Goal: Task Accomplishment & Management: Manage account settings

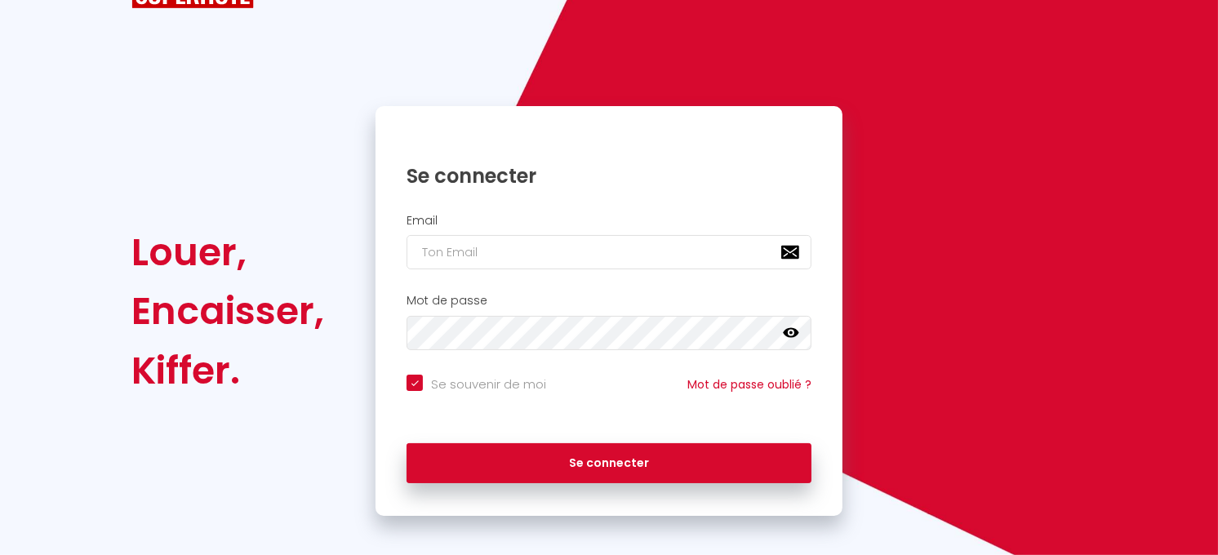
scroll to position [79, 0]
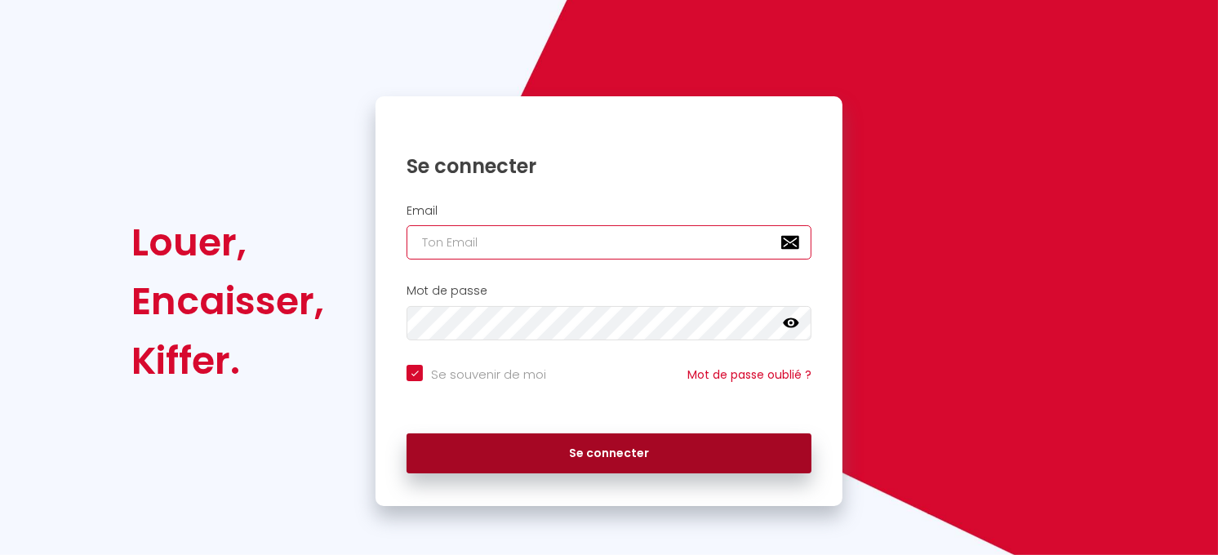
type input "[EMAIL_ADDRESS][DOMAIN_NAME]"
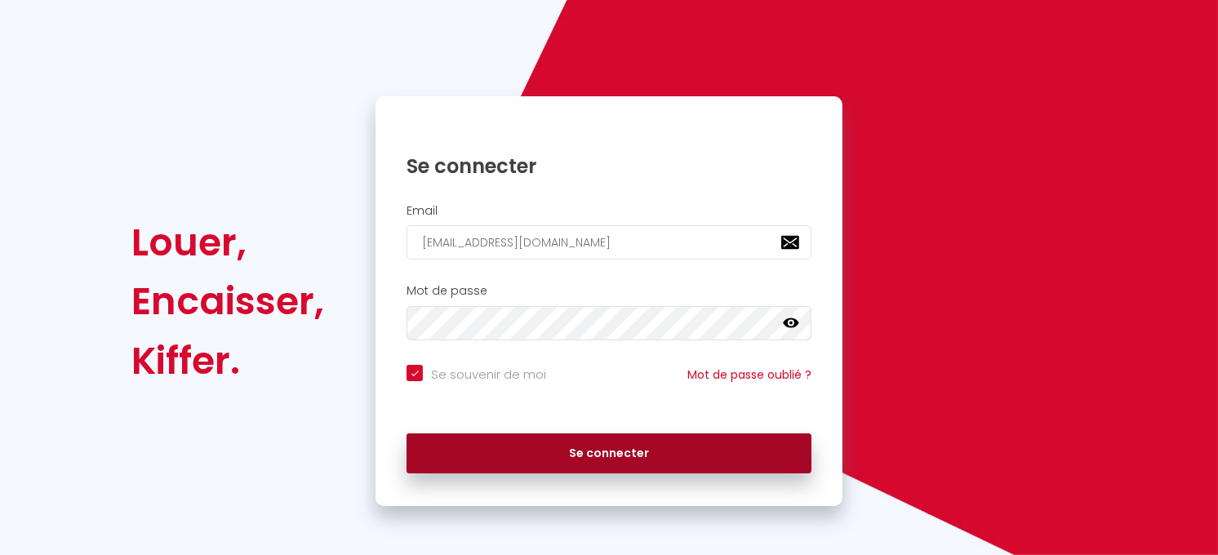
click at [604, 451] on button "Se connecter" at bounding box center [609, 453] width 405 height 41
checkbox input "true"
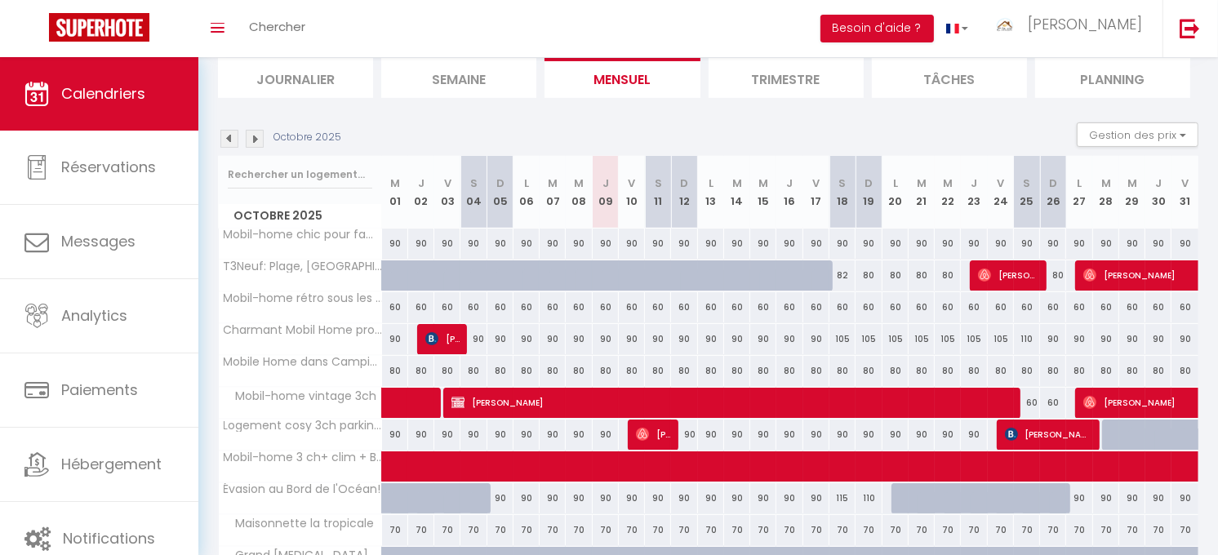
scroll to position [251, 0]
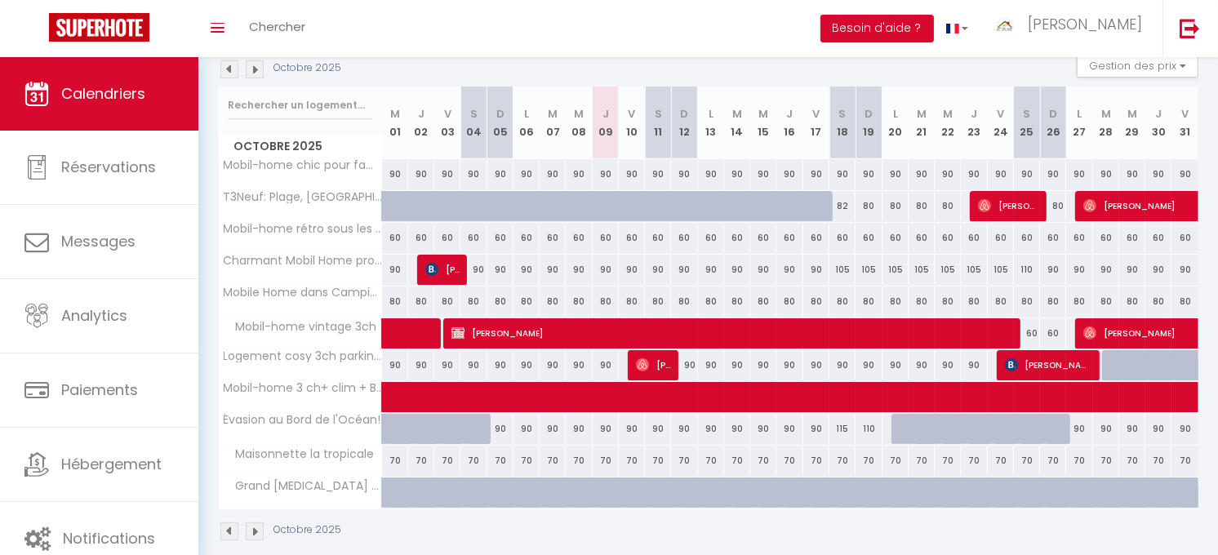
click at [1000, 172] on div "90" at bounding box center [1001, 174] width 26 height 30
type input "90"
type input "Ven 24 Octobre 2025"
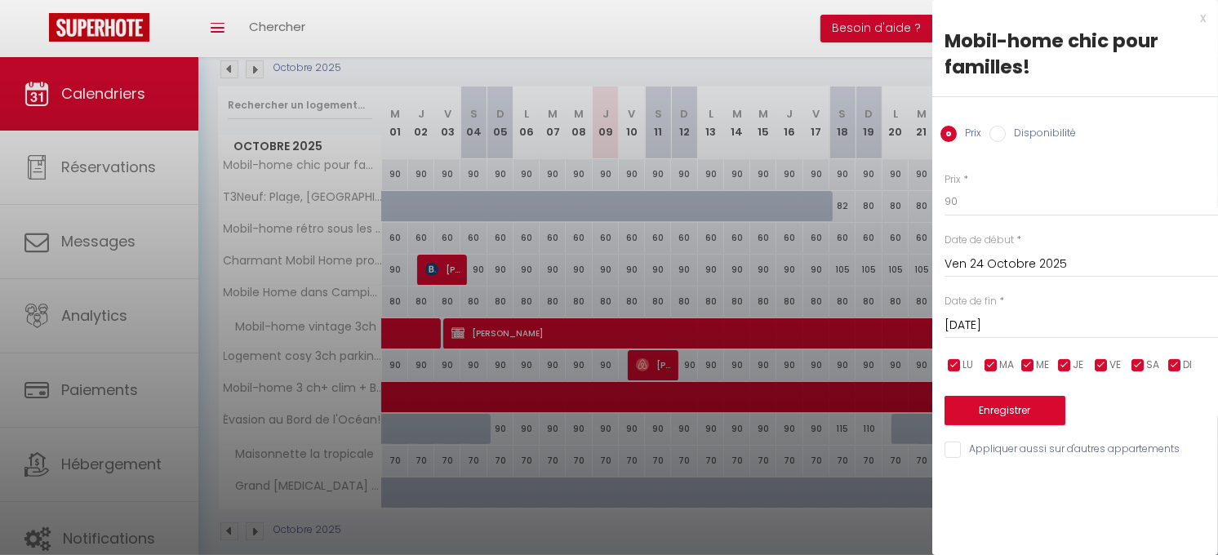
click at [1000, 329] on input "[DATE]" at bounding box center [1080, 325] width 273 height 21
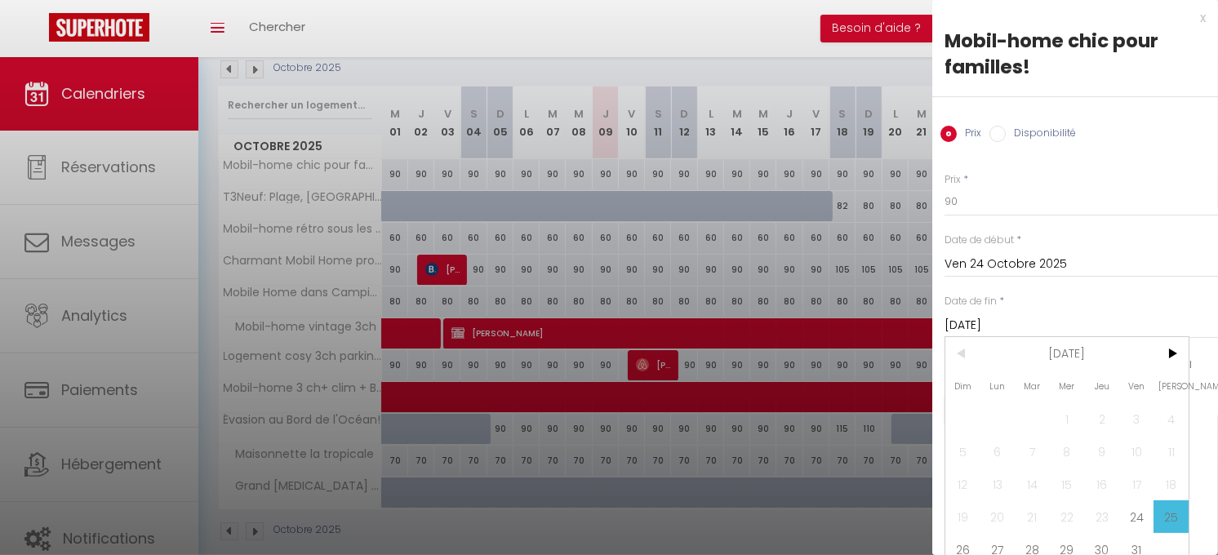
scroll to position [24, 0]
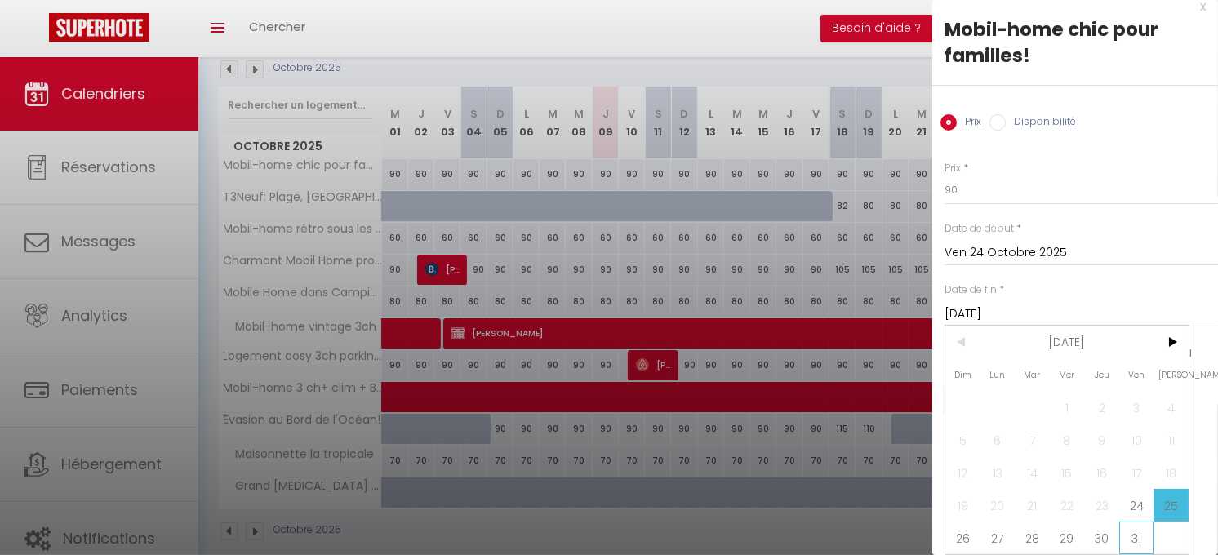
click at [1139, 522] on span "31" at bounding box center [1136, 538] width 35 height 33
type input "Ven 31 Octobre 2025"
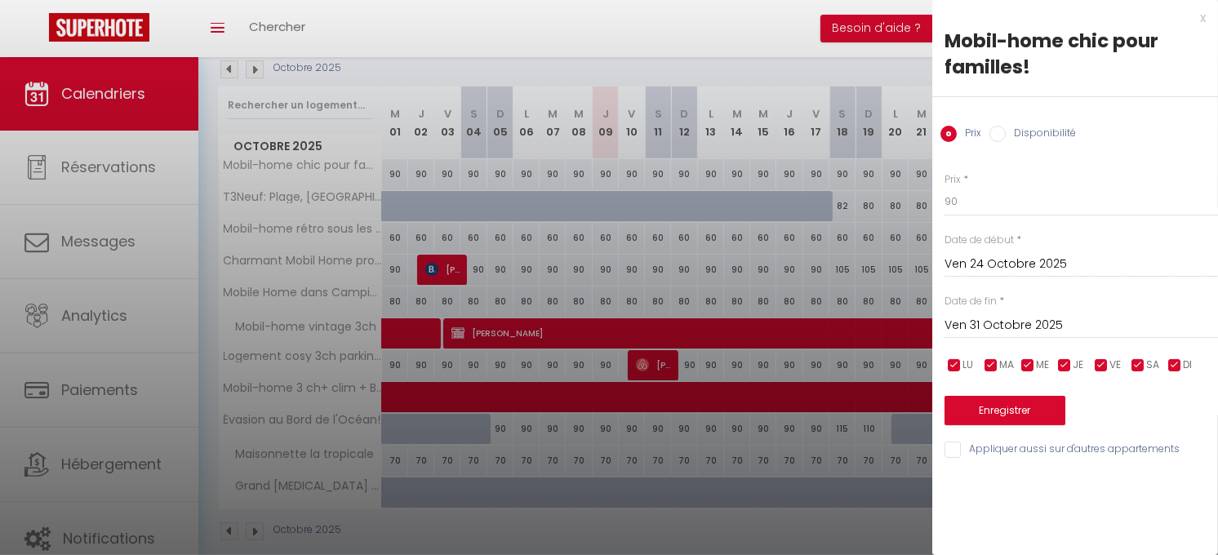
scroll to position [0, 0]
click at [1001, 129] on input "Disponibilité" at bounding box center [997, 134] width 16 height 16
radio input "true"
radio input "false"
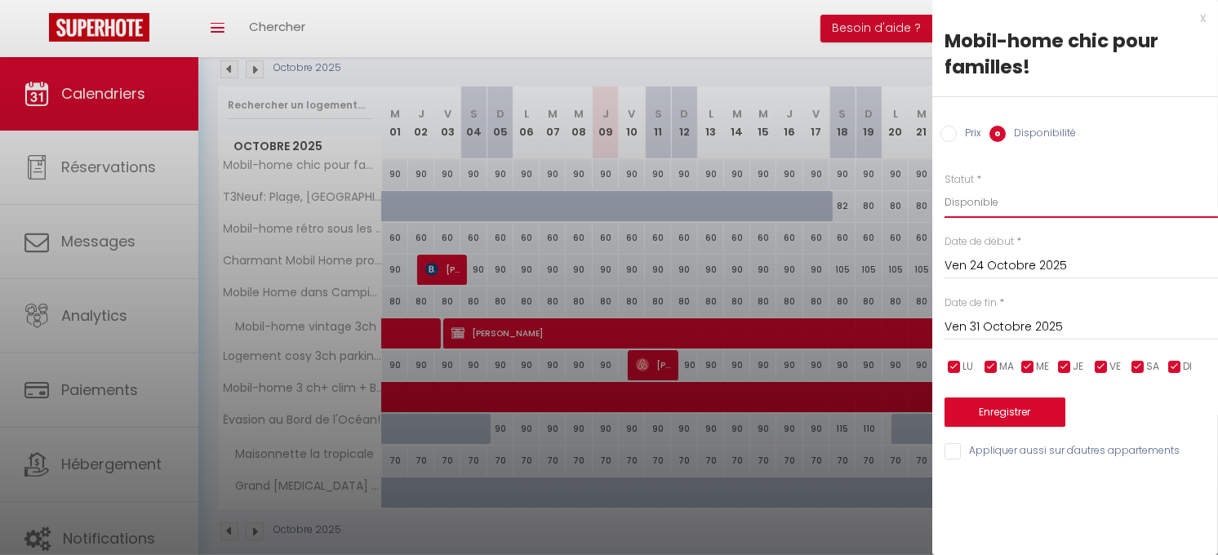
click at [974, 216] on select "Disponible Indisponible" at bounding box center [1080, 202] width 273 height 31
select select "0"
click at [944, 187] on select "Disponible Indisponible" at bounding box center [1080, 202] width 273 height 31
click at [993, 411] on button "Enregistrer" at bounding box center [1004, 412] width 121 height 29
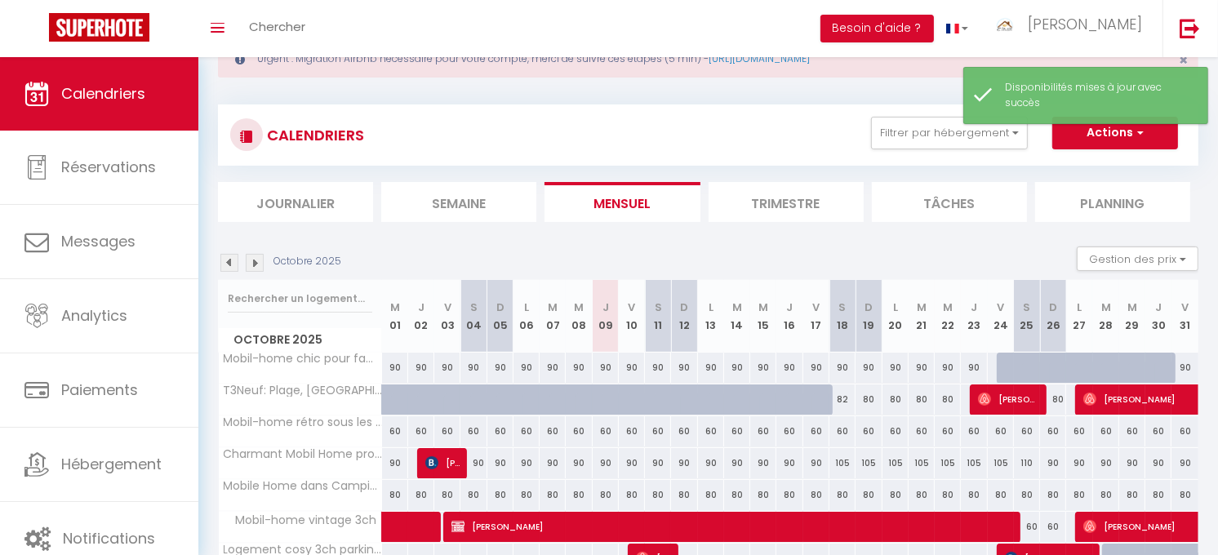
scroll to position [251, 0]
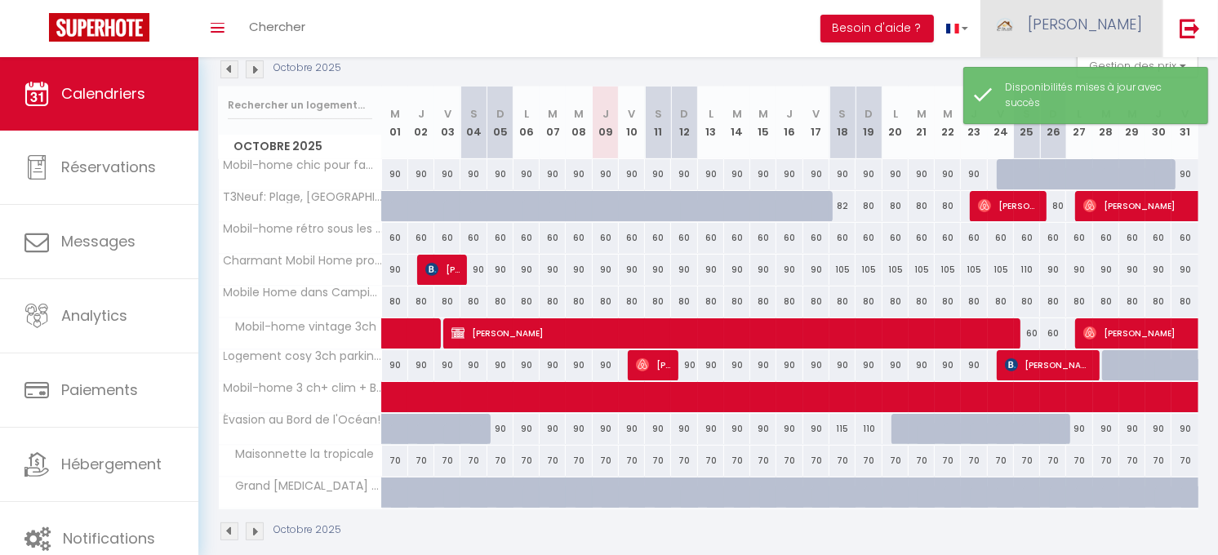
click at [1120, 21] on span "[PERSON_NAME]" at bounding box center [1085, 24] width 114 height 20
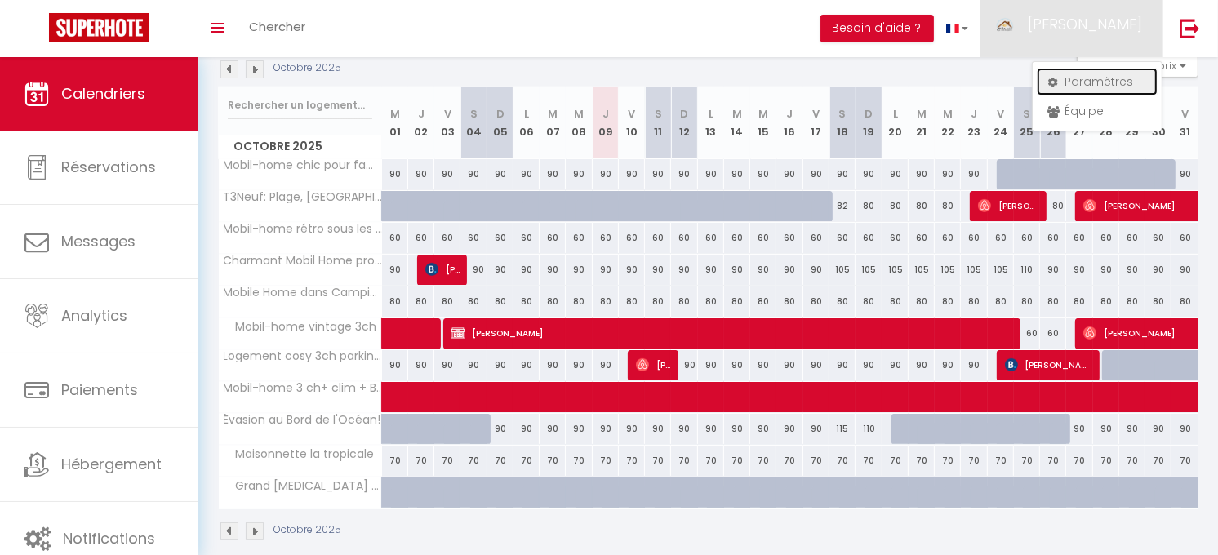
click at [1098, 85] on link "Paramètres" at bounding box center [1097, 82] width 121 height 28
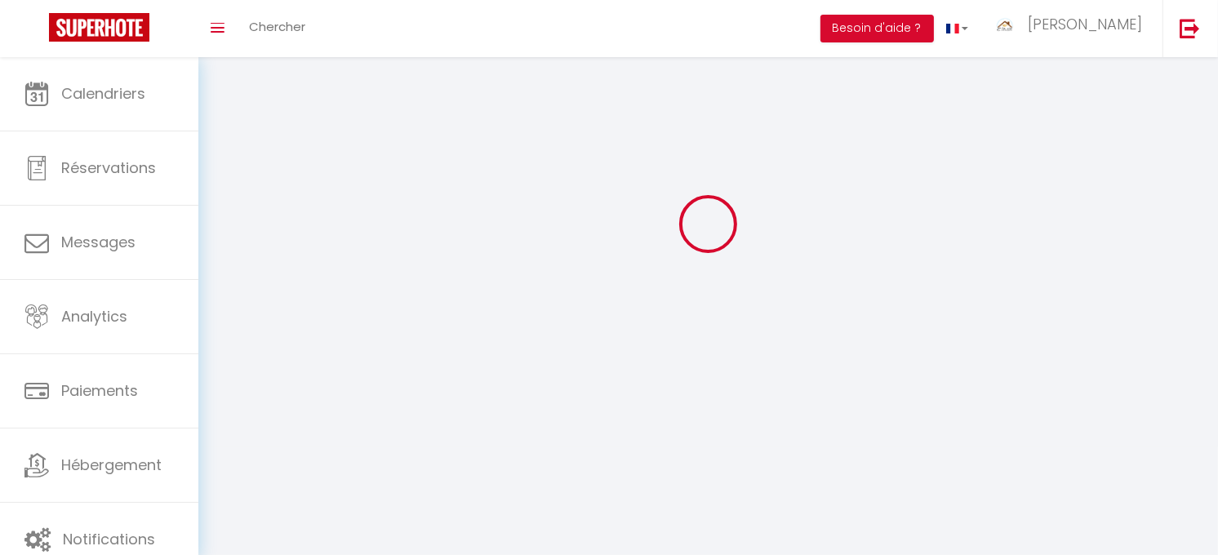
type input "[PERSON_NAME]"
type input "0625866629"
type input "[STREET_ADDRESS]"
type input "40390"
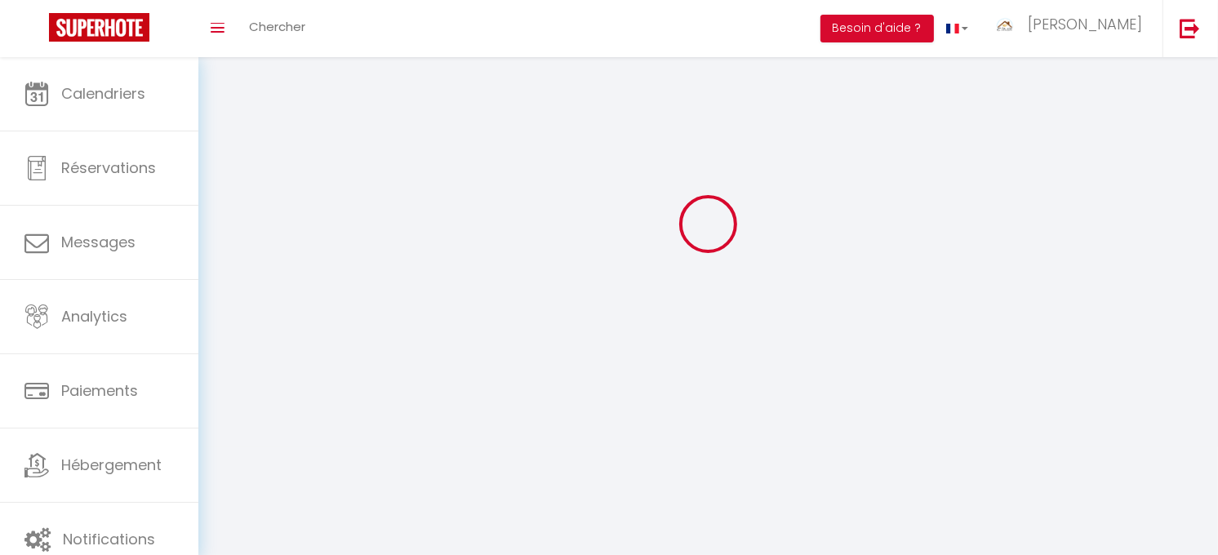
type input "ST MARTIN DE SEIGNANX"
select select "28"
type input "wuypHGhEaTaAbhJqb6at4IWuX"
type input "ytbrumym4gvpZKIhe6rhWQk6l"
type input "wuypHGhEaTaAbhJqb6at4IWuX"
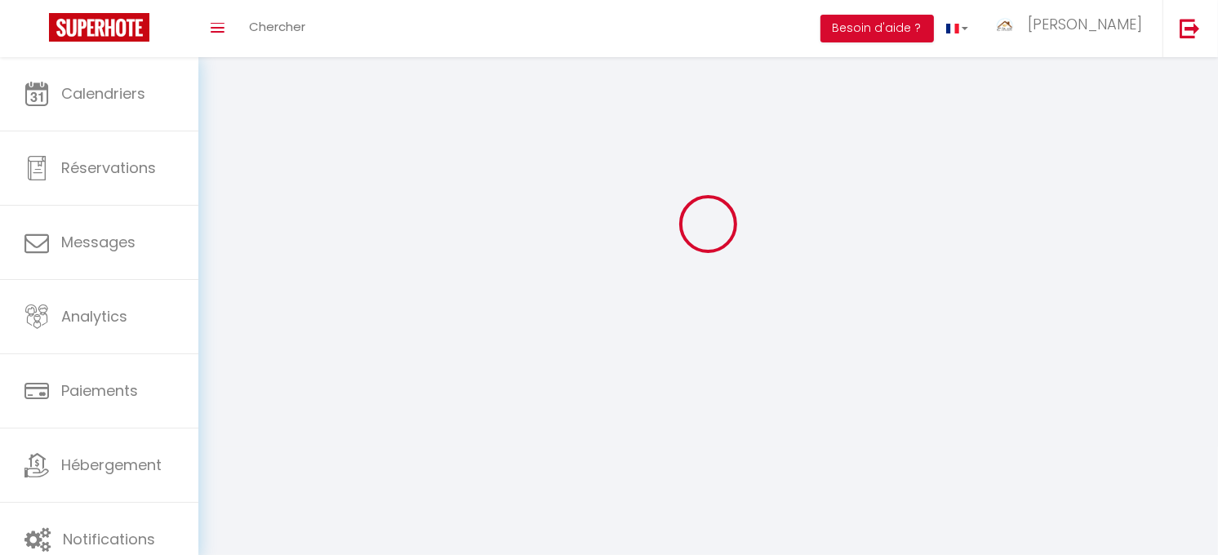
type input "ytbrumym4gvpZKIhe6rhWQk6l"
type input "[URL][DOMAIN_NAME]"
select select "fr"
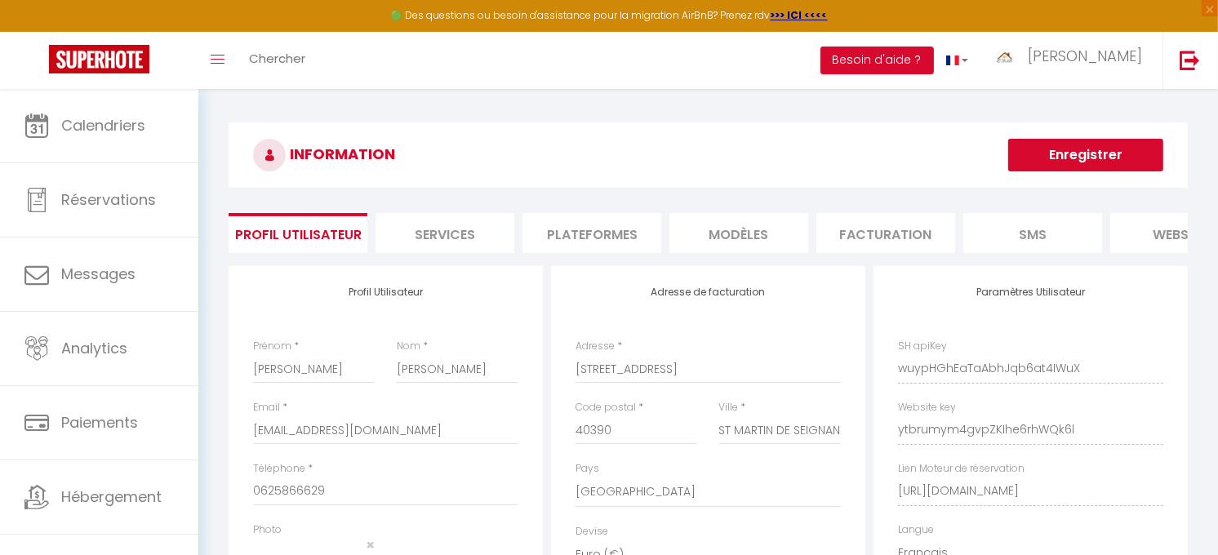
click at [599, 234] on li "Plateformes" at bounding box center [591, 233] width 139 height 40
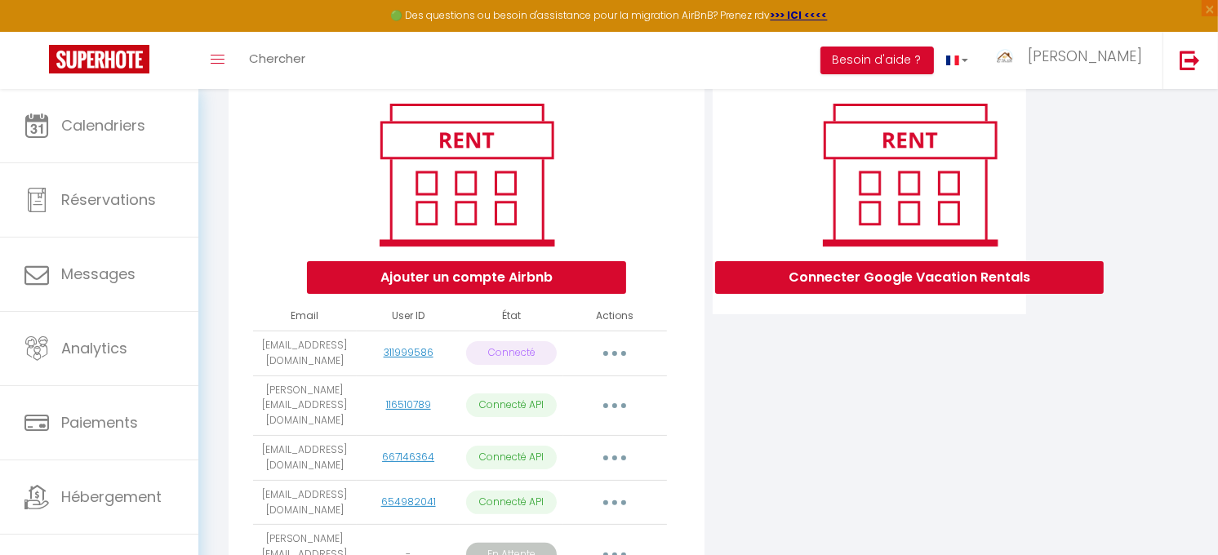
scroll to position [181, 0]
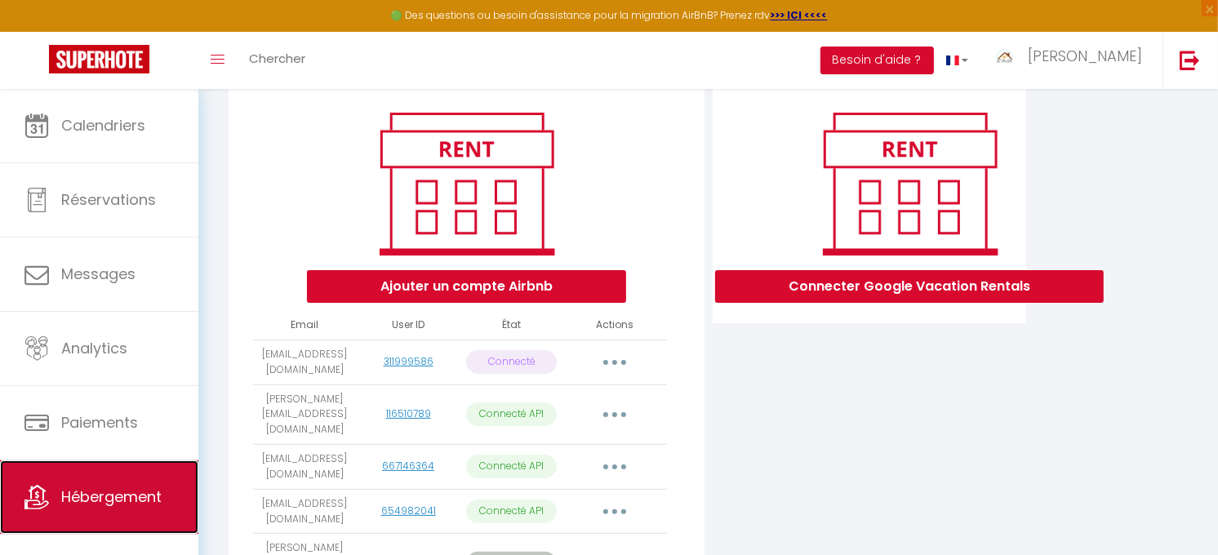
click at [118, 490] on span "Hébergement" at bounding box center [111, 497] width 100 height 20
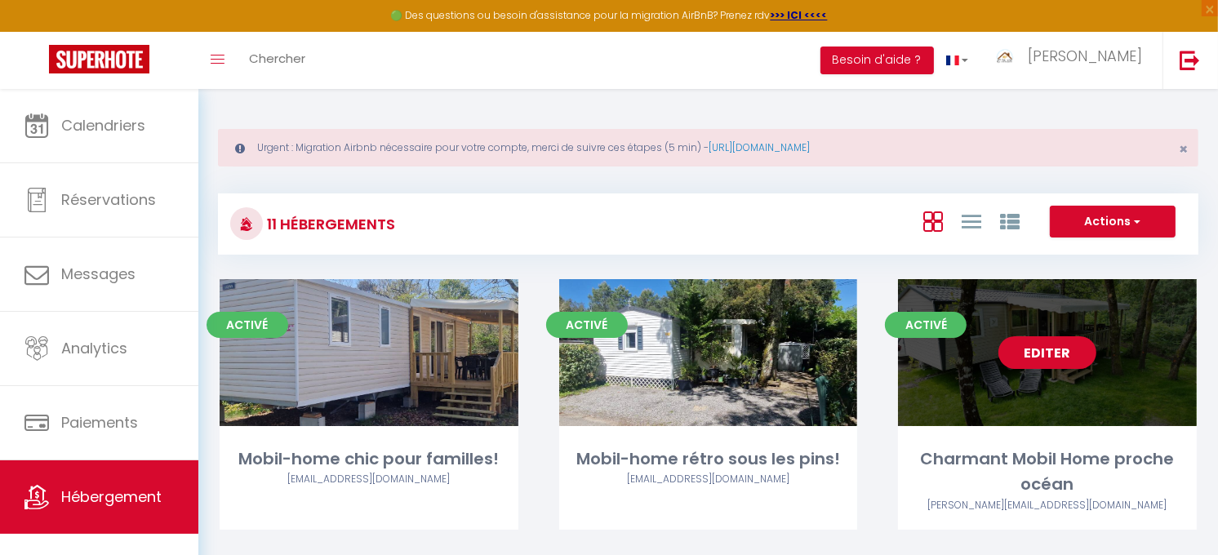
click at [1030, 346] on link "Editer" at bounding box center [1047, 352] width 98 height 33
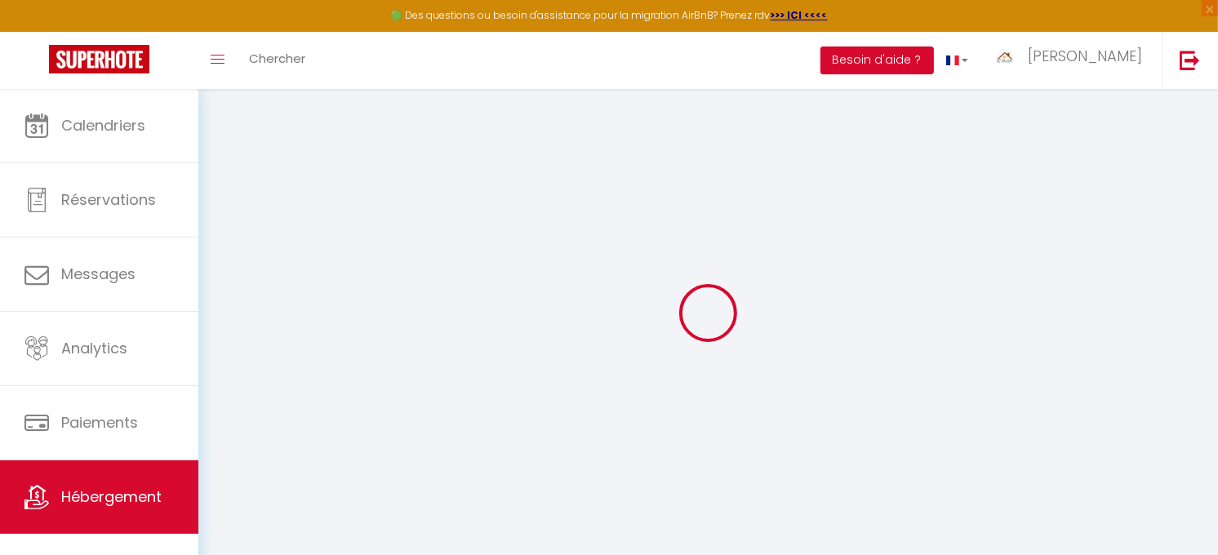
select select "+ 18 %"
checkbox input "true"
checkbox input "false"
checkbox input "true"
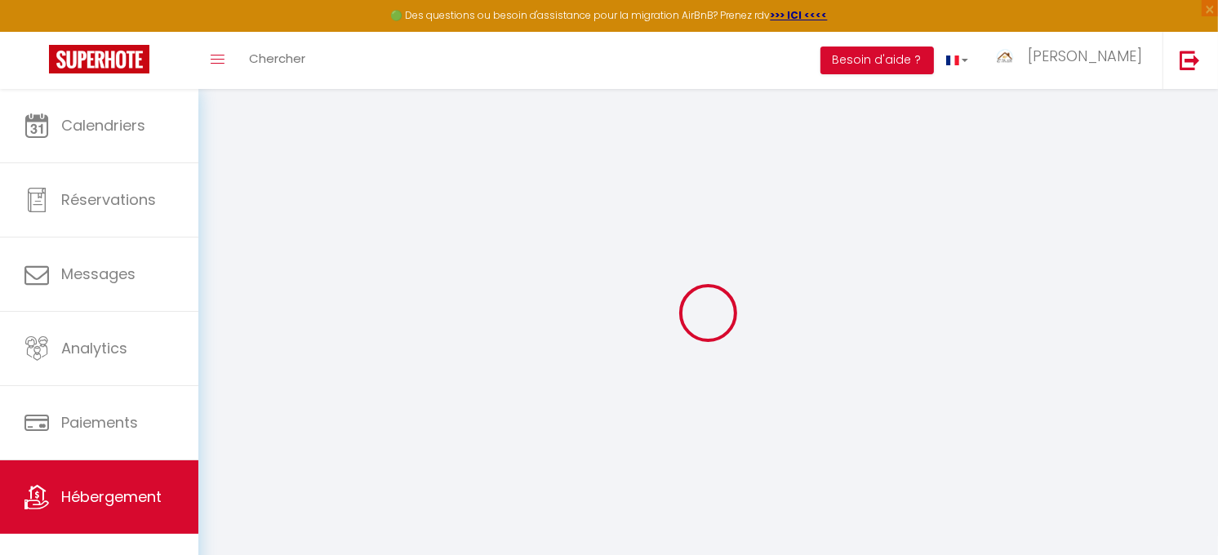
checkbox input "true"
checkbox input "false"
checkbox input "true"
select select
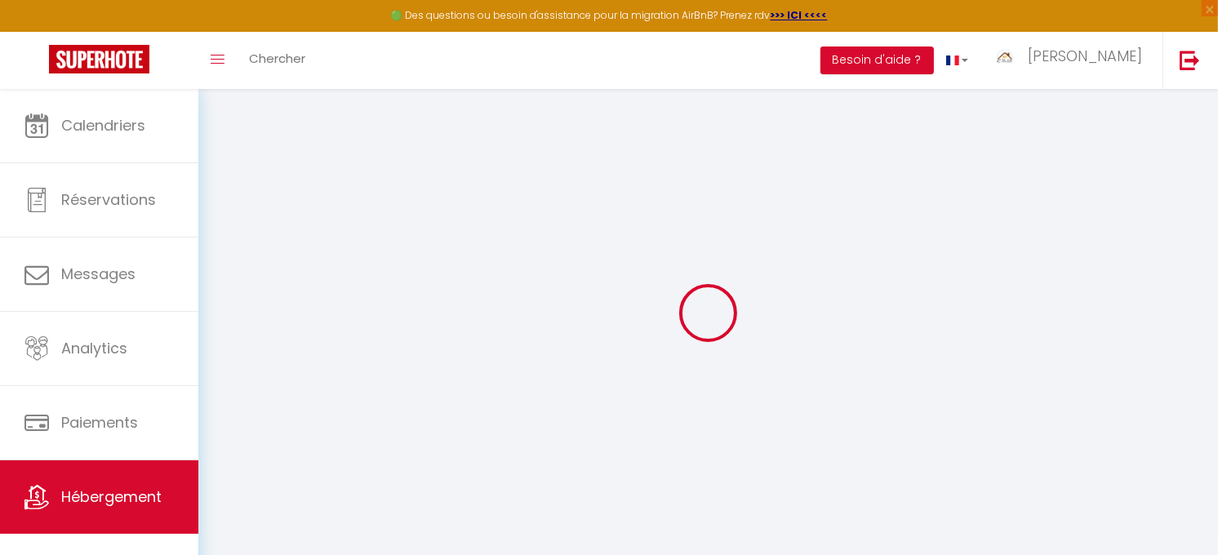
select select "EUR"
select select
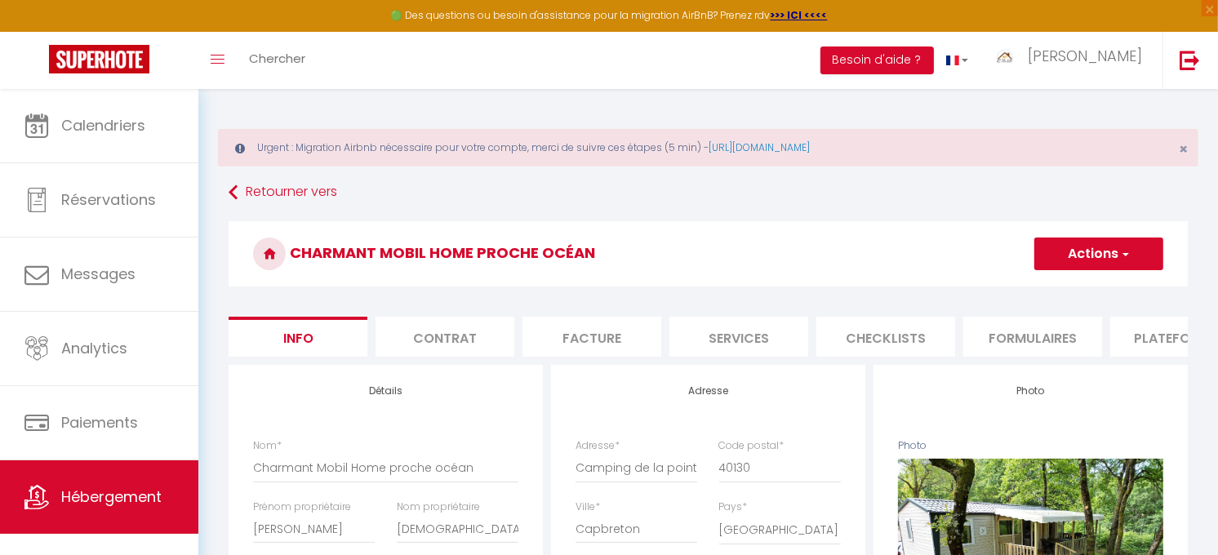
click at [1146, 336] on li "Plateformes" at bounding box center [1179, 337] width 139 height 40
select select
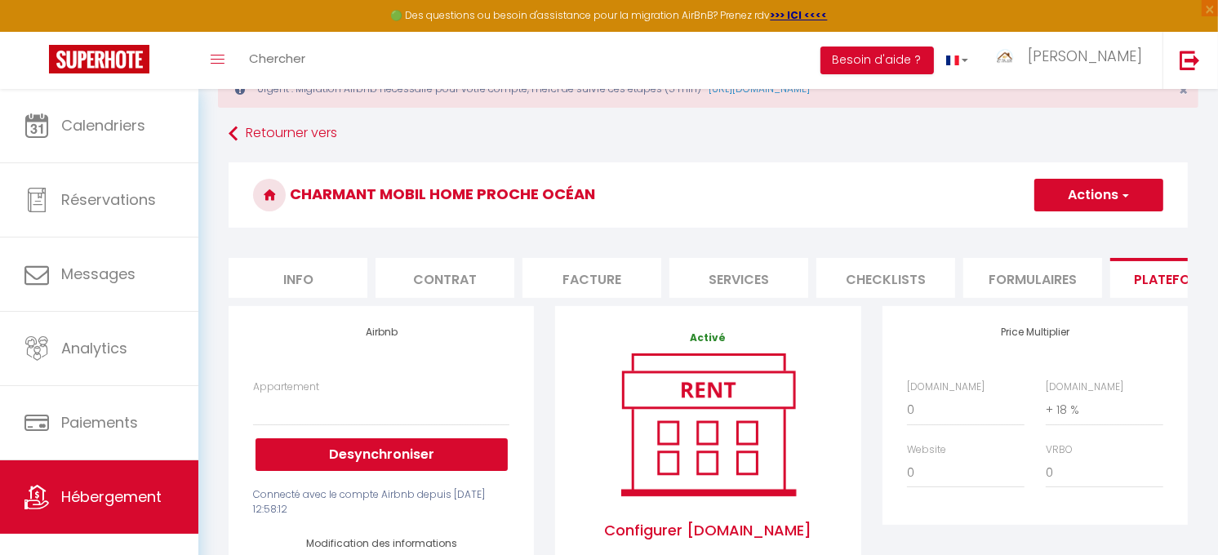
scroll to position [91, 0]
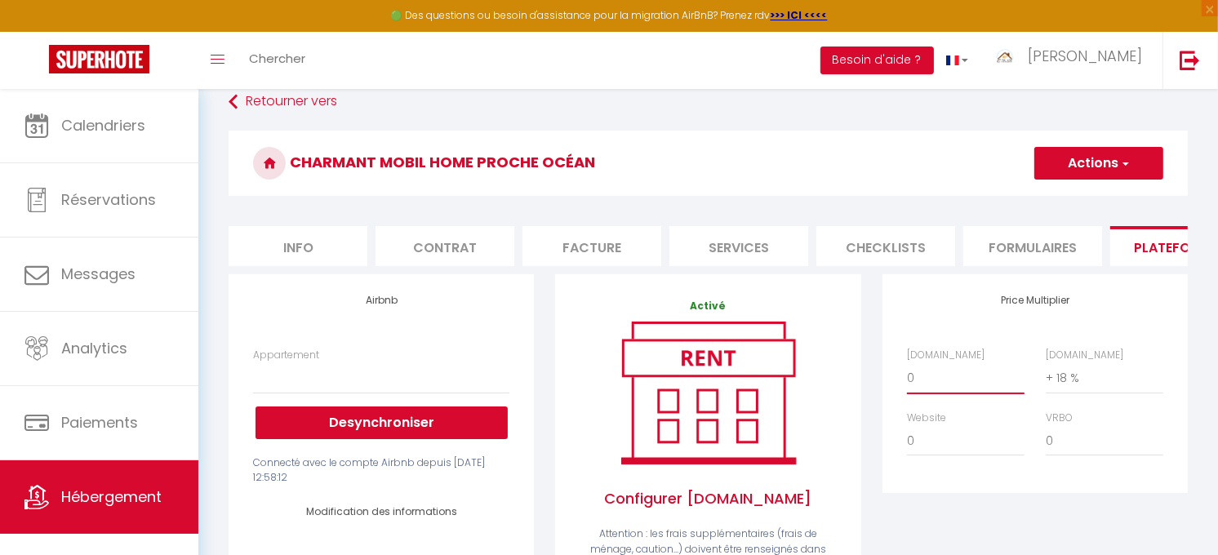
click at [931, 389] on select "0 + 1 % + 2 % + 3 % + 4 % + 5 % + 6 % + 7 % + 8 % + 9 %" at bounding box center [966, 377] width 118 height 31
select select "+ 18 %"
click at [907, 376] on select "0 + 1 % + 2 % + 3 % + 4 % + 5 % + 6 % + 7 % + 8 % + 9 %" at bounding box center [966, 377] width 118 height 31
select select
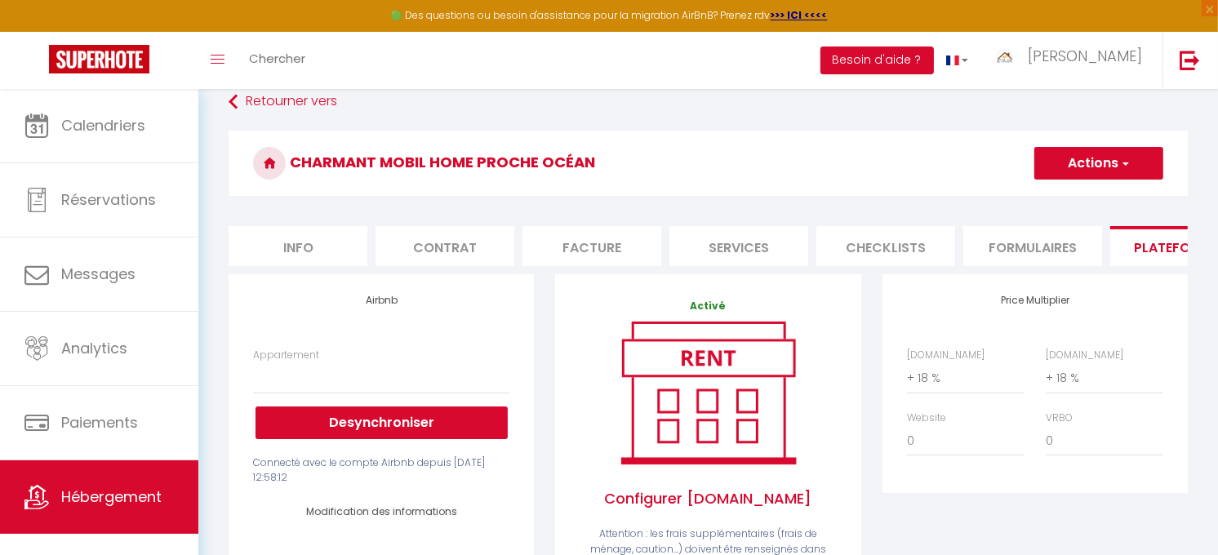
click at [1122, 162] on span "button" at bounding box center [1124, 163] width 11 height 16
click at [1082, 198] on link "Enregistrer" at bounding box center [1097, 199] width 129 height 21
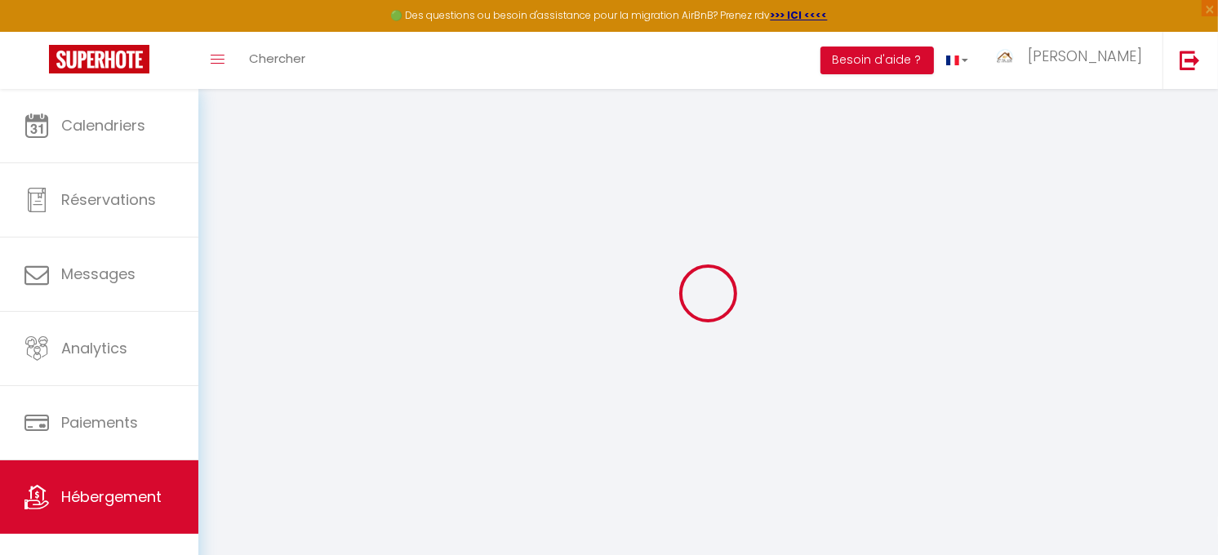
select select
select select "EUR"
select select
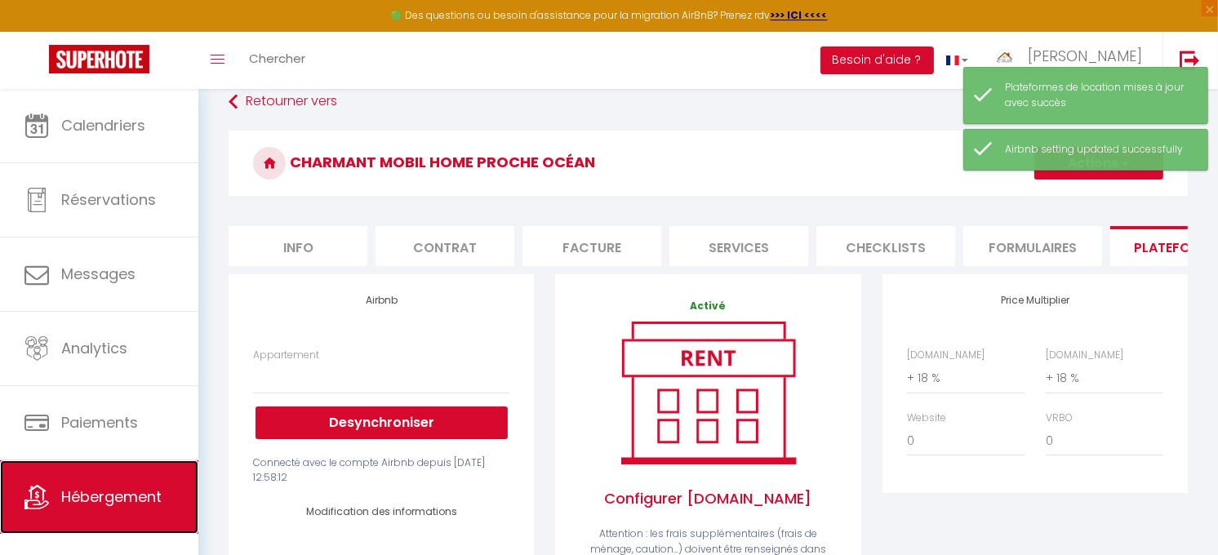
click at [131, 493] on span "Hébergement" at bounding box center [111, 497] width 100 height 20
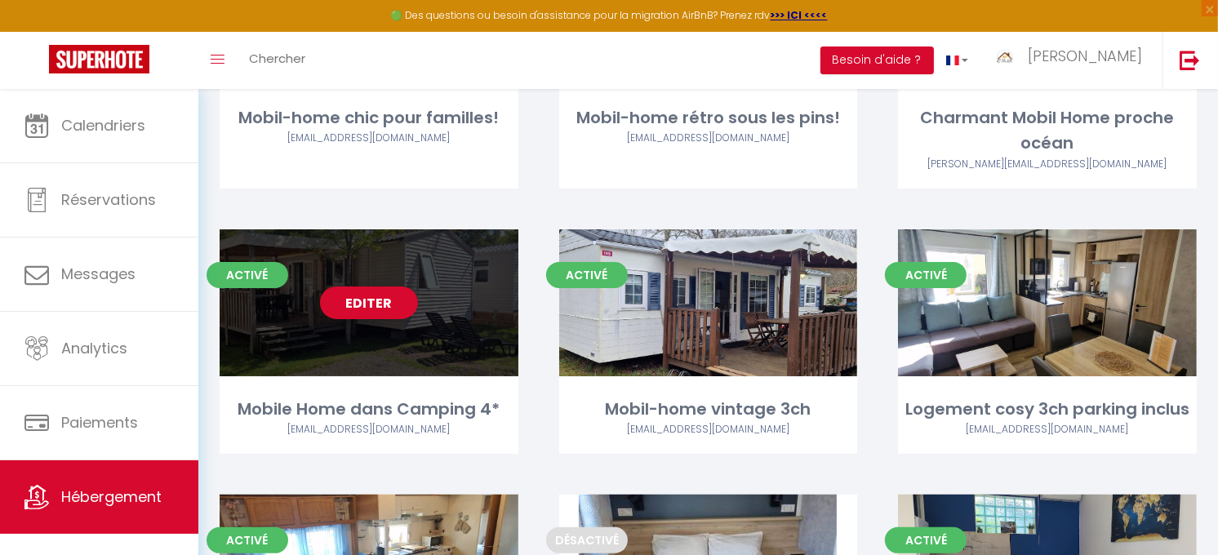
scroll to position [341, 0]
click at [364, 305] on link "Editer" at bounding box center [369, 303] width 98 height 33
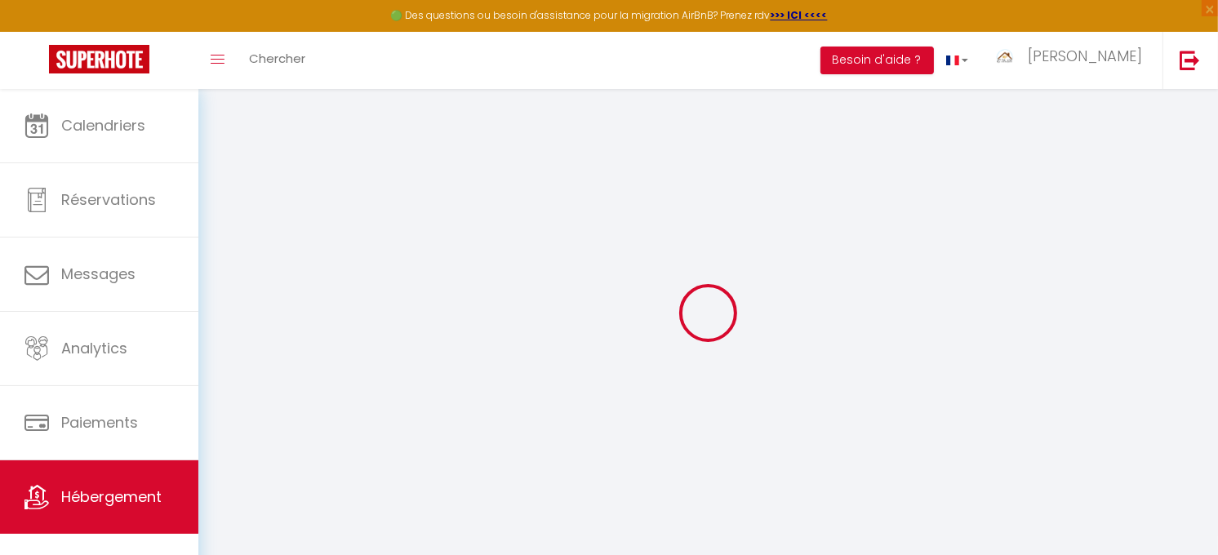
select select "+ 17 %"
checkbox input "true"
checkbox input "false"
checkbox input "true"
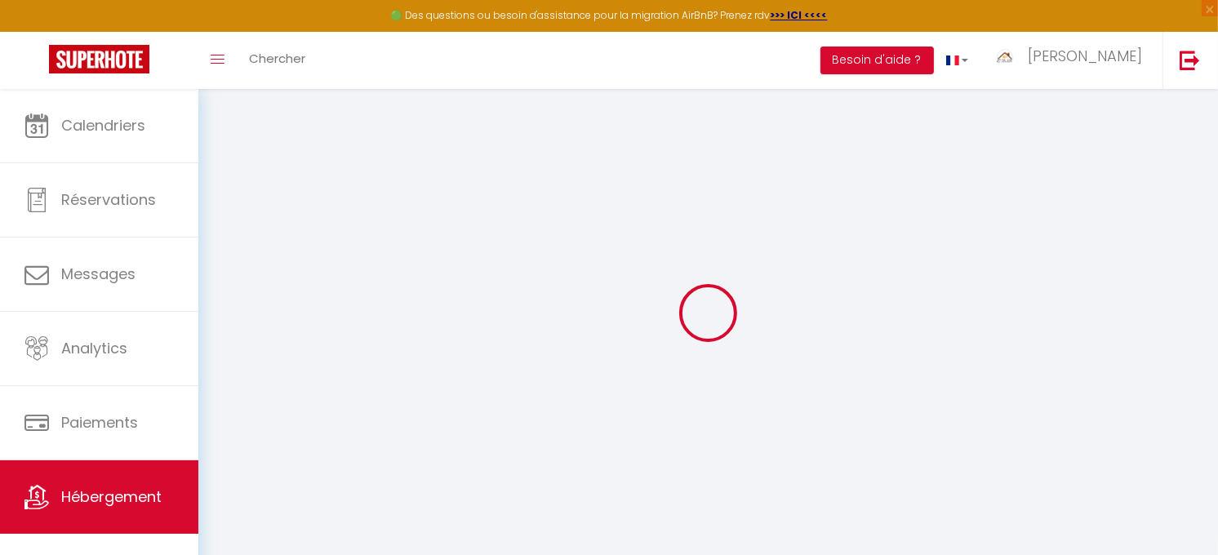
select select
select select "EUR"
select select
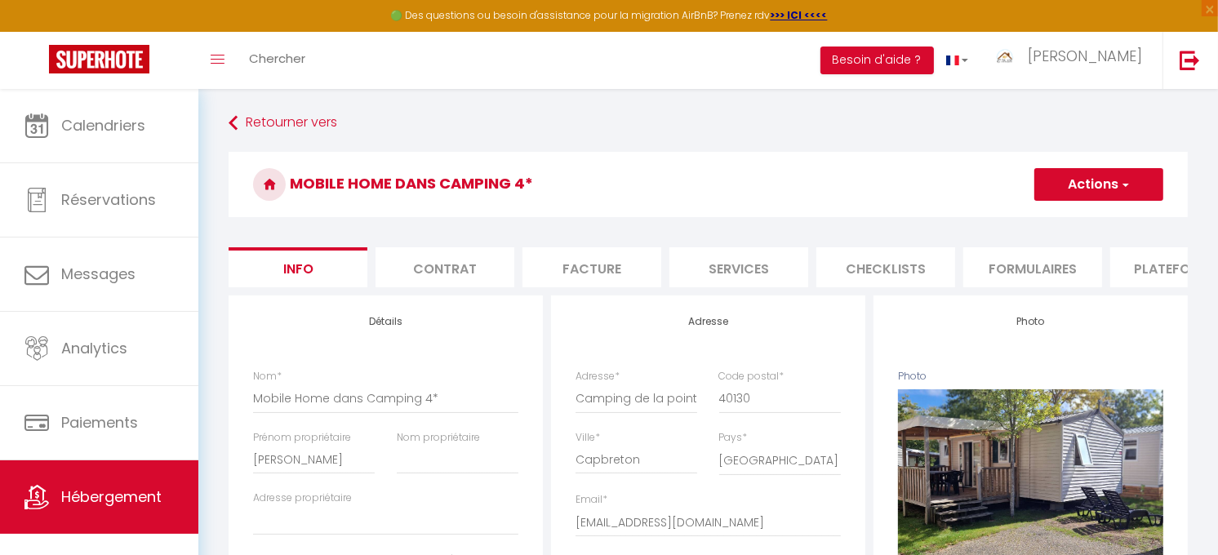
checkbox input "true"
checkbox input "false"
checkbox input "true"
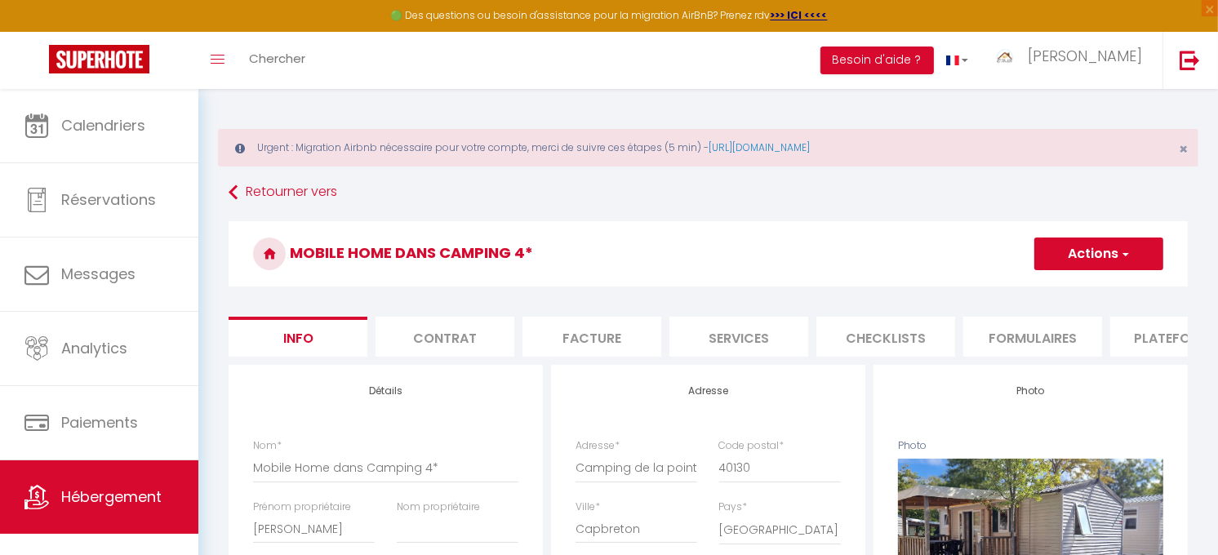
click at [1147, 340] on li "Plateformes" at bounding box center [1179, 337] width 139 height 40
select select
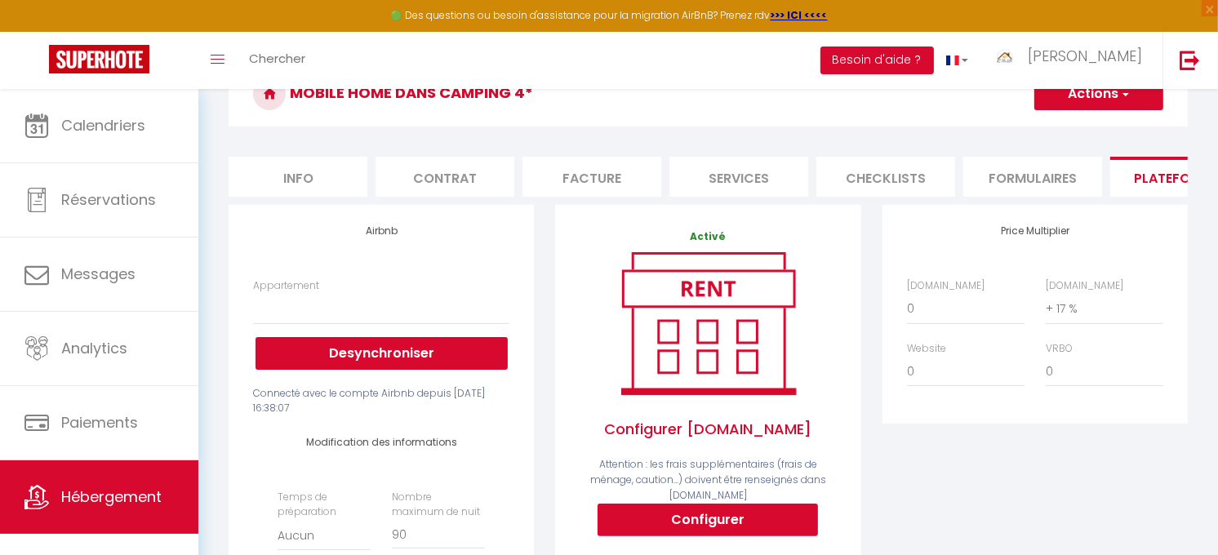
scroll to position [181, 0]
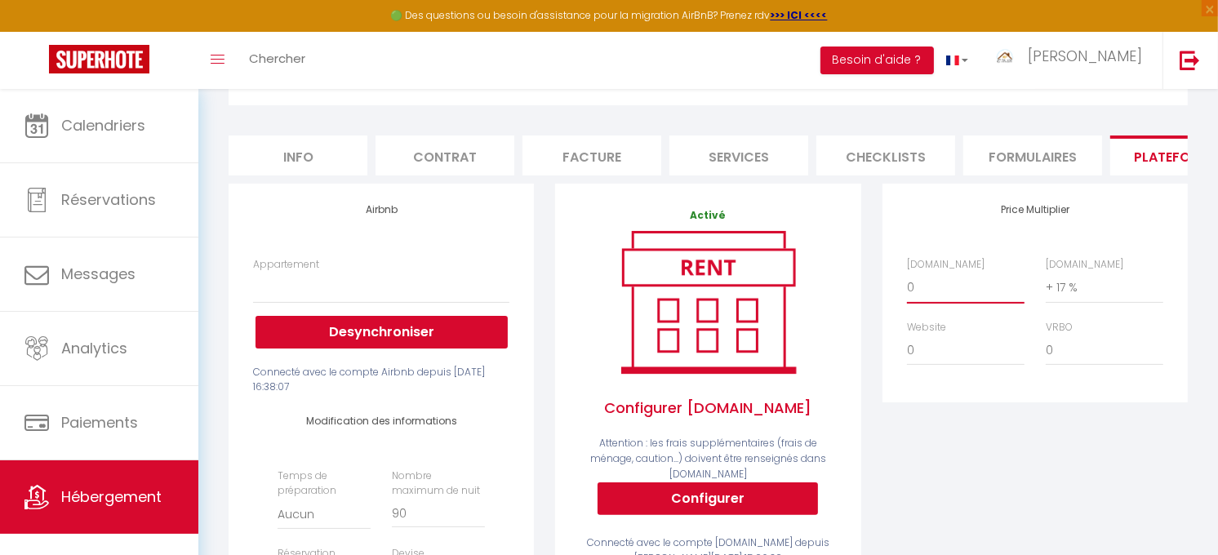
click at [922, 300] on select "0 + 1 % + 2 % + 3 % + 4 % + 5 % + 6 % + 7 % + 8 % + 9 %" at bounding box center [966, 287] width 118 height 31
select select "+ 18 %"
click at [907, 285] on select "0 + 1 % + 2 % + 3 % + 4 % + 5 % + 6 % + 7 % + 8 % + 9 %" at bounding box center [966, 287] width 118 height 31
select select
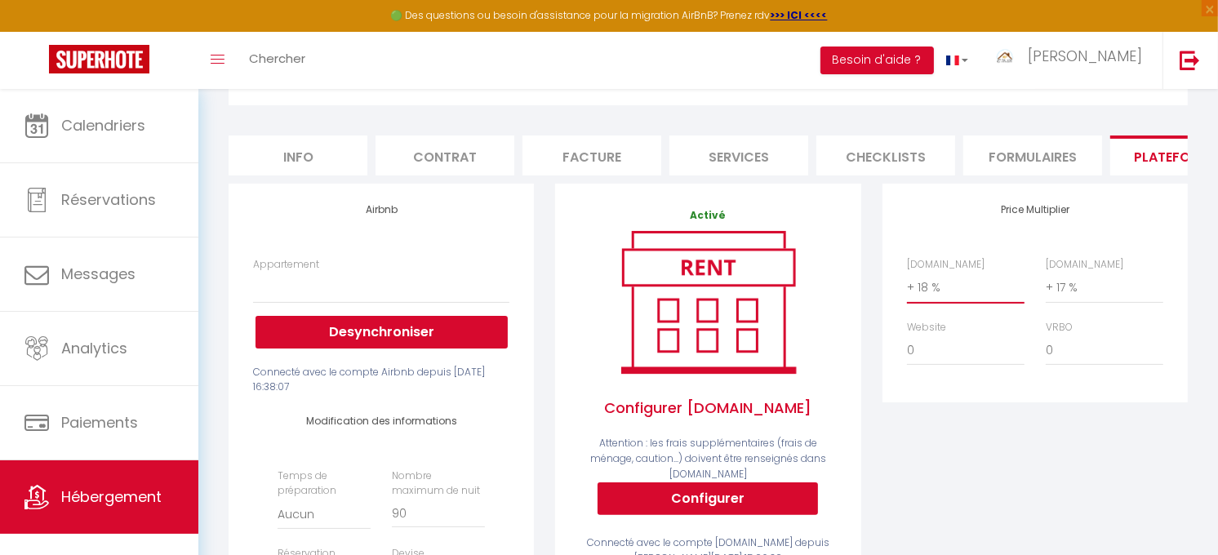
select select
click at [1087, 303] on select "0 + 1 % + 2 % + 3 % + 4 % + 5 % + 6 % + 7 % + 8 % + 9 %" at bounding box center [1105, 287] width 118 height 31
select select "+ 18 %"
click at [1046, 285] on select "0 + 1 % + 2 % + 3 % + 4 % + 5 % + 6 % + 7 % + 8 % + 9 %" at bounding box center [1105, 287] width 118 height 31
select select
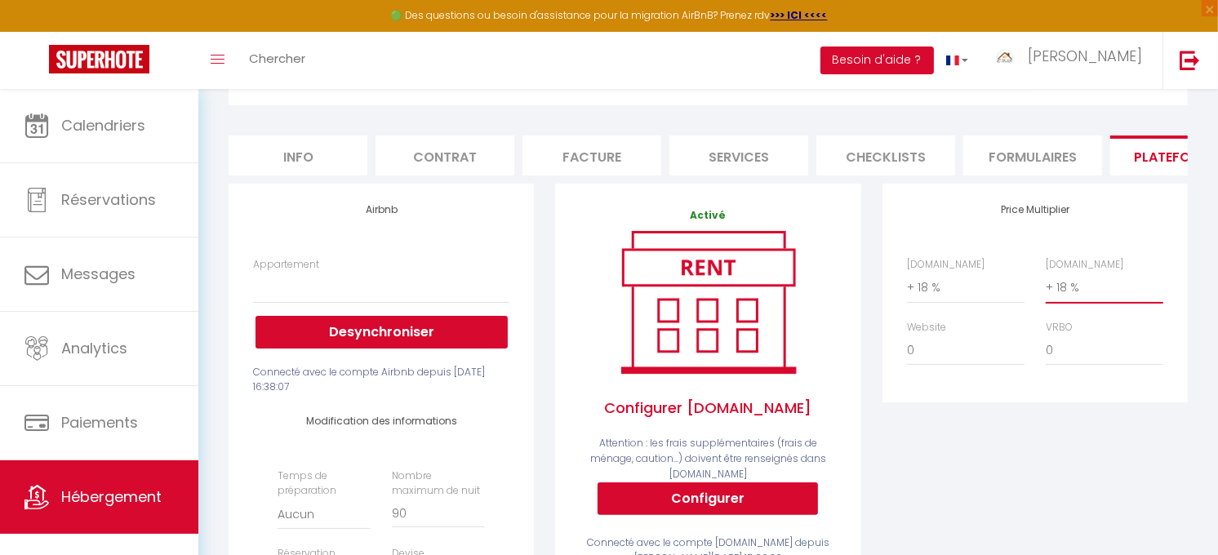
select select
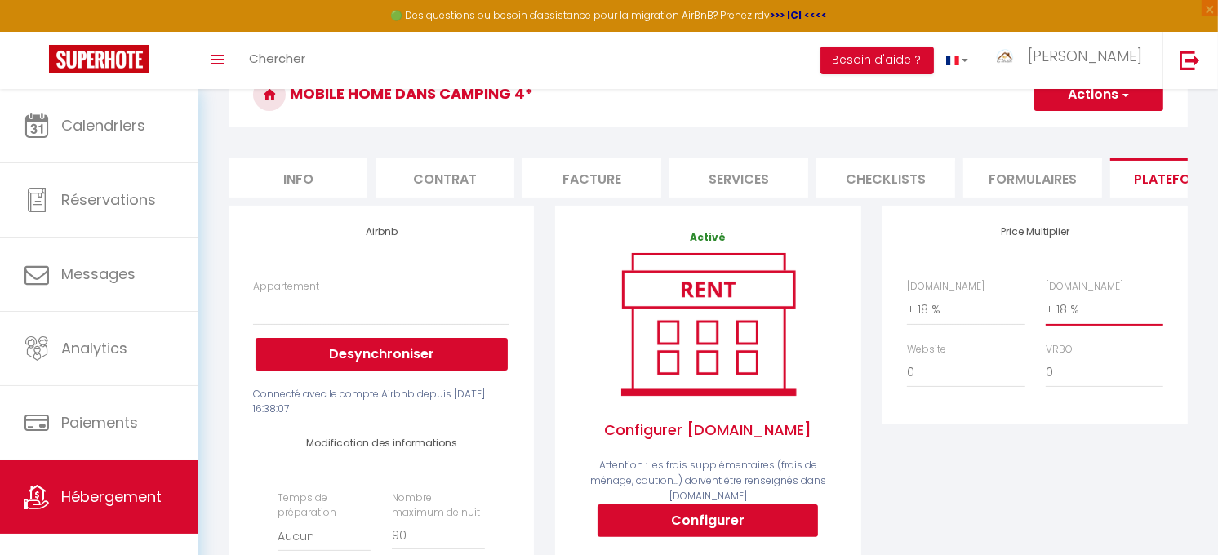
scroll to position [91, 0]
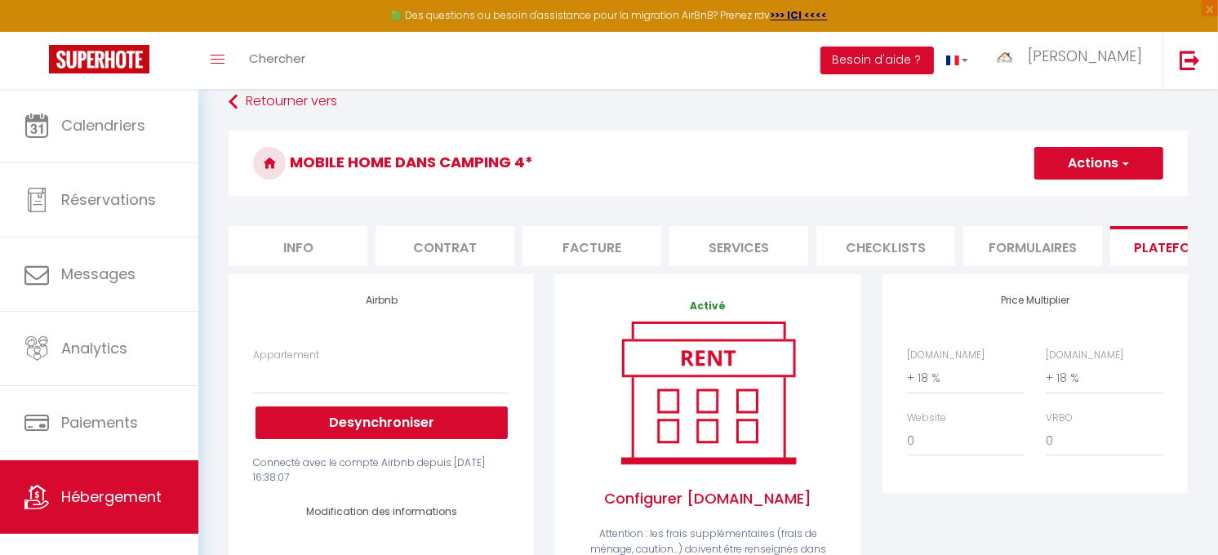
click at [1087, 155] on button "Actions" at bounding box center [1098, 163] width 129 height 33
click at [1073, 196] on link "Enregistrer" at bounding box center [1097, 199] width 129 height 21
select select
select select "EUR"
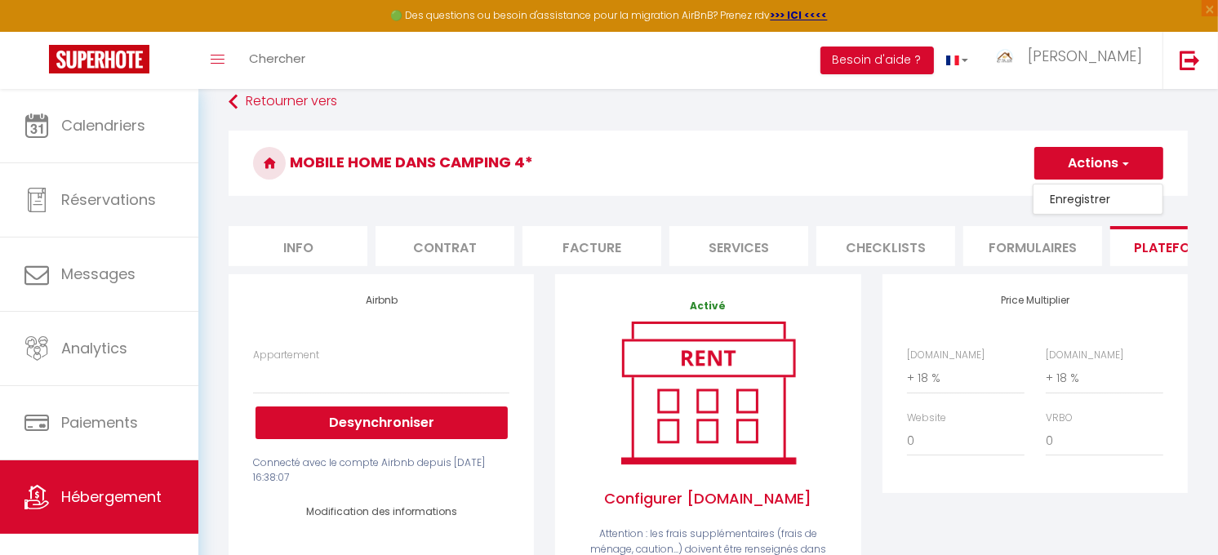
select select
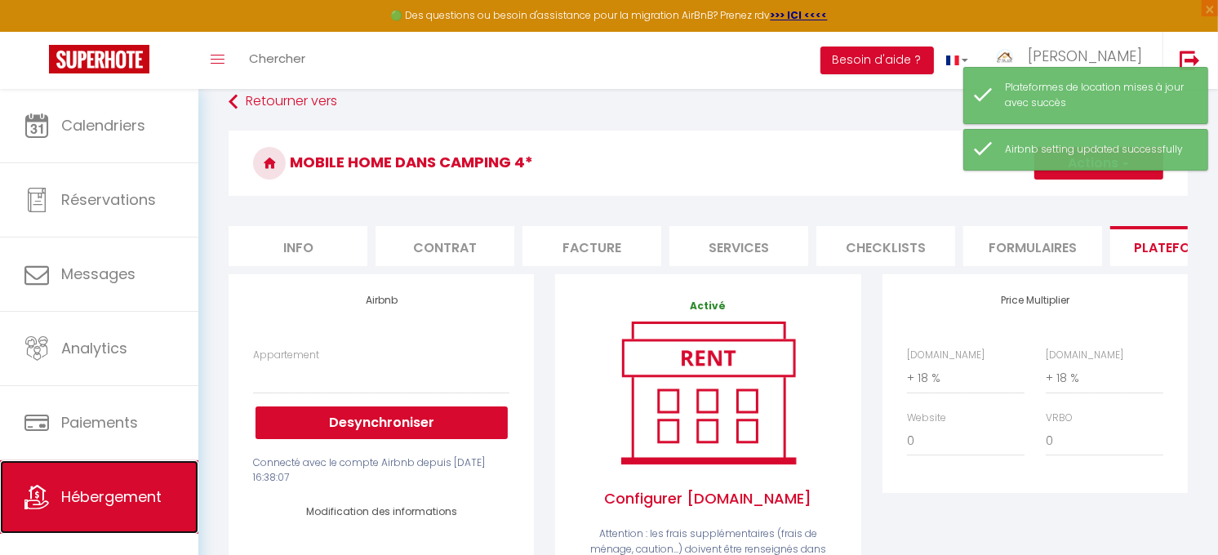
click at [102, 501] on span "Hébergement" at bounding box center [111, 497] width 100 height 20
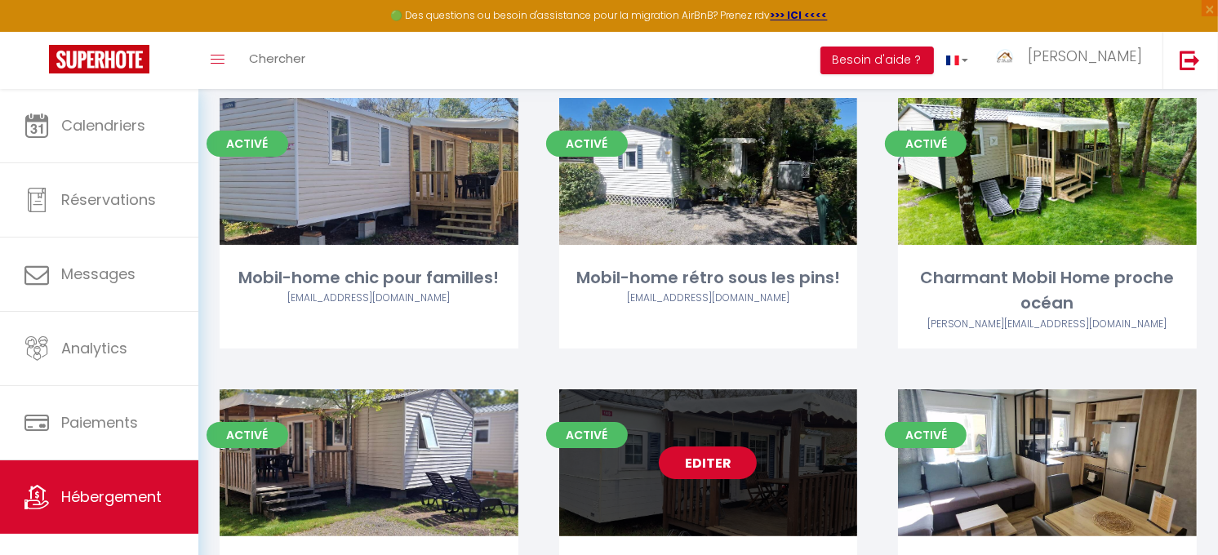
scroll to position [250, 0]
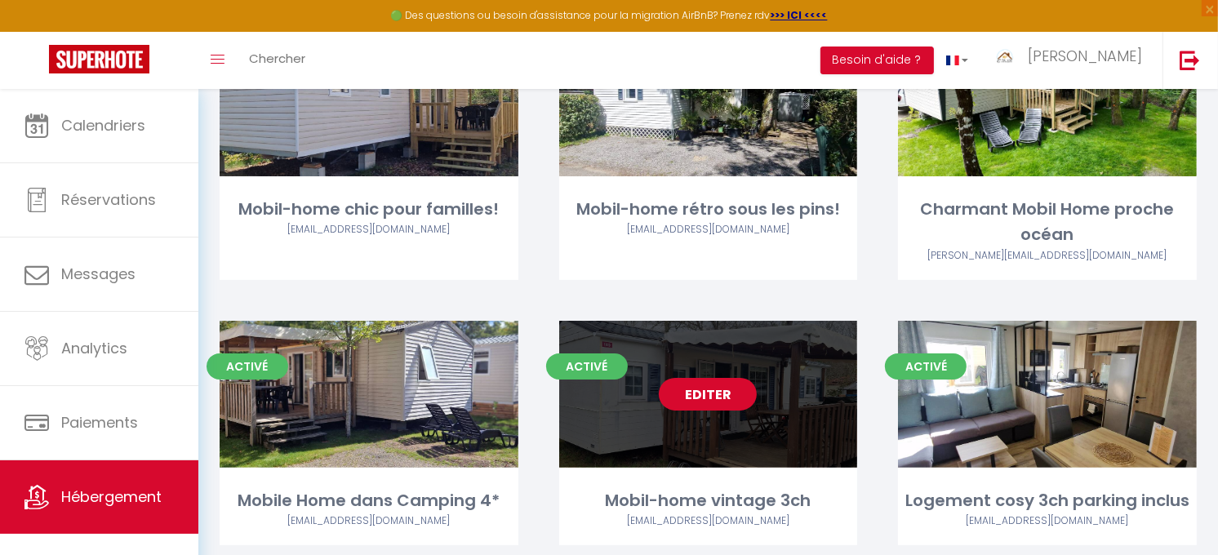
click at [706, 389] on link "Editer" at bounding box center [708, 394] width 98 height 33
click at [716, 393] on link "Editer" at bounding box center [708, 394] width 98 height 33
select select "3"
select select "2"
select select "1"
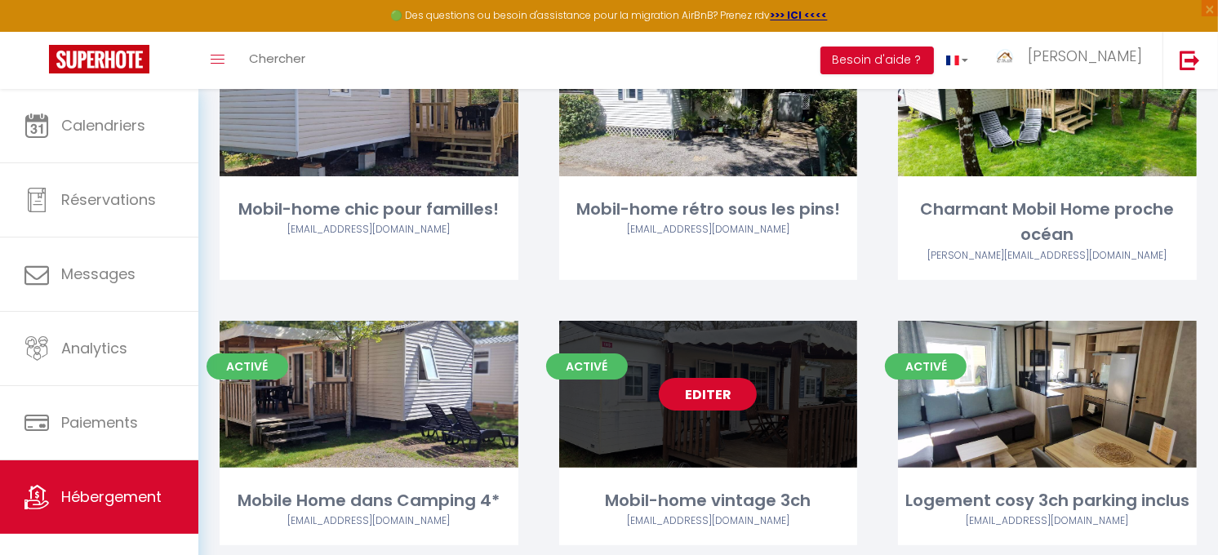
select select "1"
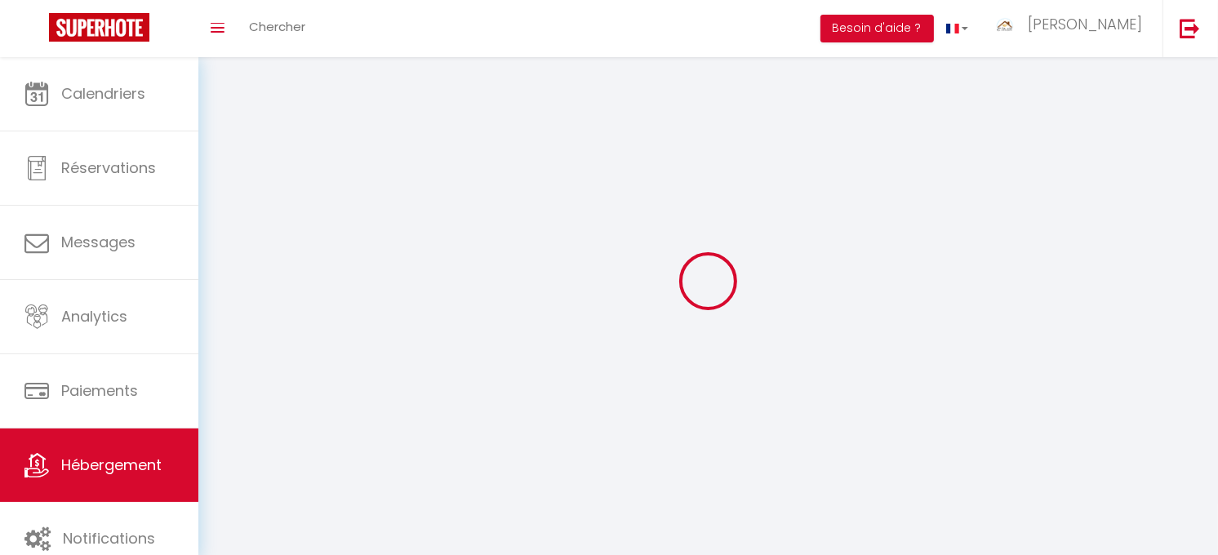
select select
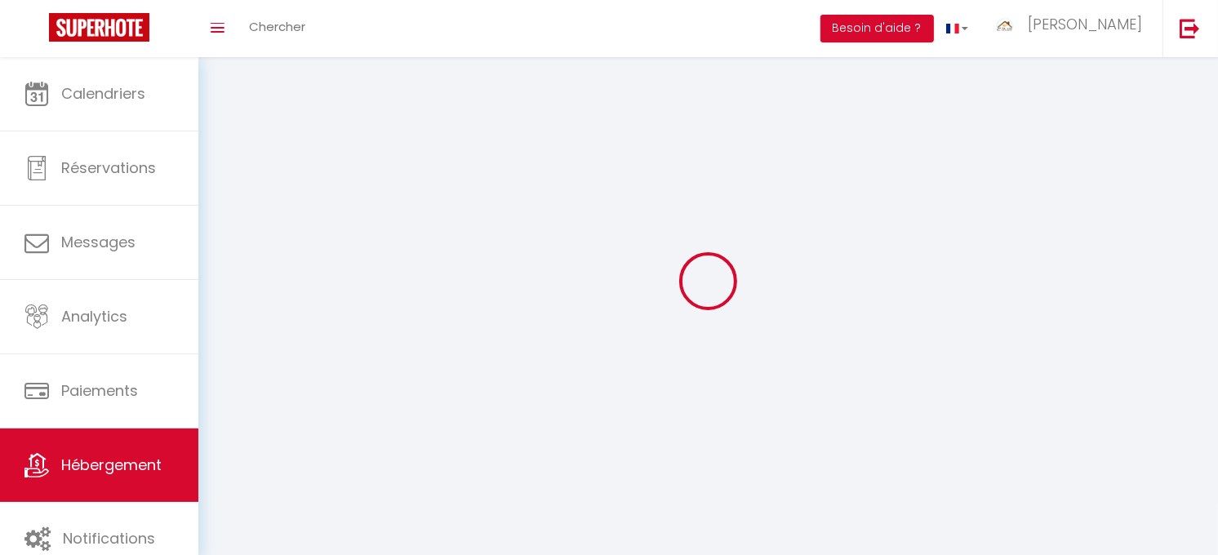
select select
checkbox input "false"
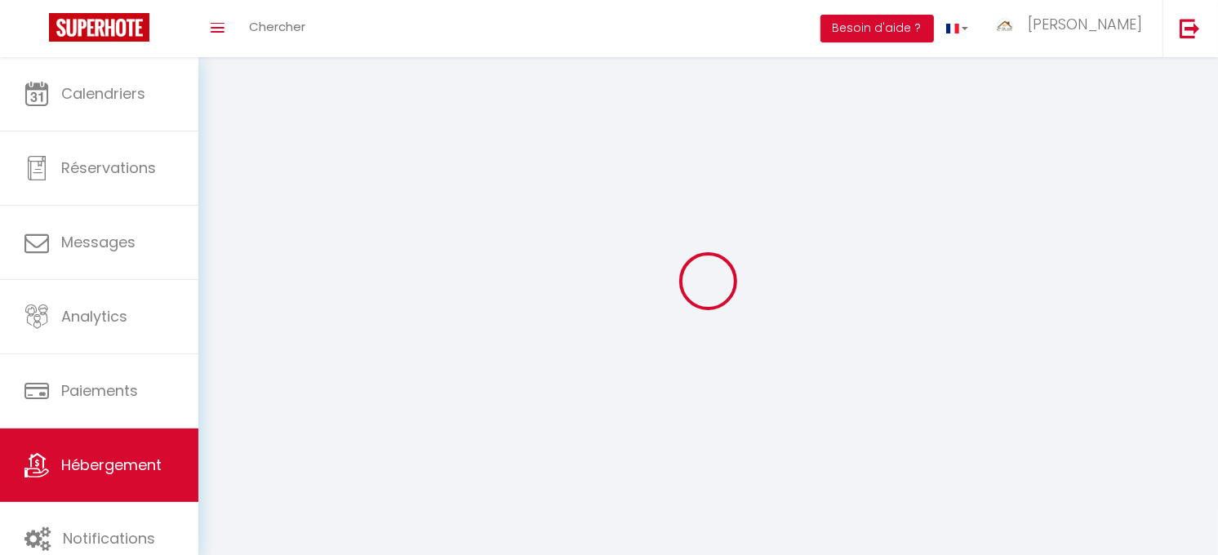
select select
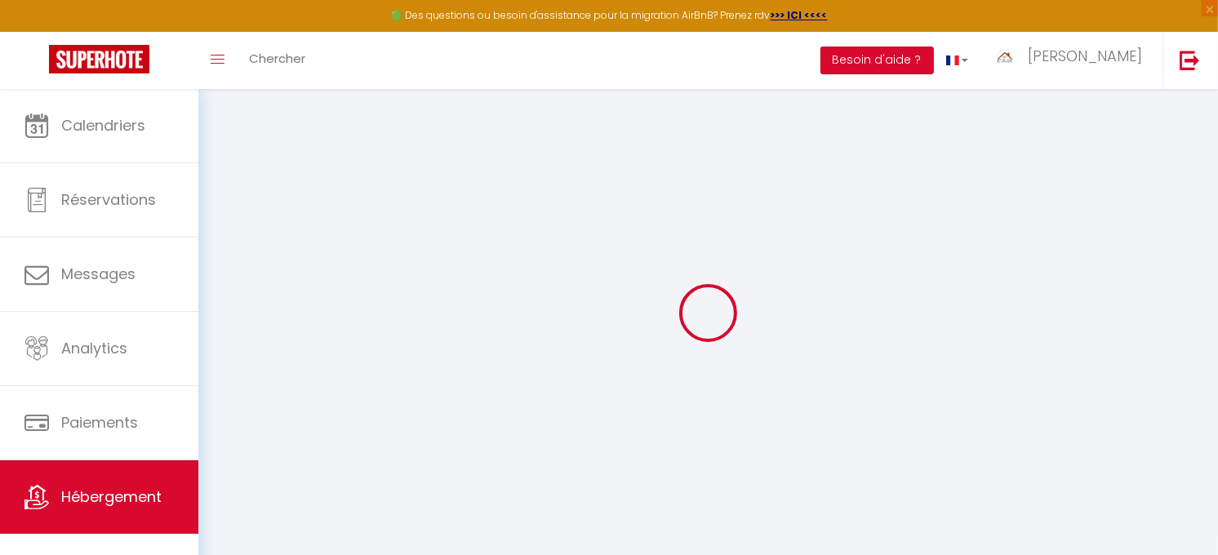
select select "+ 17 %"
select select
checkbox input "true"
checkbox input "false"
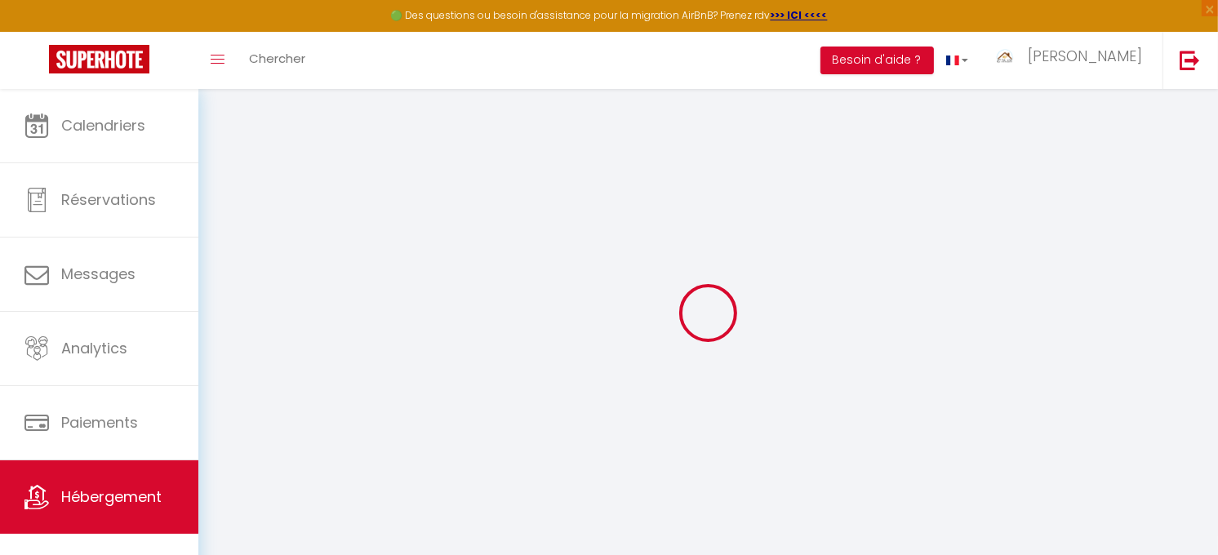
checkbox input "true"
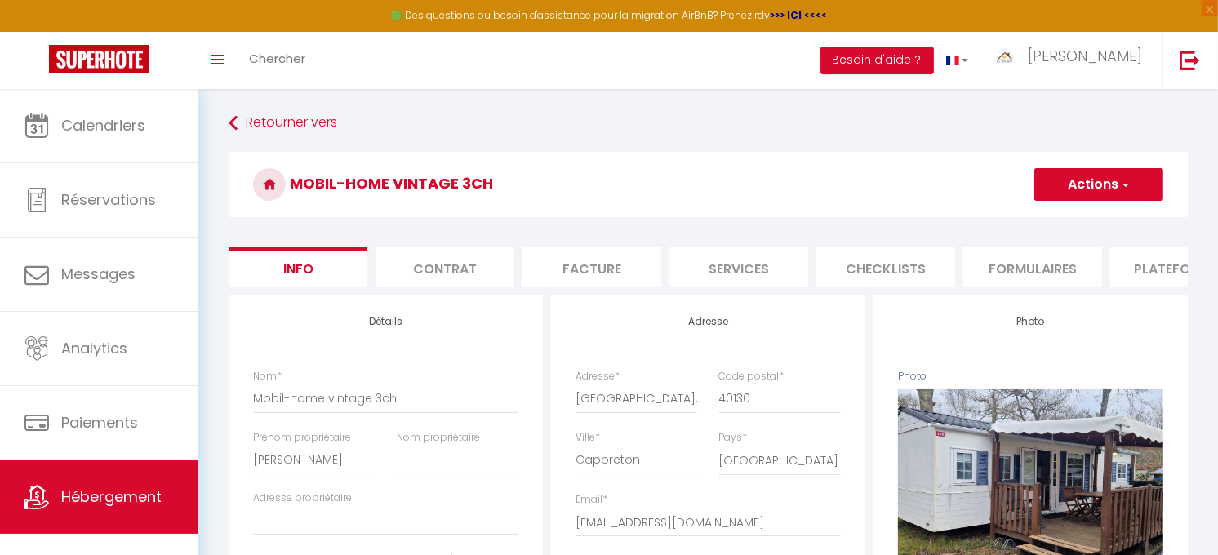
select select
checkbox input "true"
checkbox input "false"
checkbox input "true"
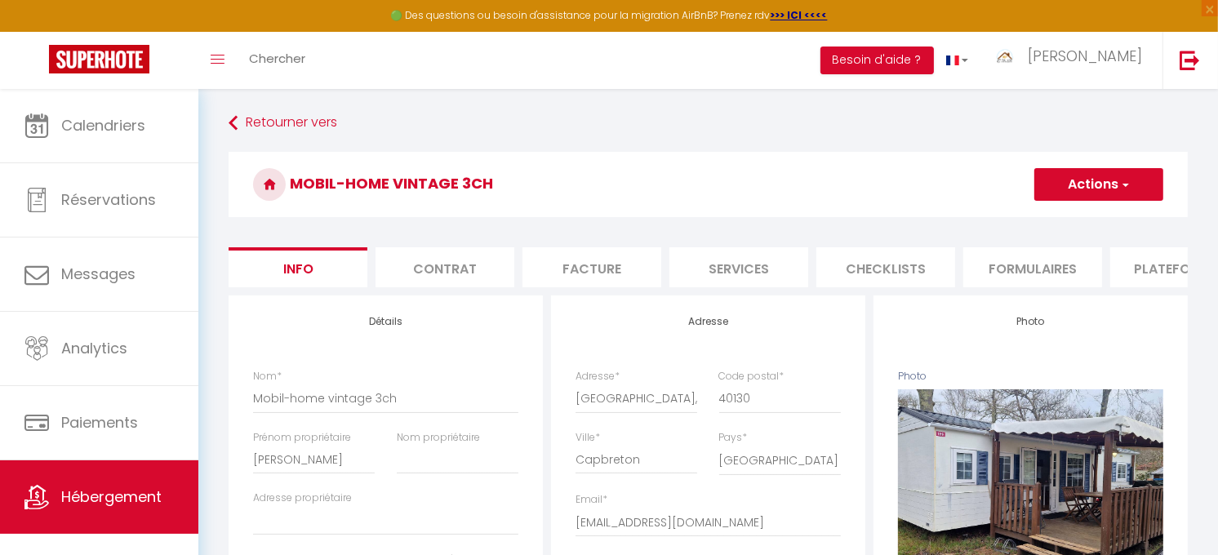
select select "EUR"
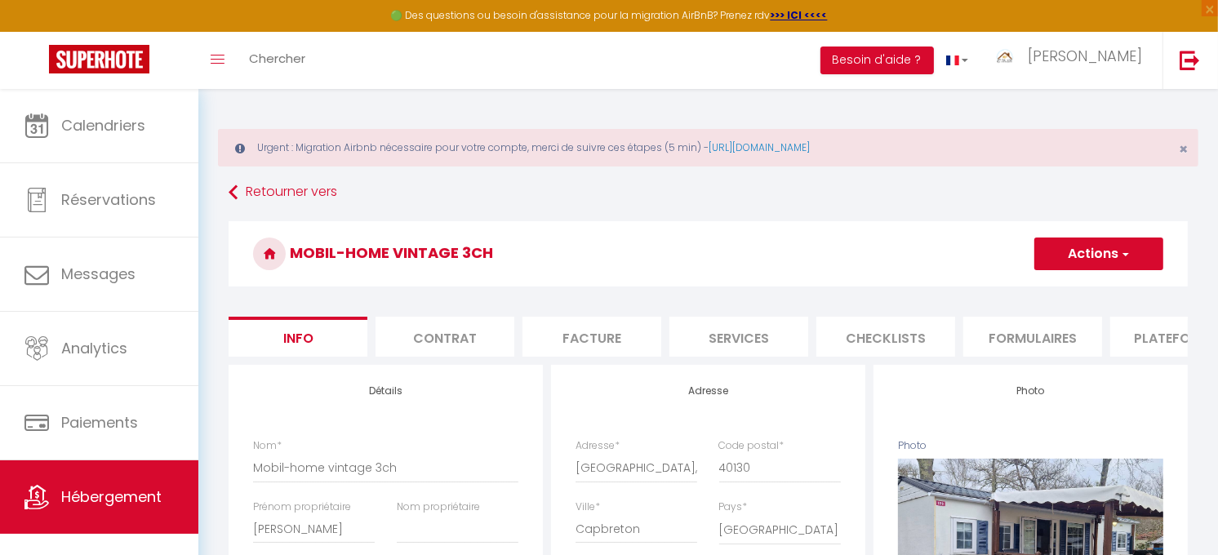
click at [1140, 340] on li "Plateformes" at bounding box center [1179, 337] width 139 height 40
select select
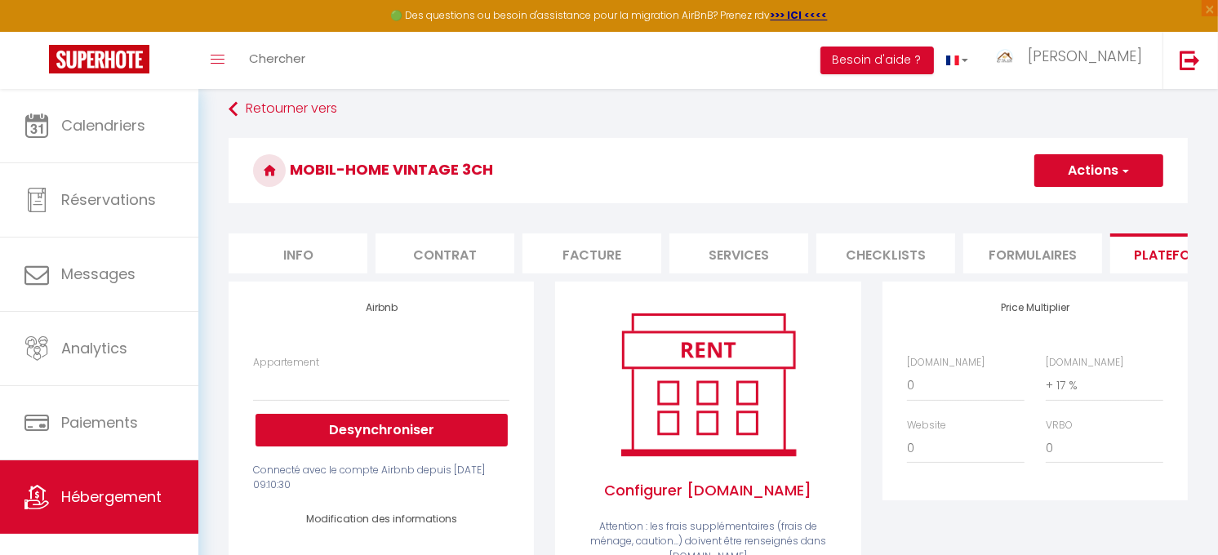
scroll to position [181, 0]
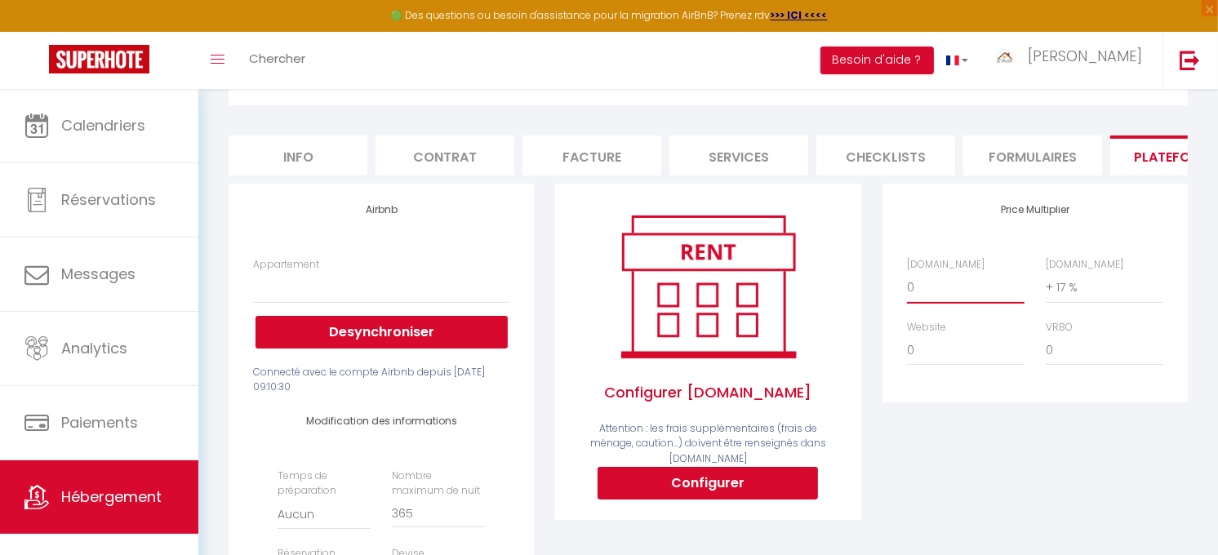
click at [936, 303] on select "0 + 1 % + 2 % + 3 % + 4 % + 5 % + 6 % + 7 % + 8 % + 9 %" at bounding box center [966, 287] width 118 height 31
select select "+ 18 %"
click at [907, 285] on select "0 + 1 % + 2 % + 3 % + 4 % + 5 % + 6 % + 7 % + 8 % + 9 %" at bounding box center [966, 287] width 118 height 31
select select
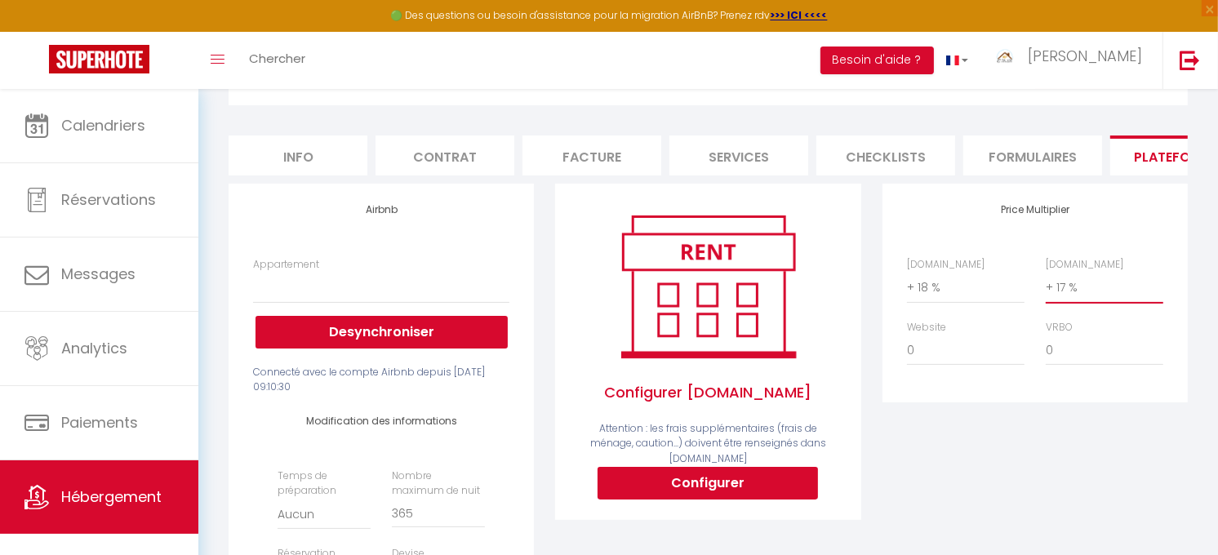
click at [1091, 297] on select "0 + 1 % + 2 % + 3 % + 4 % + 5 % + 6 % + 7 % + 8 % + 9 %" at bounding box center [1105, 287] width 118 height 31
select select "+ 18 %"
click at [1046, 285] on select "0 + 1 % + 2 % + 3 % + 4 % + 5 % + 6 % + 7 % + 8 % + 9 %" at bounding box center [1105, 287] width 118 height 31
select select
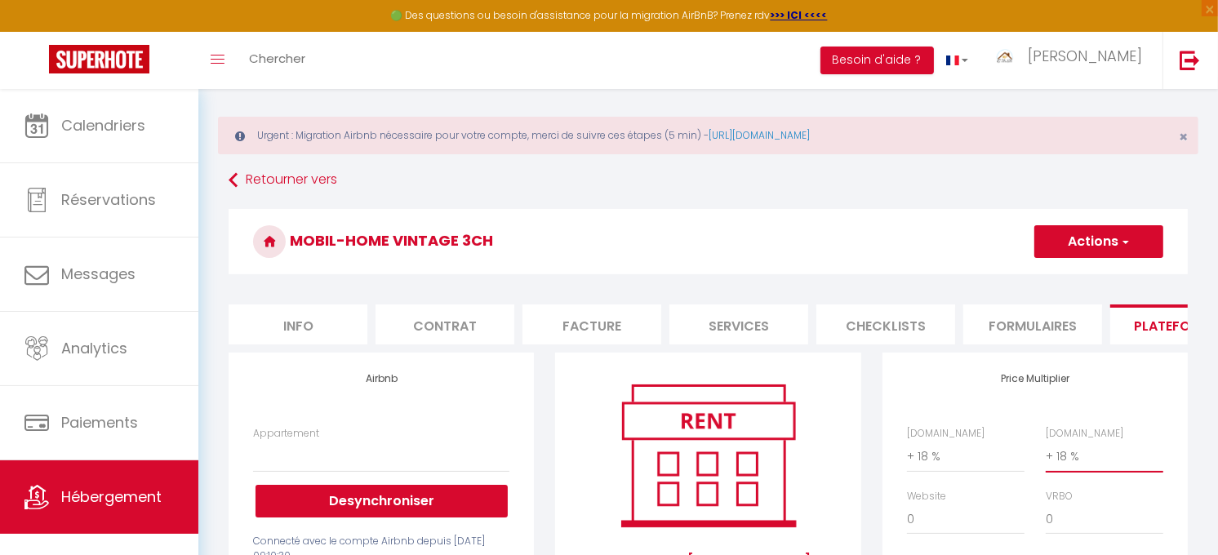
scroll to position [0, 0]
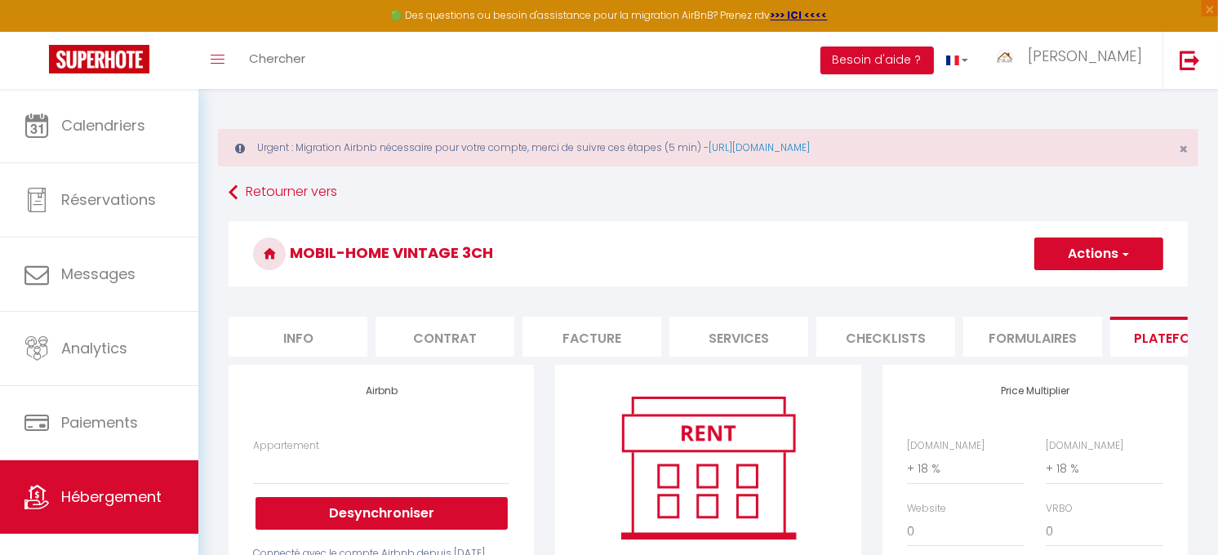
click at [1106, 243] on button "Actions" at bounding box center [1098, 254] width 129 height 33
click at [1088, 291] on link "Enregistrer" at bounding box center [1097, 289] width 129 height 21
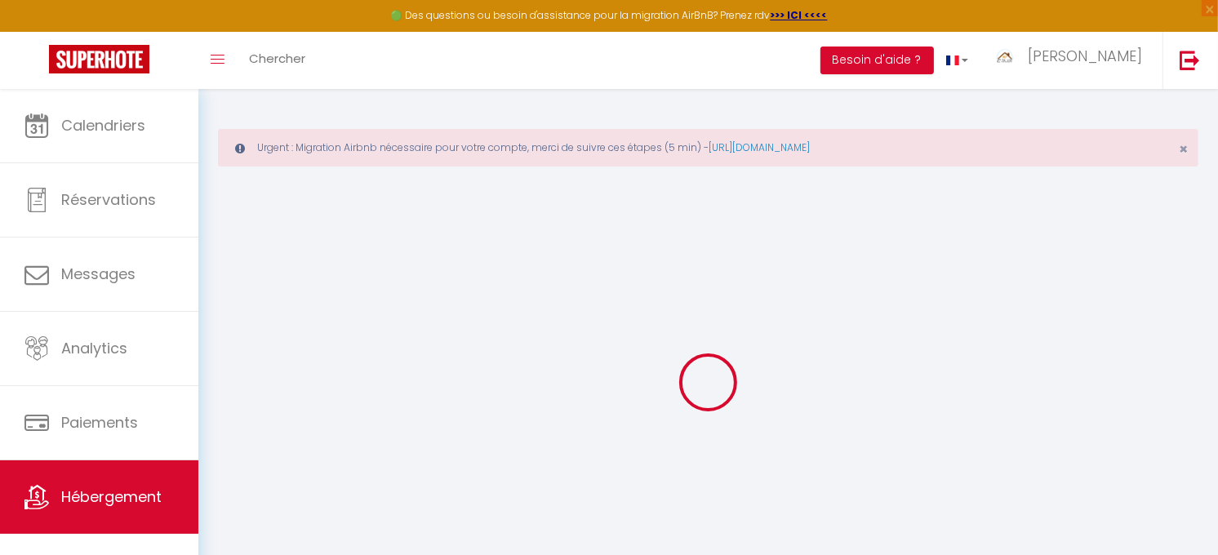
select select
select select "EUR"
select select
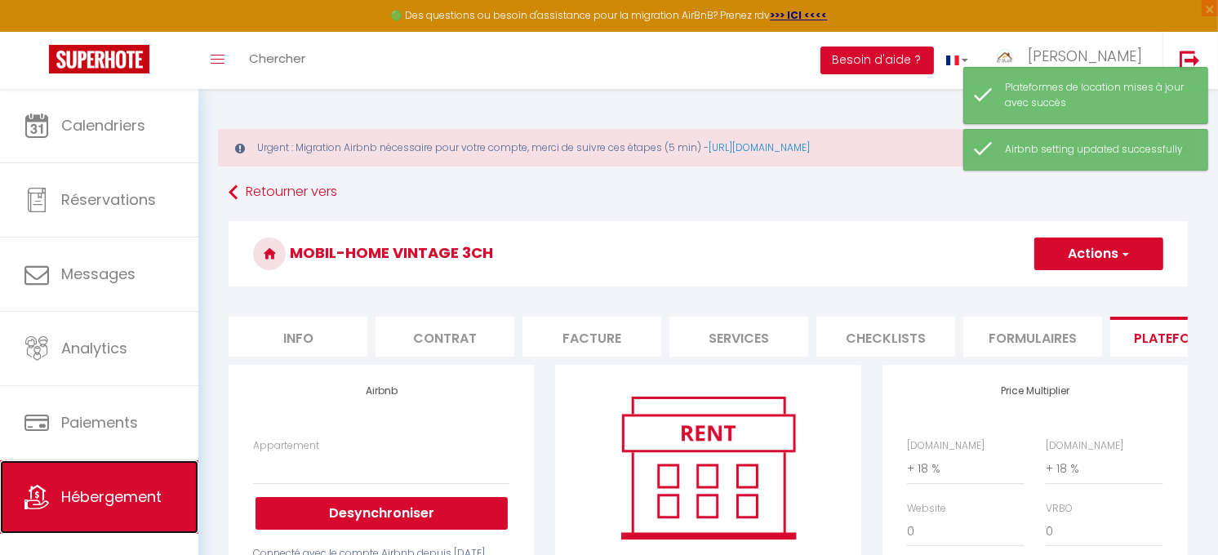
click at [110, 511] on link "Hébergement" at bounding box center [99, 496] width 198 height 73
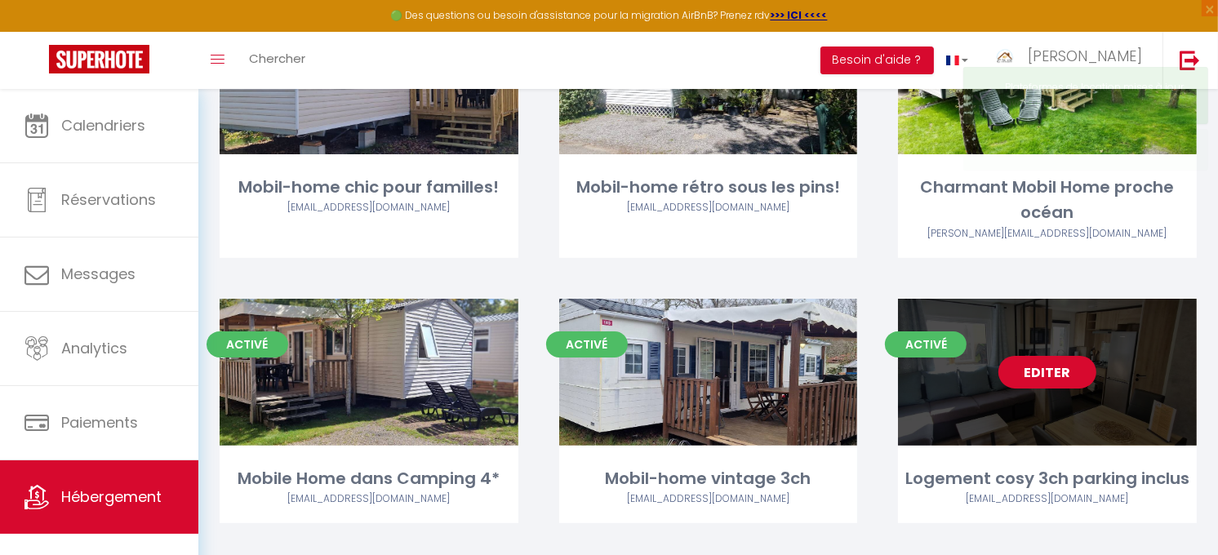
scroll to position [341, 0]
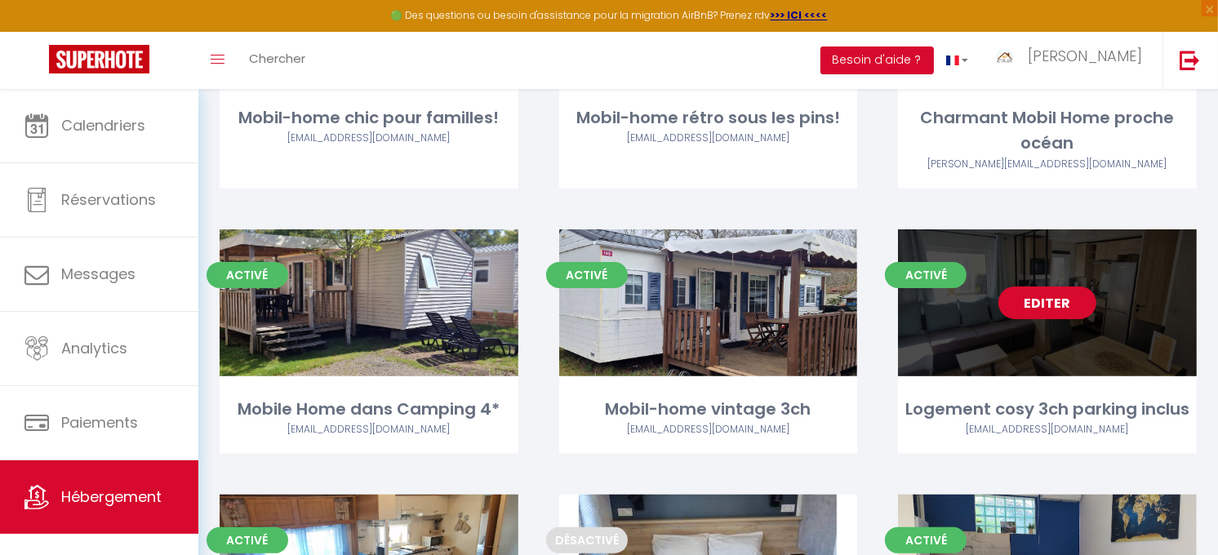
click at [1040, 299] on link "Editer" at bounding box center [1047, 303] width 98 height 33
select select "3"
select select "2"
select select "1"
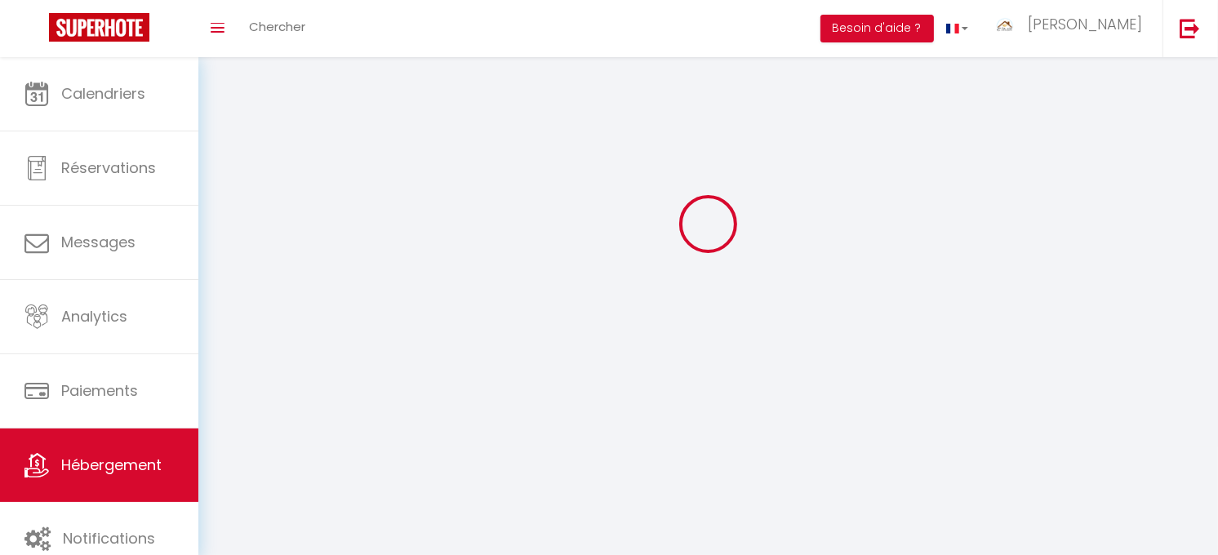
select select
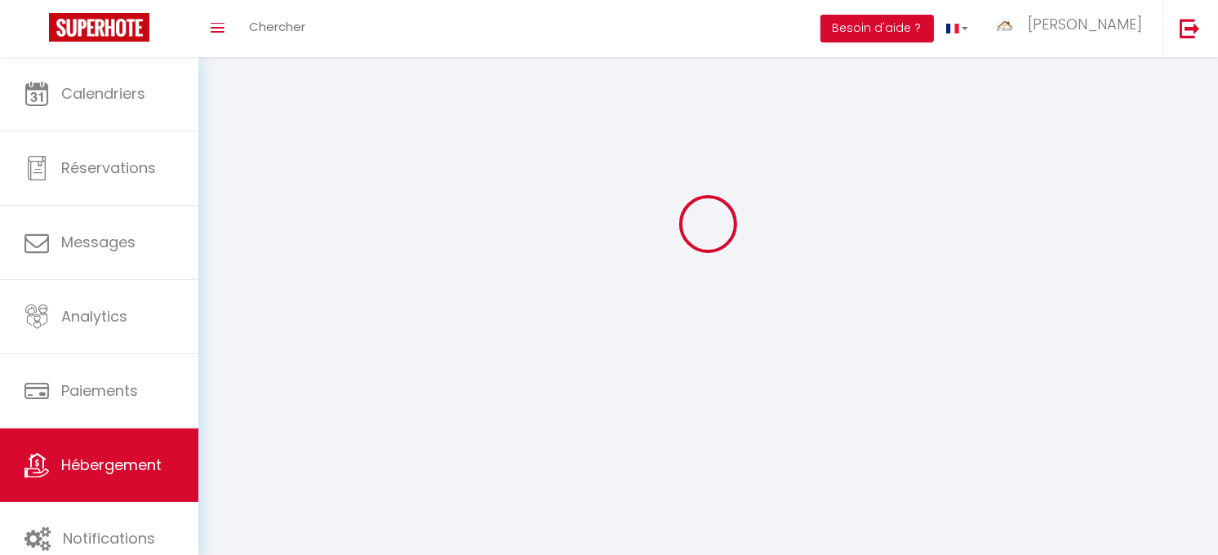
select select "1"
select select
checkbox input "false"
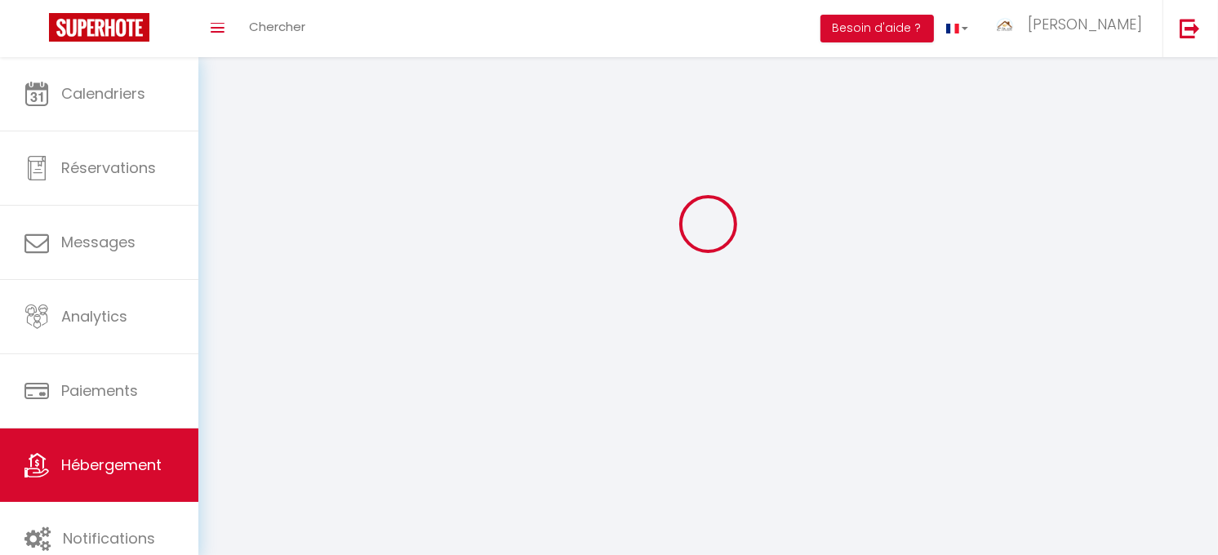
checkbox input "false"
select select "28"
select select
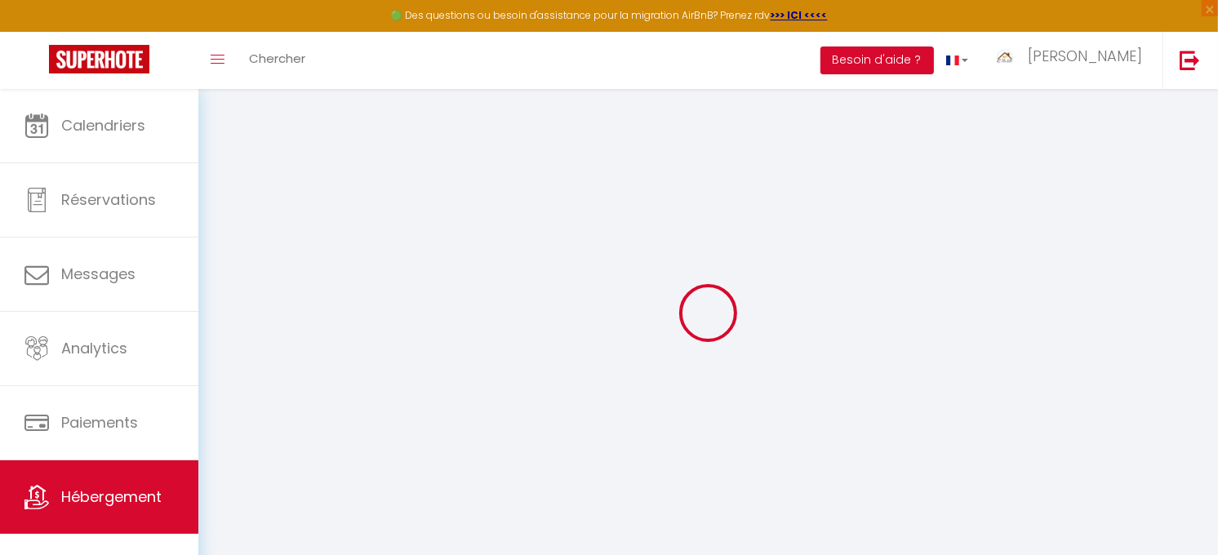
select select
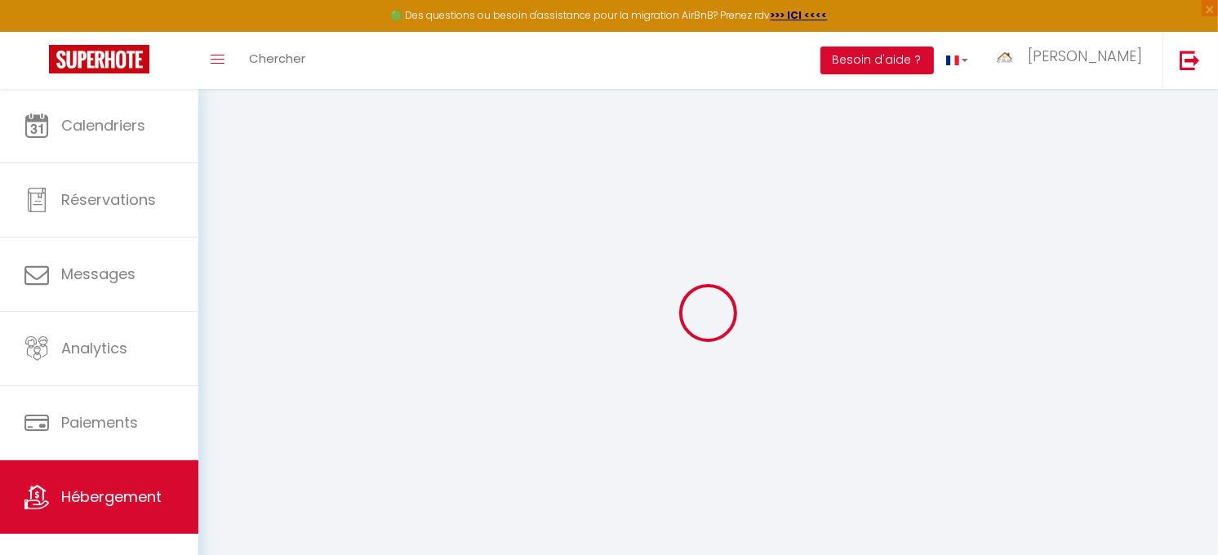
select select
checkbox input "false"
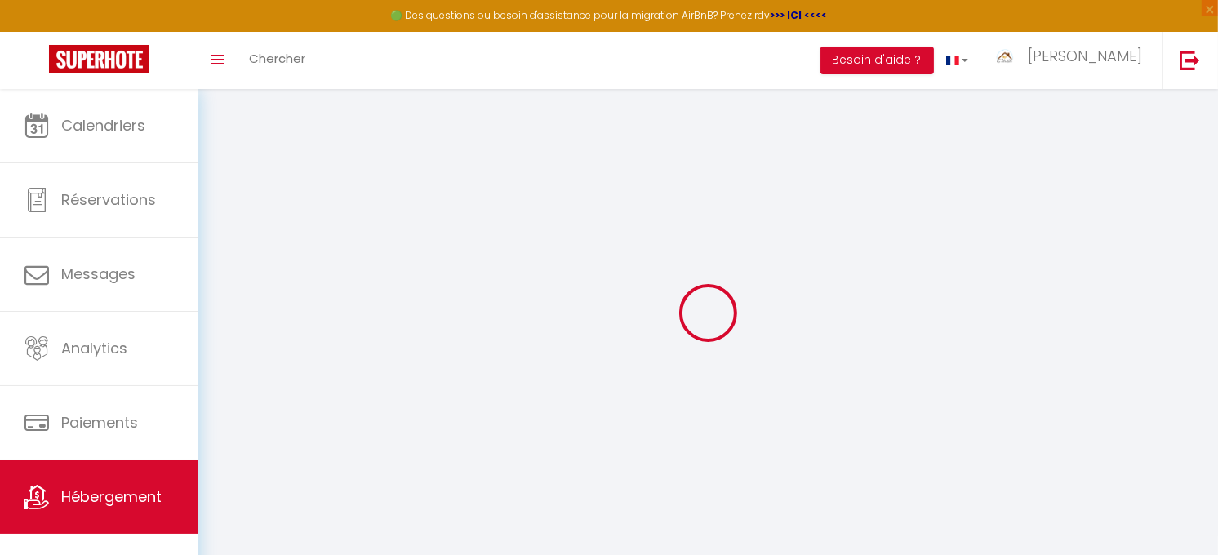
select select
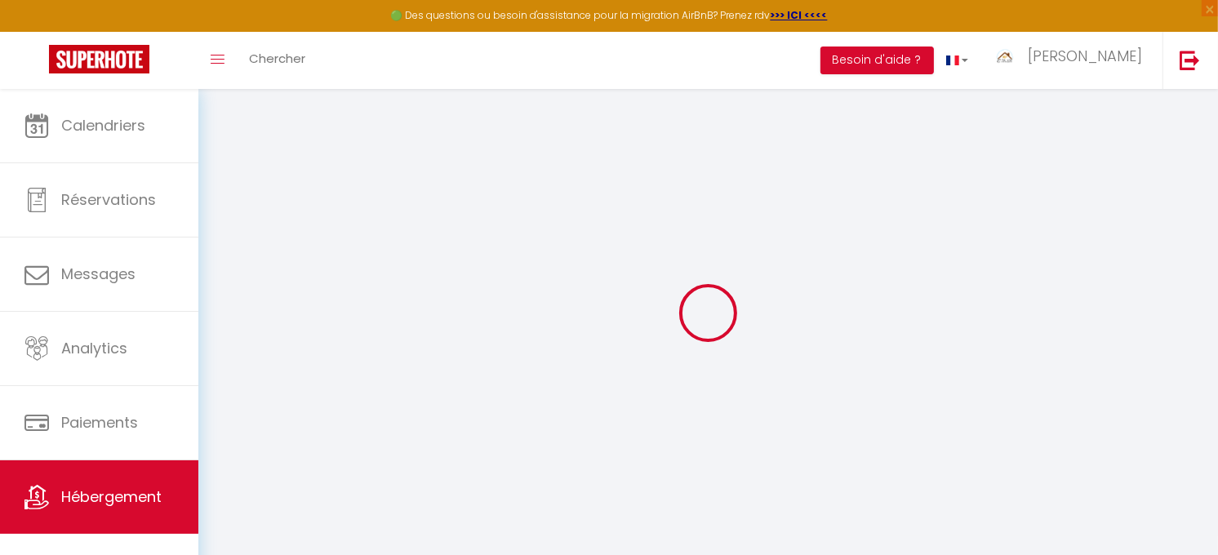
select select
checkbox input "false"
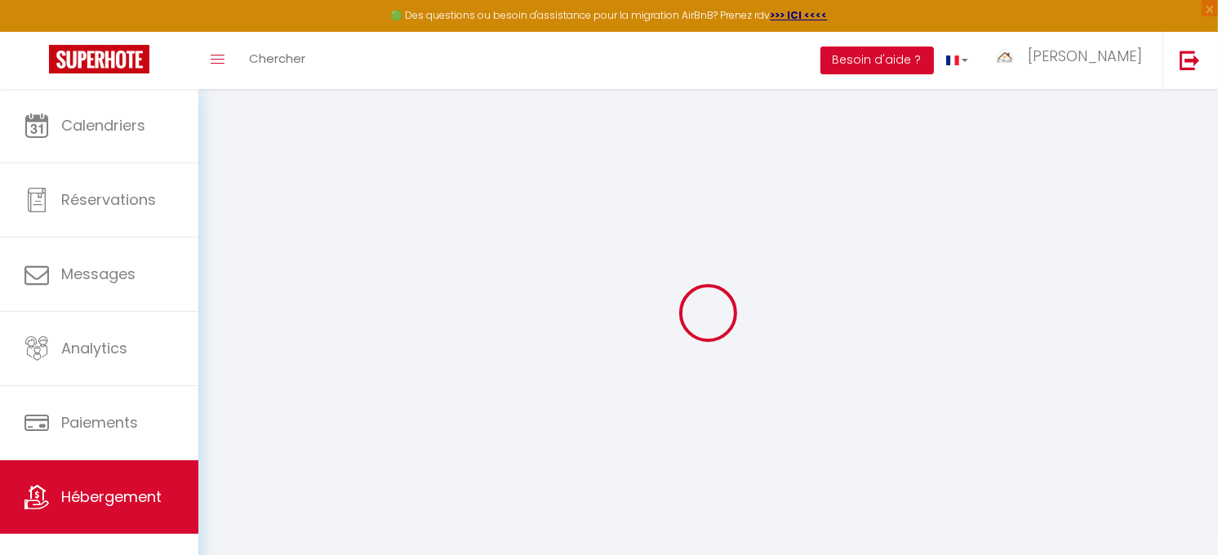
checkbox input "false"
select select
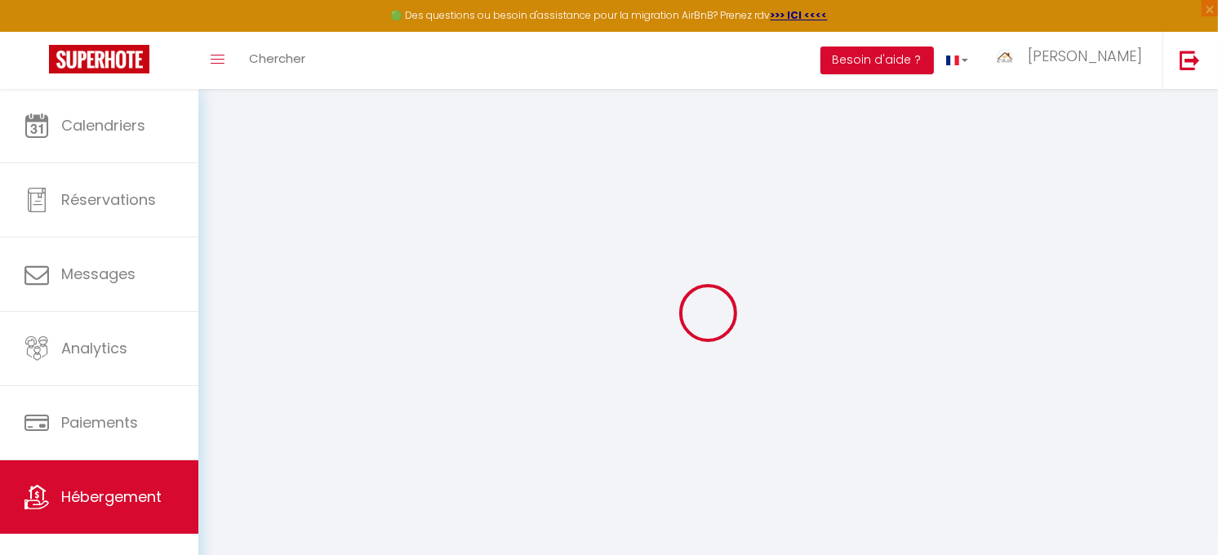
select select
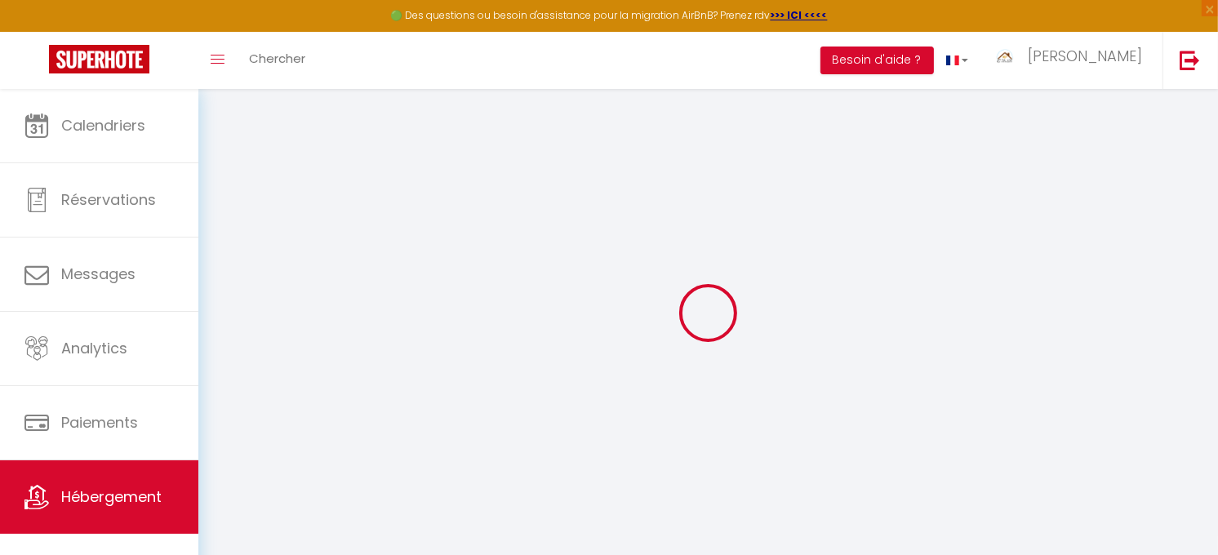
checkbox input "false"
select select
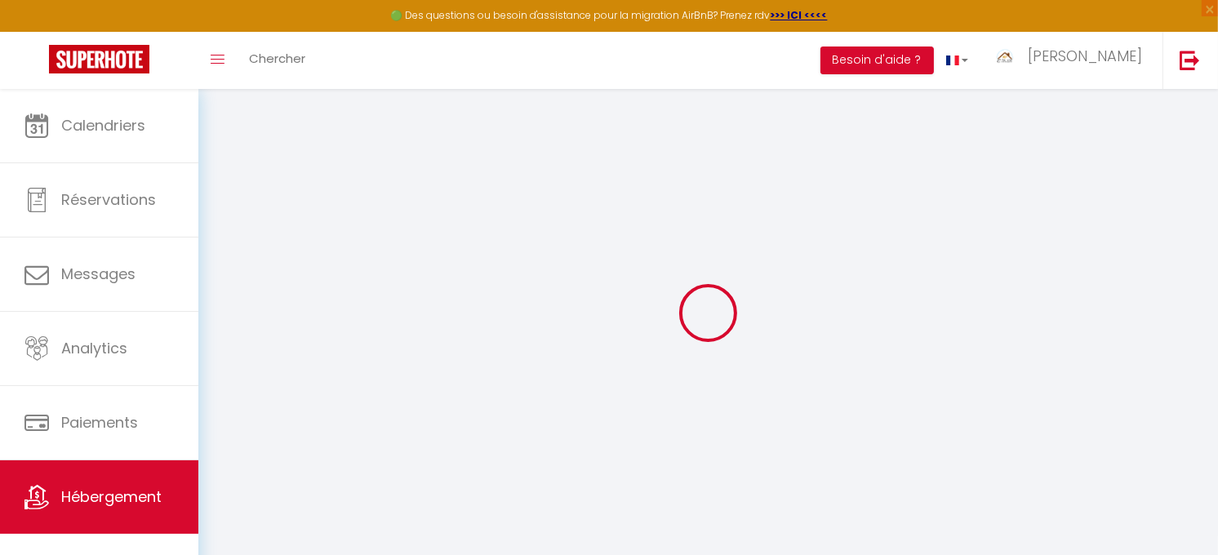
select select
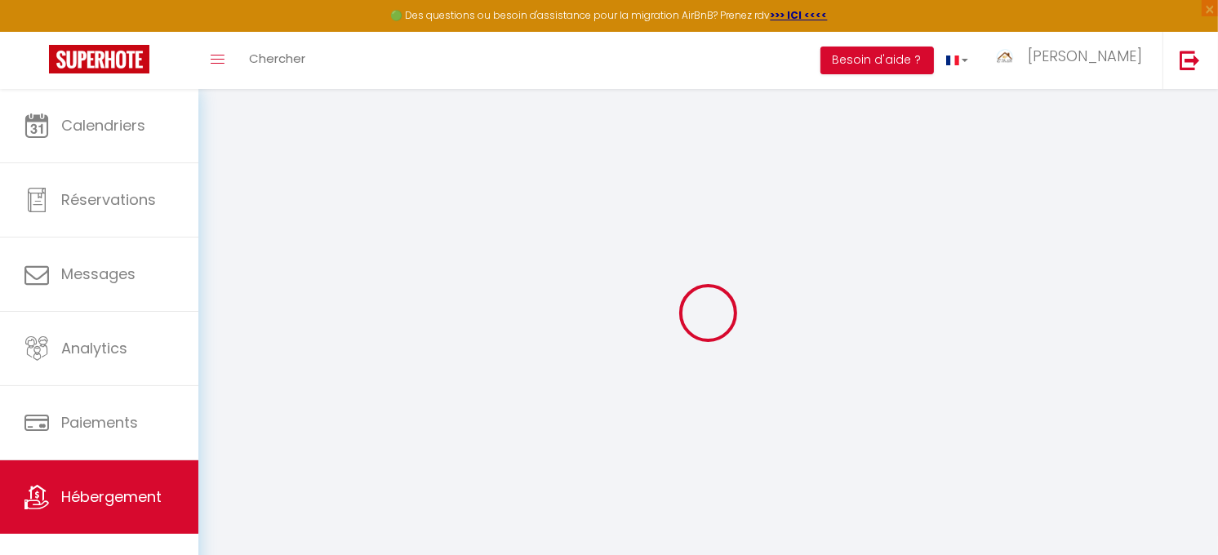
select select
checkbox input "false"
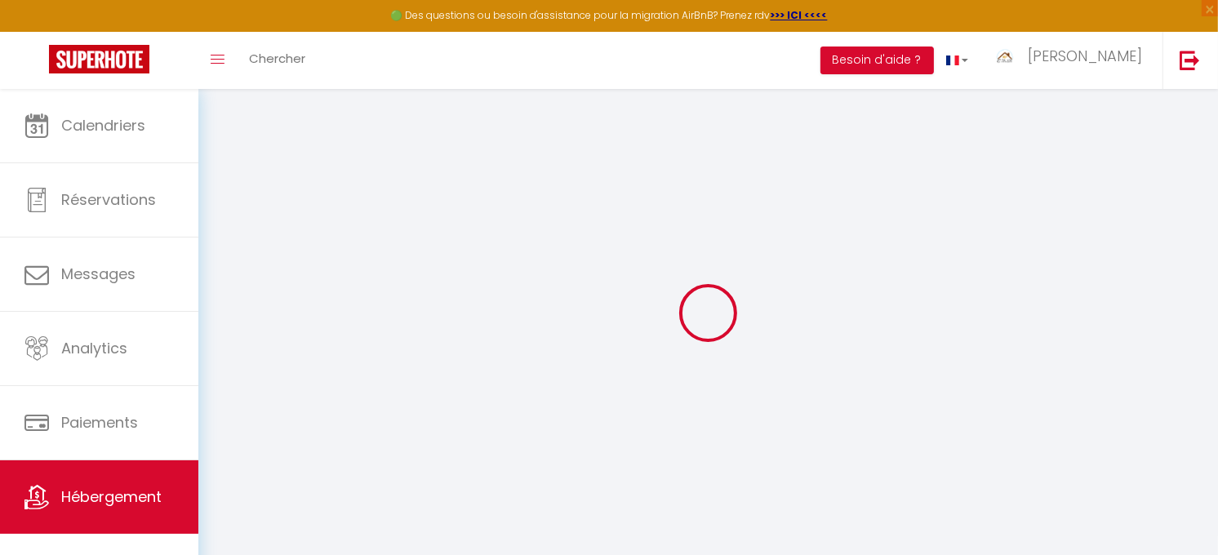
checkbox input "false"
select select
select select "+ 17 %"
select select
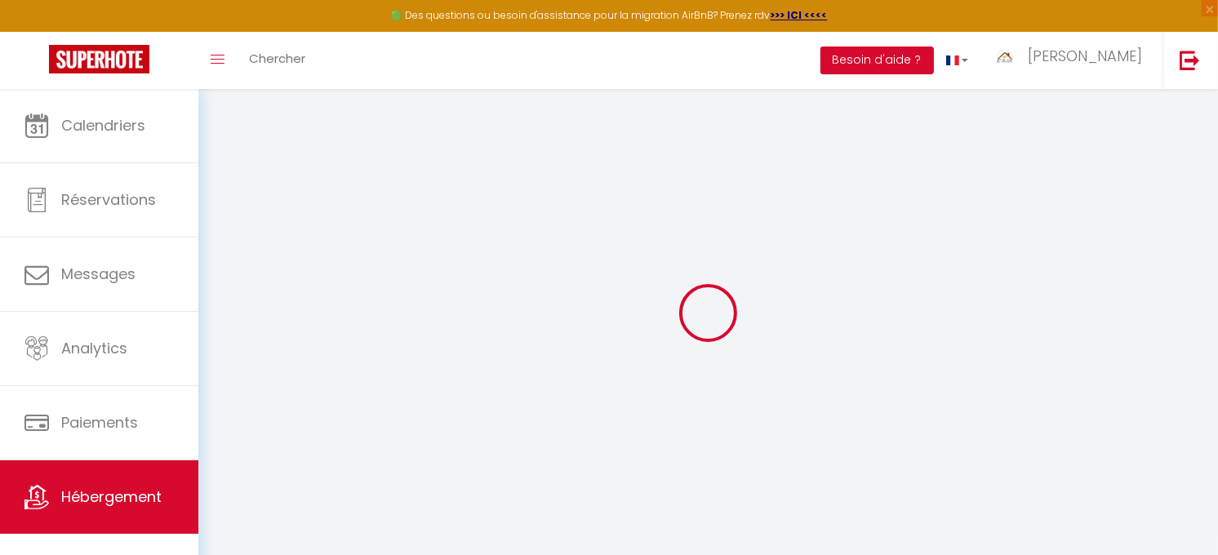
checkbox input "true"
checkbox input "false"
checkbox input "true"
select select
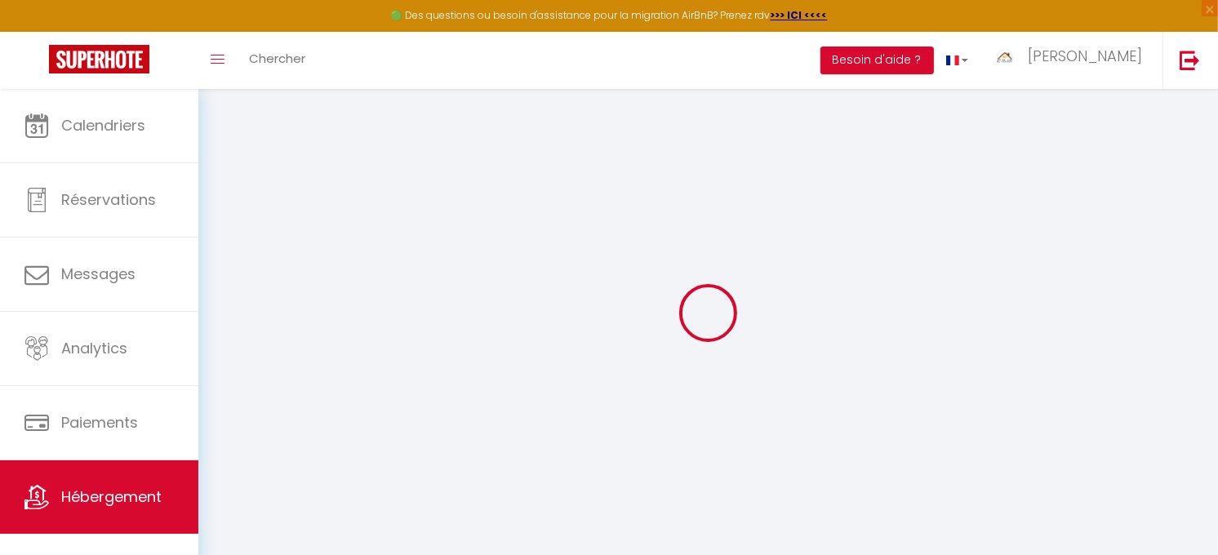
checkbox input "true"
checkbox input "false"
checkbox input "true"
select select "EUR"
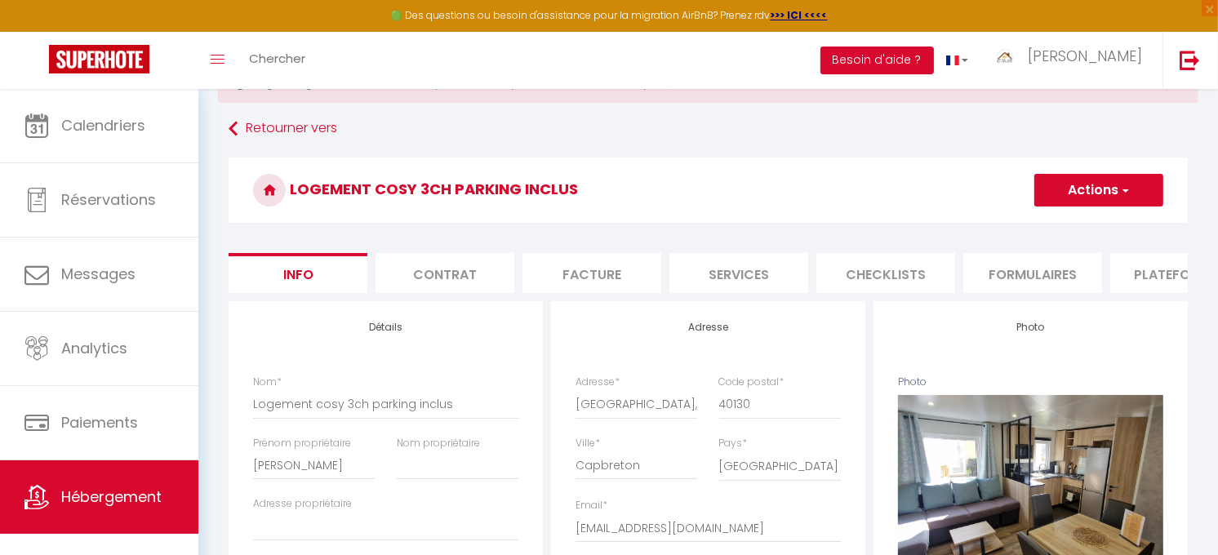
scroll to position [69, 0]
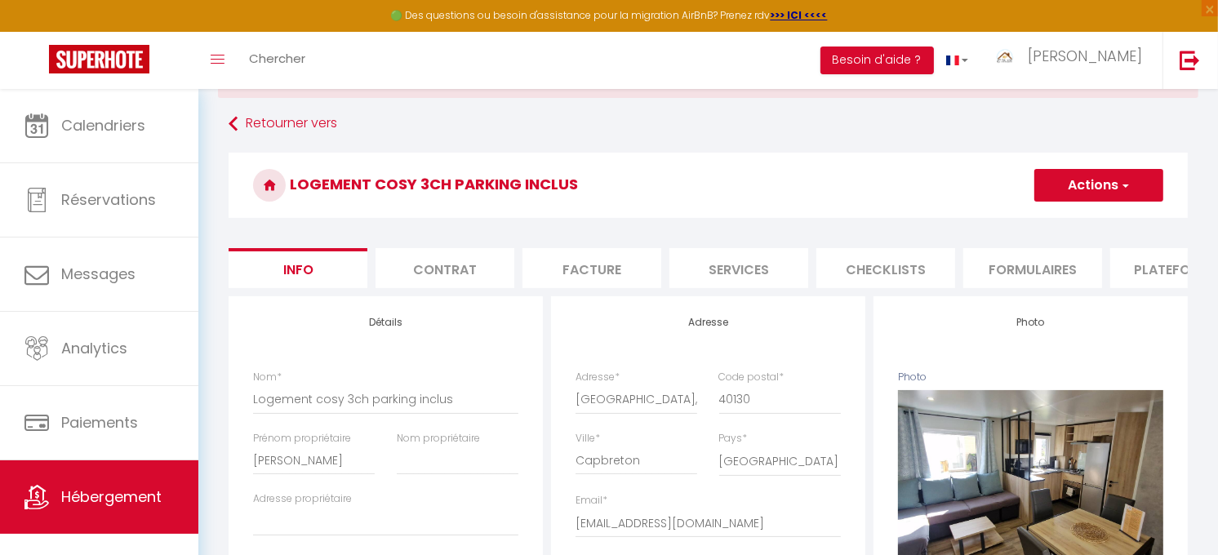
click at [1172, 263] on li "Plateformes" at bounding box center [1179, 268] width 139 height 40
select select
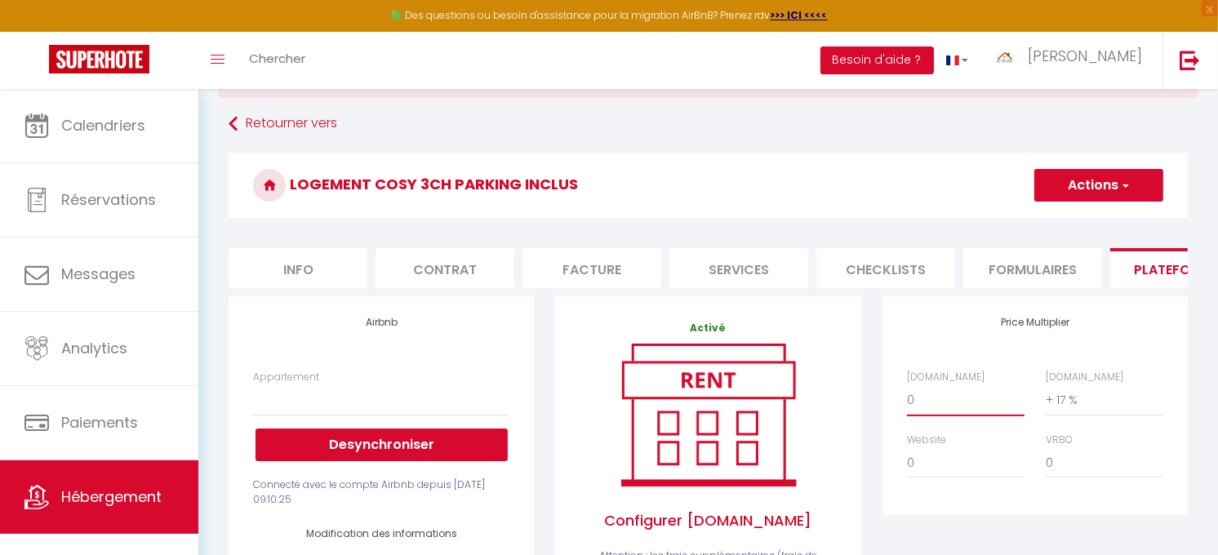
click at [949, 416] on select "0 + 1 % + 2 % + 3 % + 4 % + 5 % + 6 % + 7 % + 8 % + 9 %" at bounding box center [966, 399] width 118 height 31
select select "+ 18 %"
click at [907, 398] on select "0 + 1 % + 2 % + 3 % + 4 % + 5 % + 6 % + 7 % + 8 % + 9 %" at bounding box center [966, 399] width 118 height 31
select select
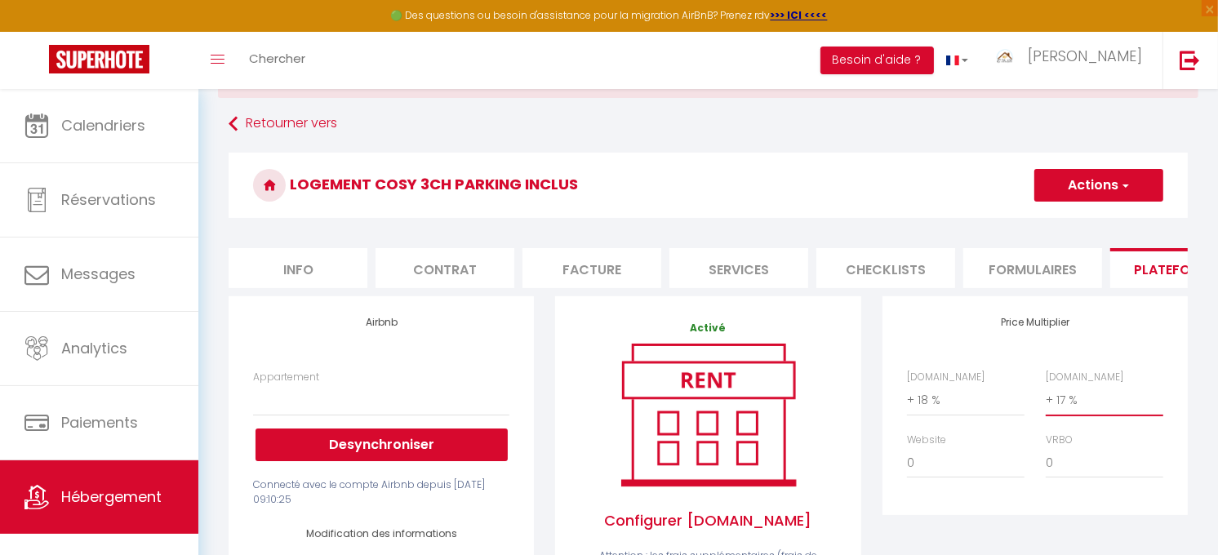
click at [1063, 411] on select "0 + 1 % + 2 % + 3 % + 4 % + 5 % + 6 % + 7 % + 8 % + 9 %" at bounding box center [1105, 399] width 118 height 31
select select "+ 18 %"
click at [1046, 398] on select "0 + 1 % + 2 % + 3 % + 4 % + 5 % + 6 % + 7 % + 8 % + 9 %" at bounding box center [1105, 399] width 118 height 31
select select
click at [1115, 184] on button "Actions" at bounding box center [1098, 185] width 129 height 33
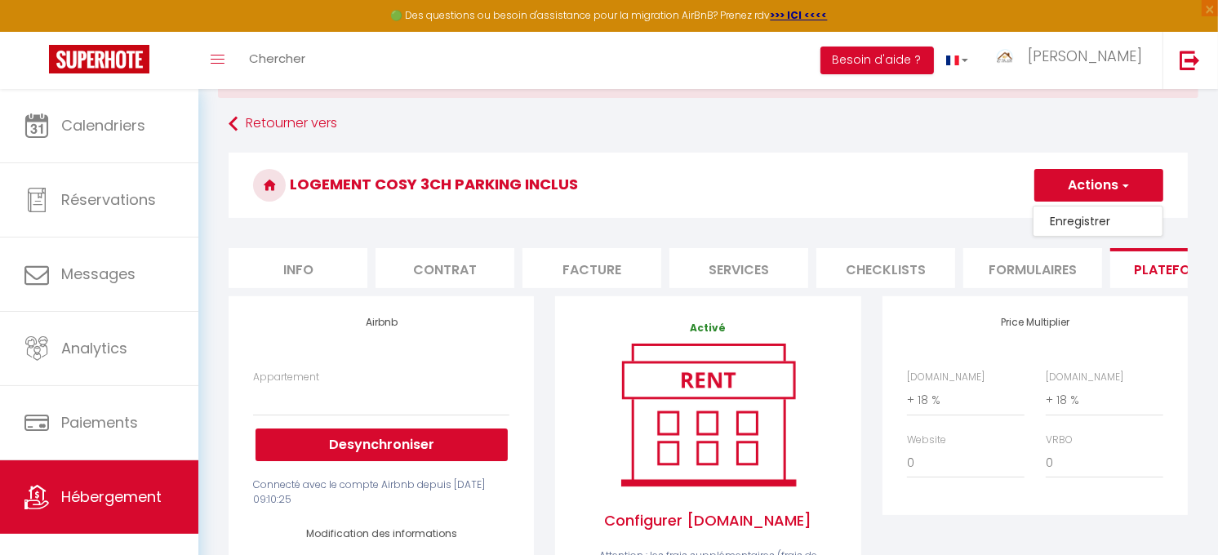
click at [1079, 221] on link "Enregistrer" at bounding box center [1097, 221] width 129 height 21
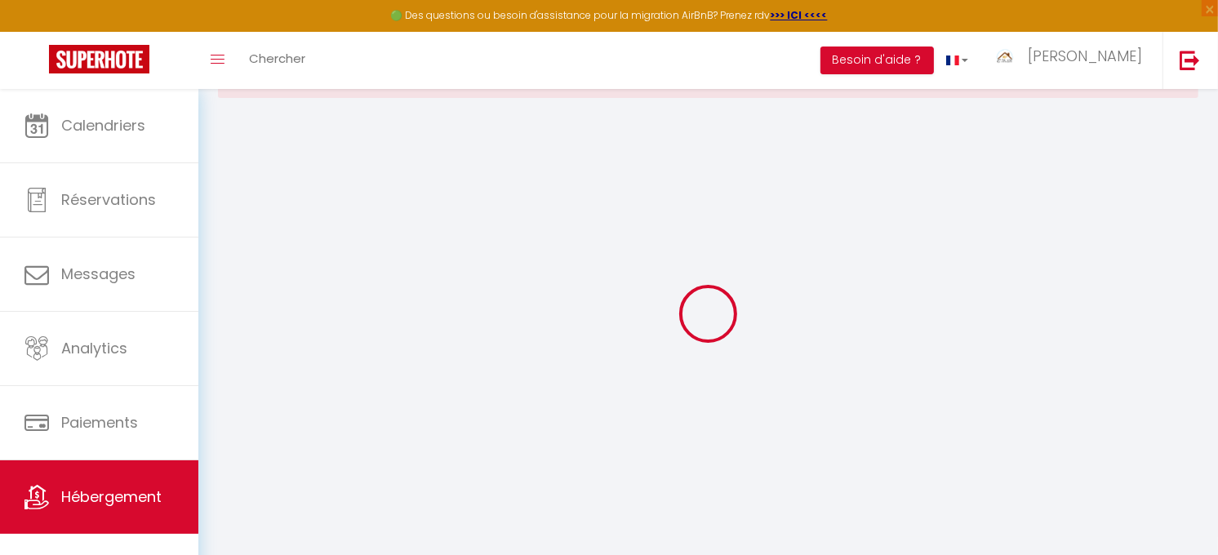
select select
select select "EUR"
select select
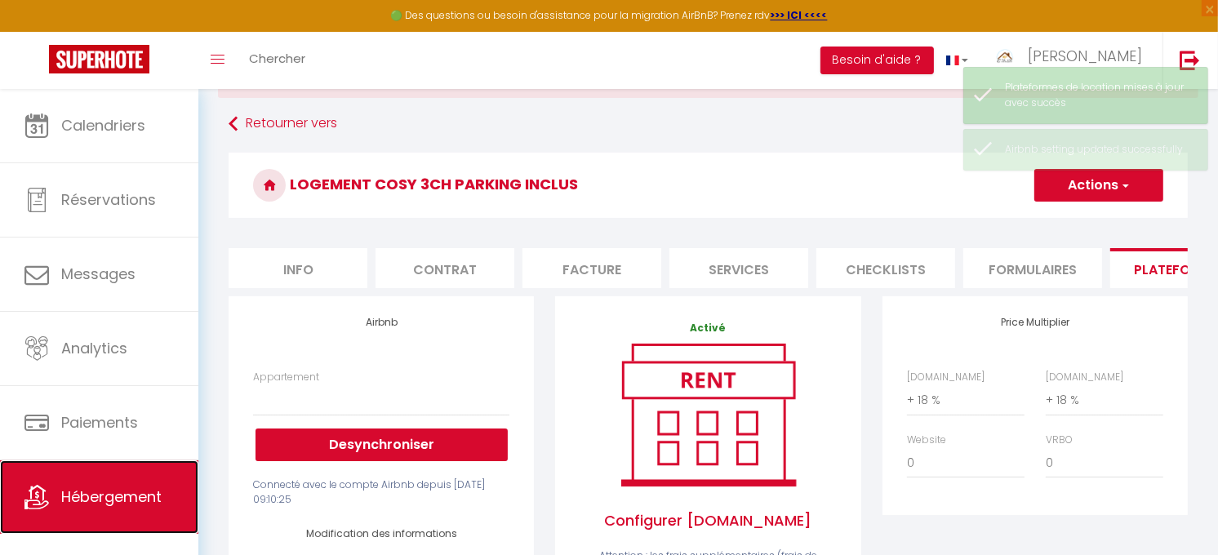
click at [135, 486] on link "Hébergement" at bounding box center [99, 496] width 198 height 73
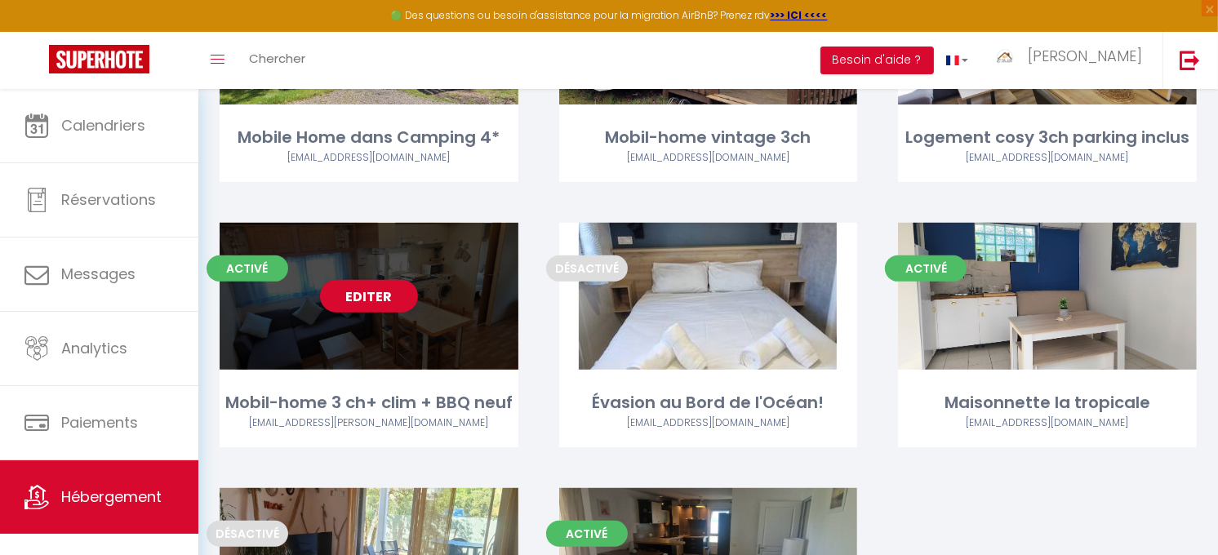
scroll to position [614, 0]
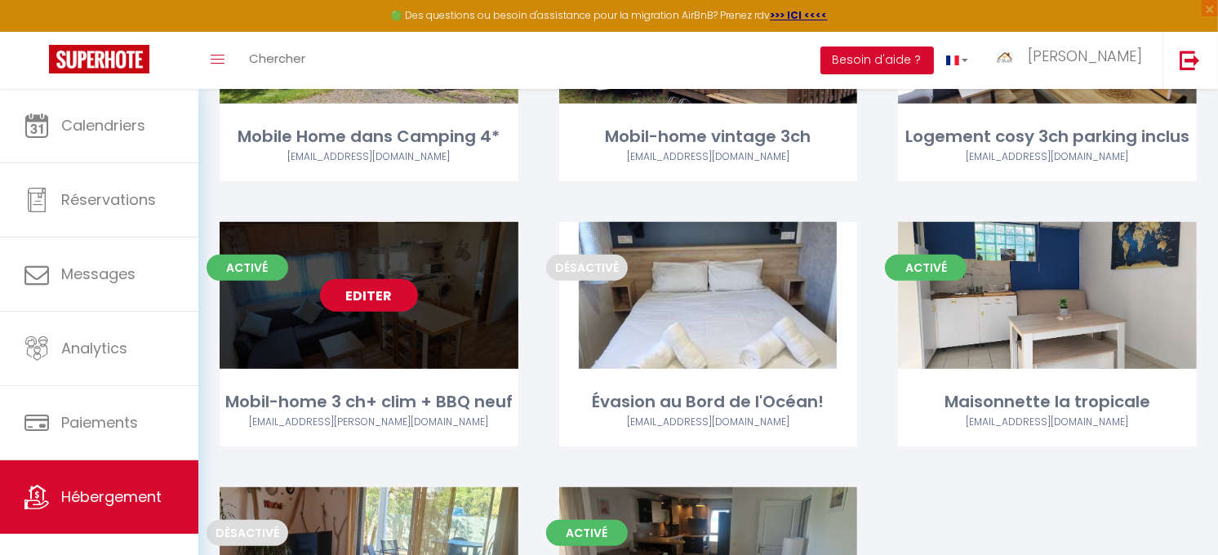
click at [353, 291] on link "Editer" at bounding box center [369, 295] width 98 height 33
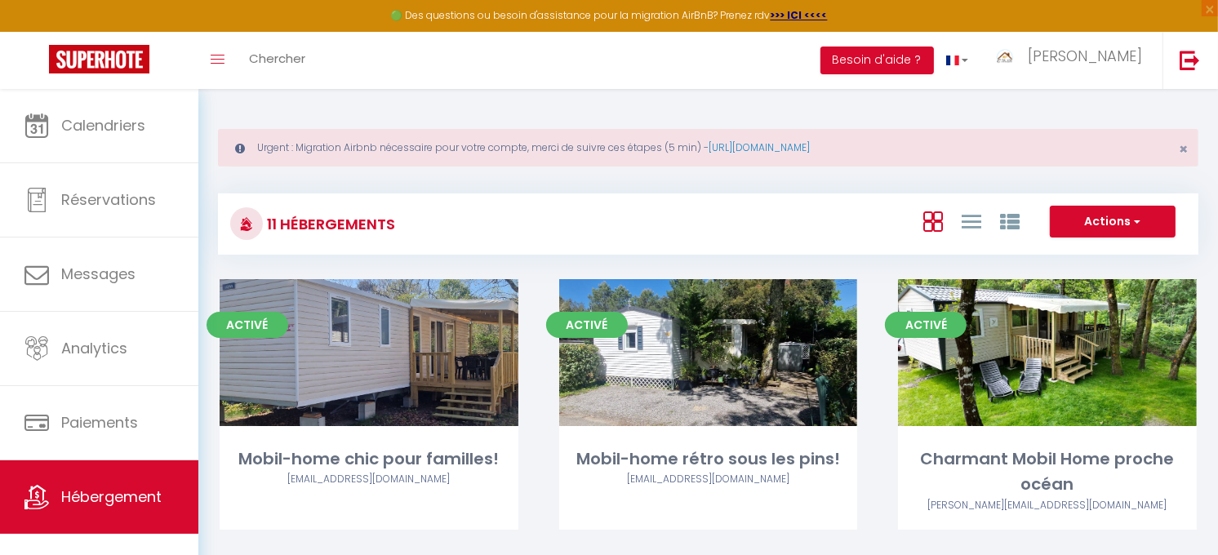
select select "3"
select select "2"
select select "1"
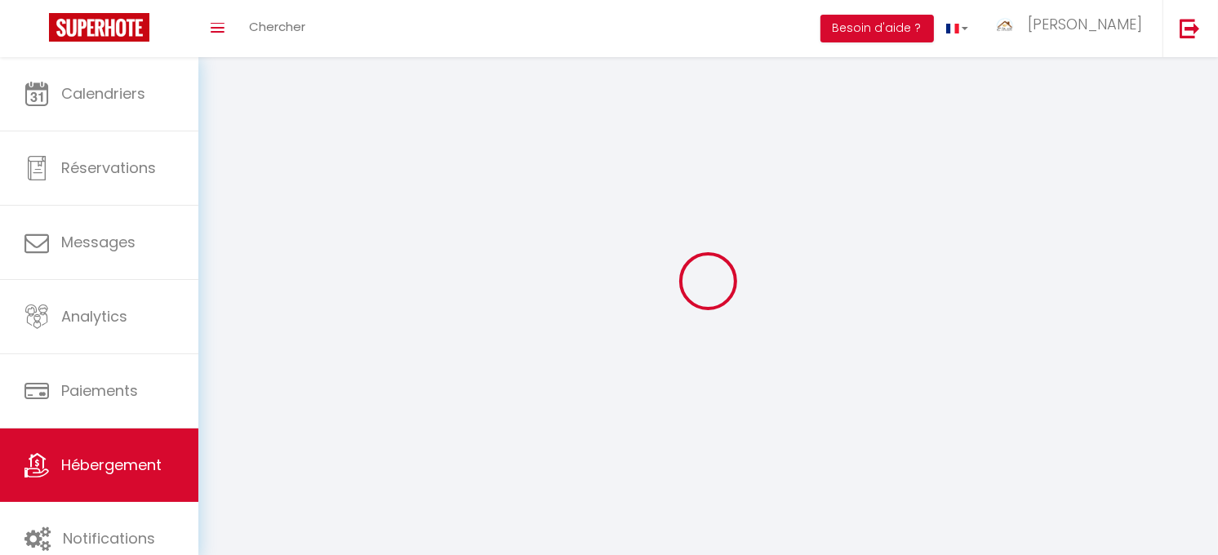
select select
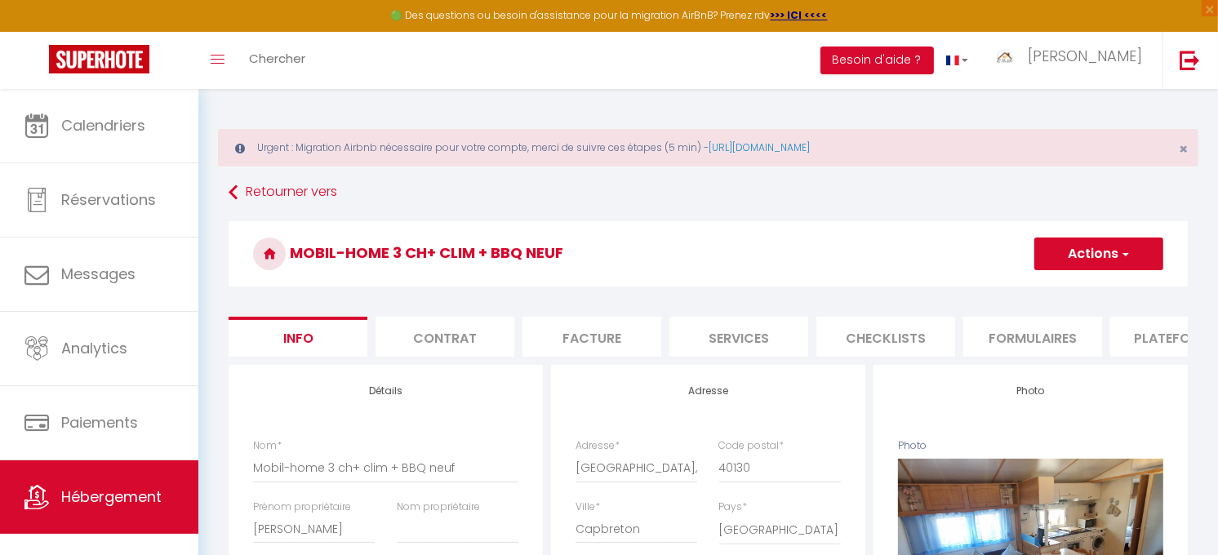
click at [1156, 336] on li "Plateformes" at bounding box center [1179, 337] width 139 height 40
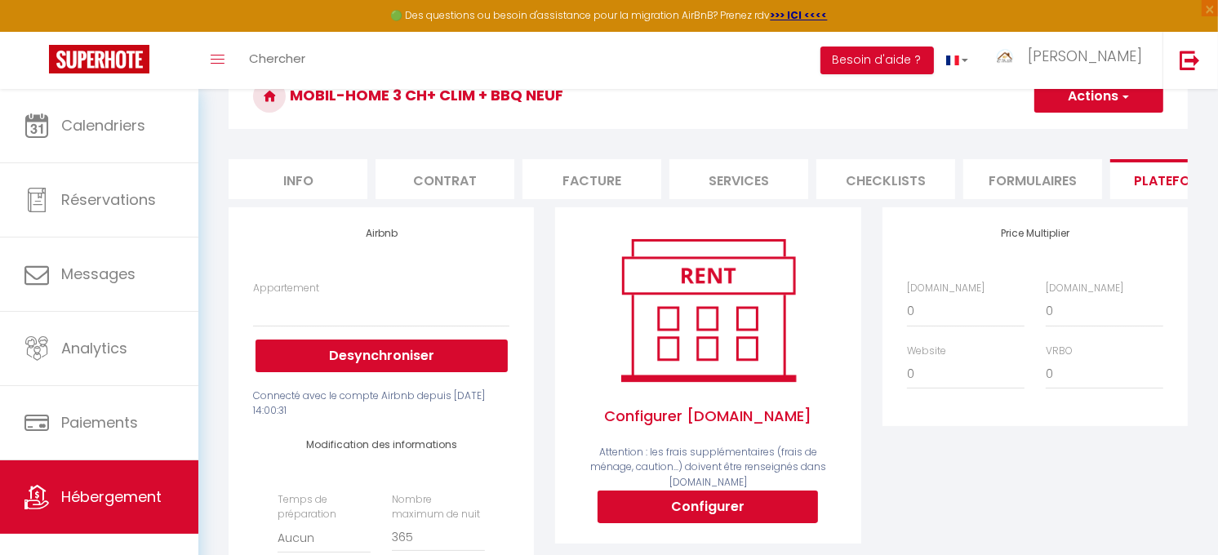
scroll to position [181, 0]
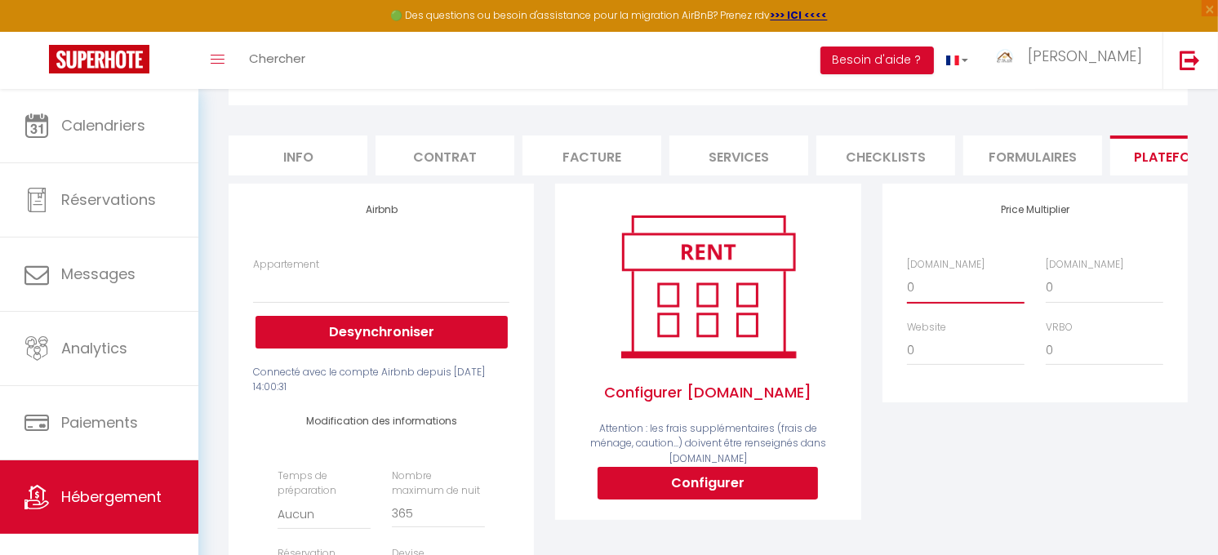
click at [933, 303] on select "0 + 1 % + 2 % + 3 % + 4 % + 5 % + 6 % + 7 % + 8 % + 9 %" at bounding box center [966, 287] width 118 height 31
click at [907, 285] on select "0 + 1 % + 2 % + 3 % + 4 % + 5 % + 6 % + 7 % + 8 % + 9 %" at bounding box center [966, 287] width 118 height 31
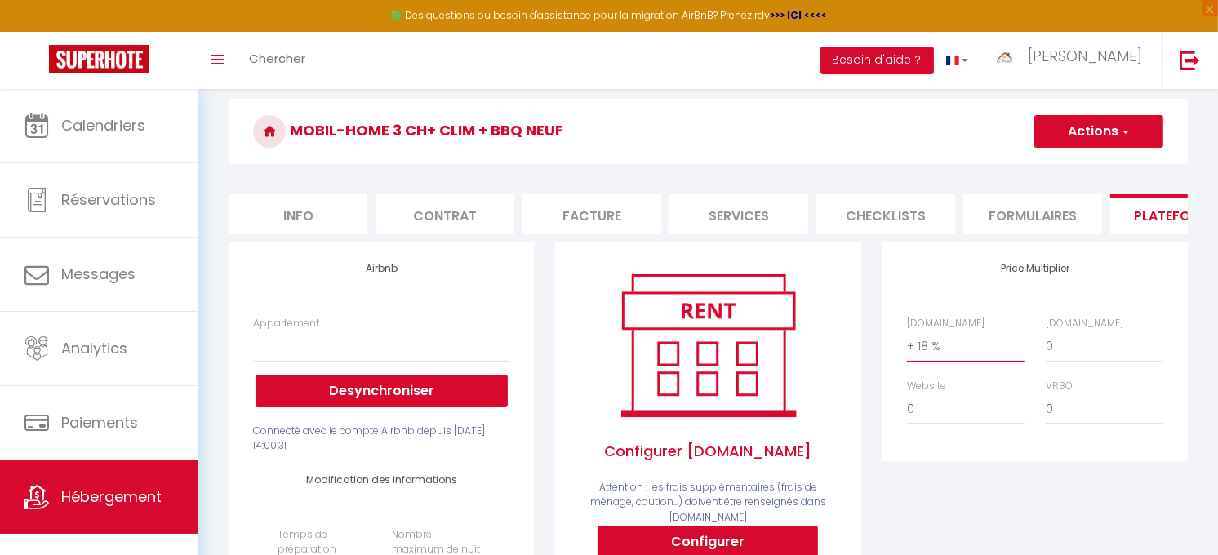
scroll to position [91, 0]
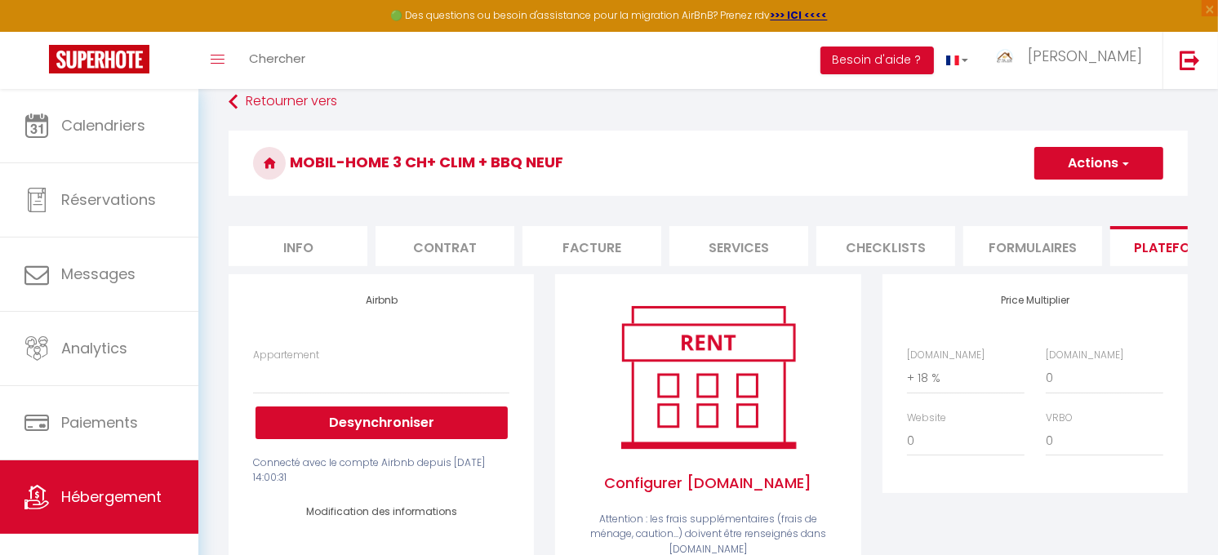
click at [1099, 163] on button "Actions" at bounding box center [1098, 163] width 129 height 33
click at [1082, 201] on link "Enregistrer" at bounding box center [1097, 199] width 129 height 21
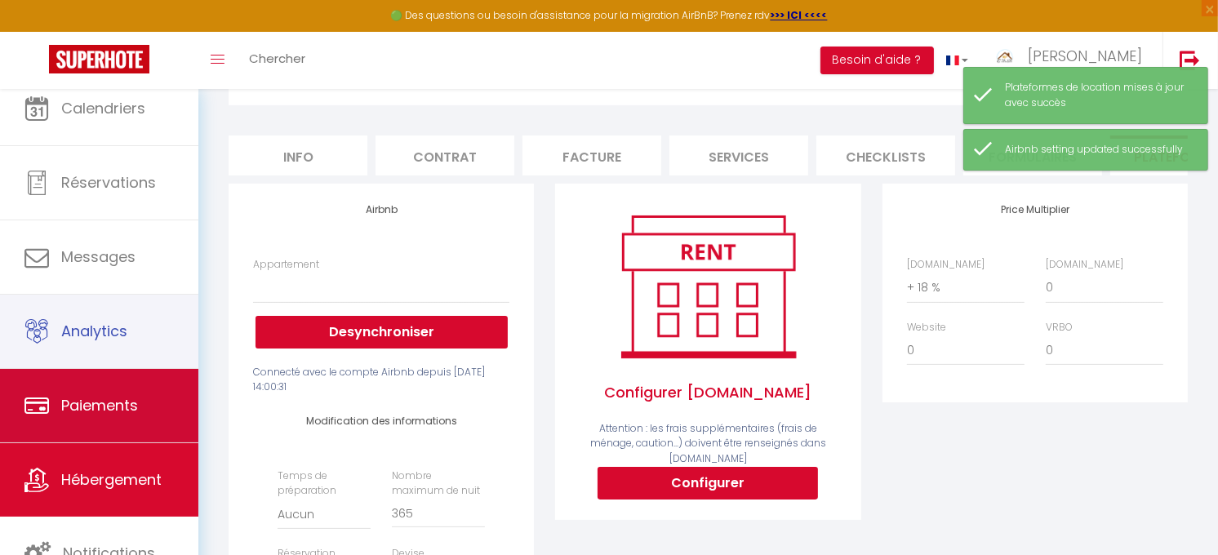
scroll to position [18, 0]
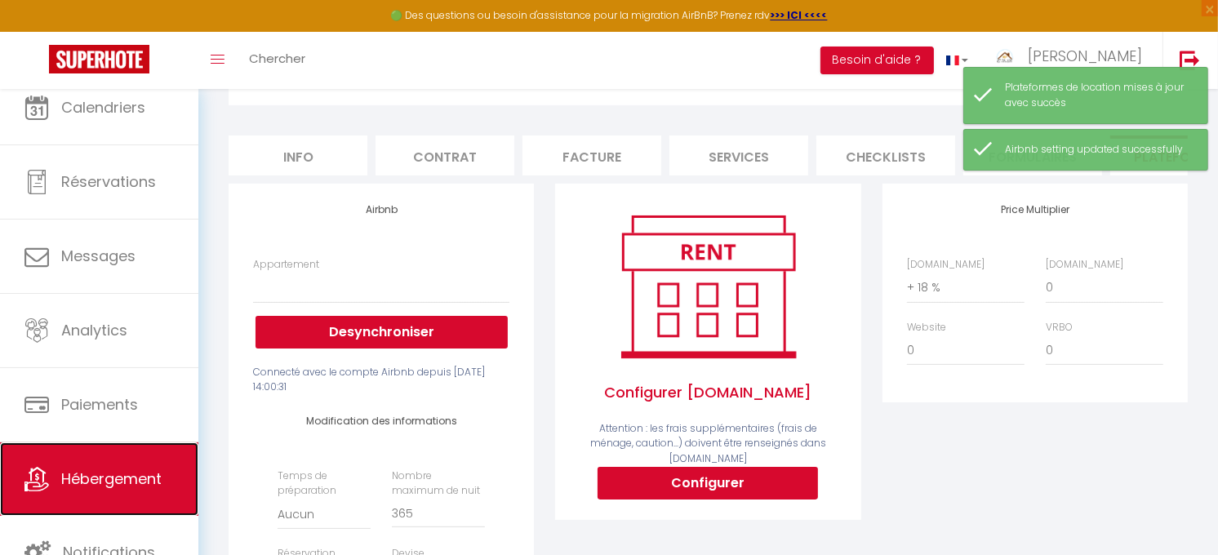
click at [156, 466] on link "Hébergement" at bounding box center [99, 478] width 198 height 73
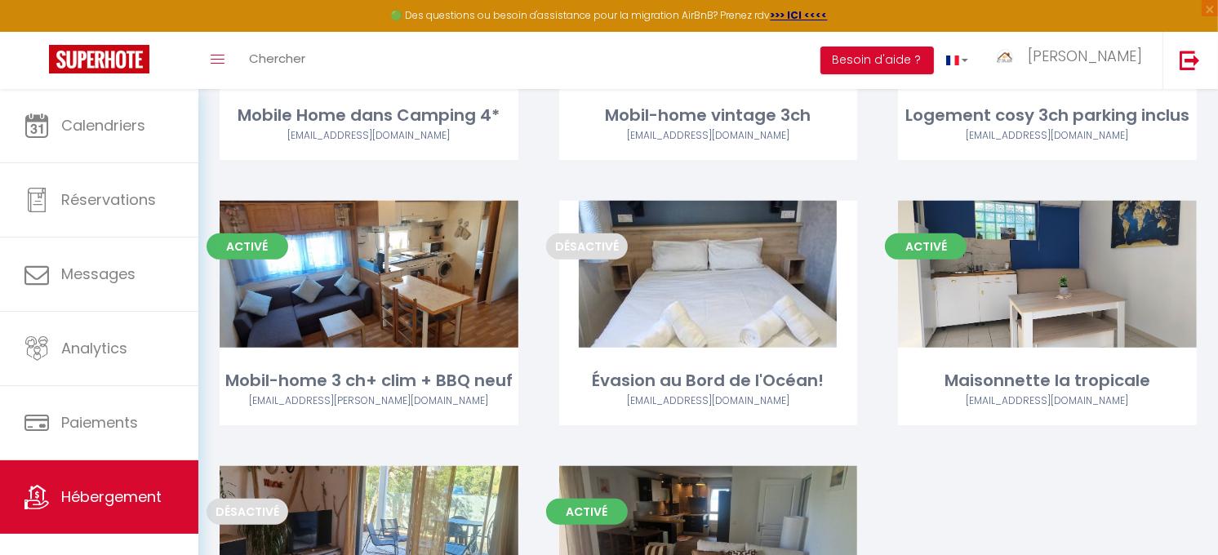
scroll to position [704, 0]
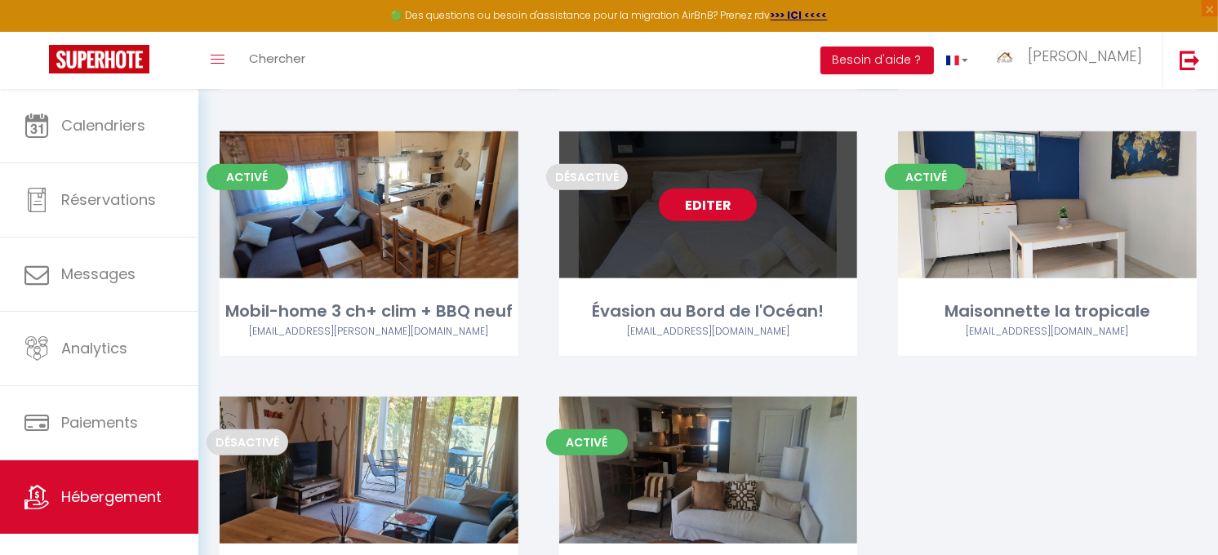
click at [713, 198] on link "Editer" at bounding box center [708, 205] width 98 height 33
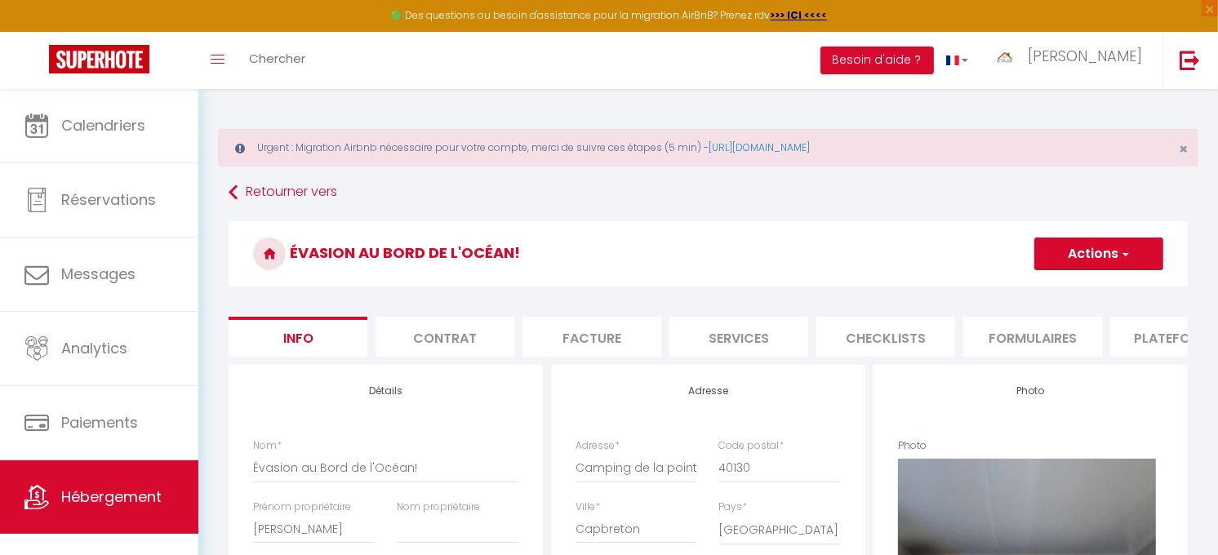
click at [1162, 343] on li "Plateformes" at bounding box center [1179, 337] width 139 height 40
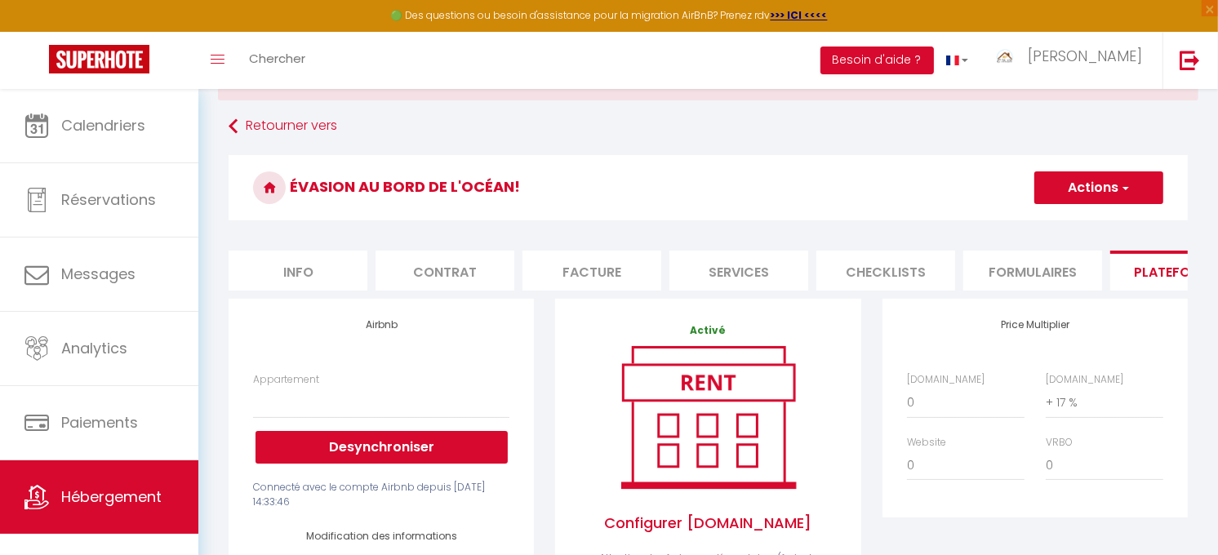
scroll to position [91, 0]
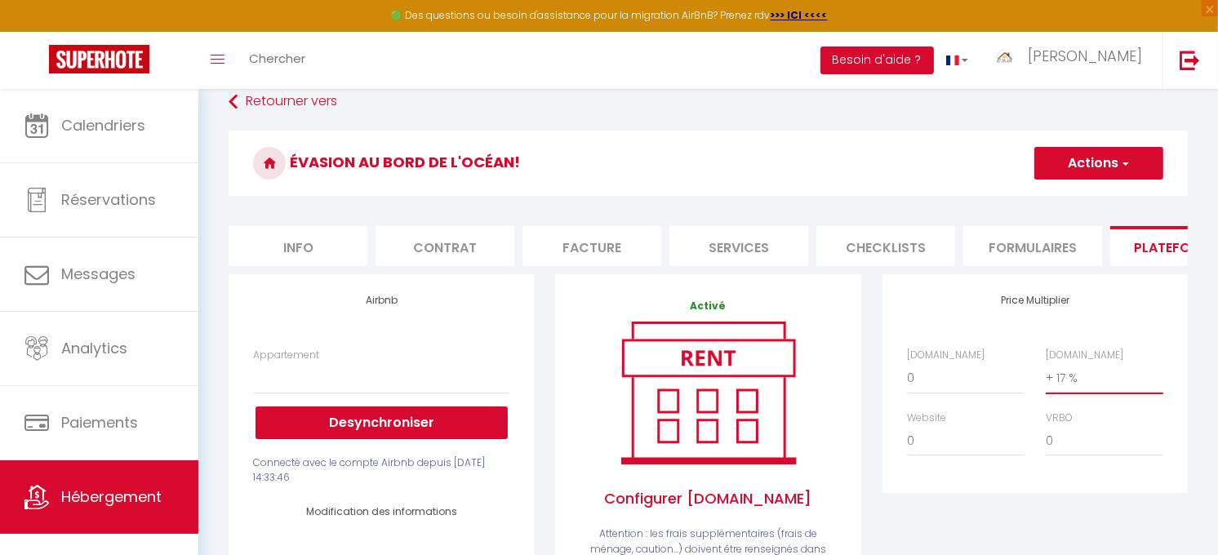
click at [1056, 393] on select "0 + 1 % + 2 % + 3 % + 4 % + 5 % + 6 % + 7 % + 8 % + 9 %" at bounding box center [1105, 377] width 118 height 31
click at [1046, 376] on select "0 + 1 % + 2 % + 3 % + 4 % + 5 % + 6 % + 7 % + 8 % + 9 %" at bounding box center [1105, 377] width 118 height 31
click at [941, 393] on select "0 + 1 % + 2 % + 3 % + 4 % + 5 % + 6 % + 7 % + 8 % + 9 %" at bounding box center [966, 377] width 118 height 31
click at [907, 376] on select "0 + 1 % + 2 % + 3 % + 4 % + 5 % + 6 % + 7 % + 8 % + 9 %" at bounding box center [966, 377] width 118 height 31
click at [1098, 158] on button "Actions" at bounding box center [1098, 163] width 129 height 33
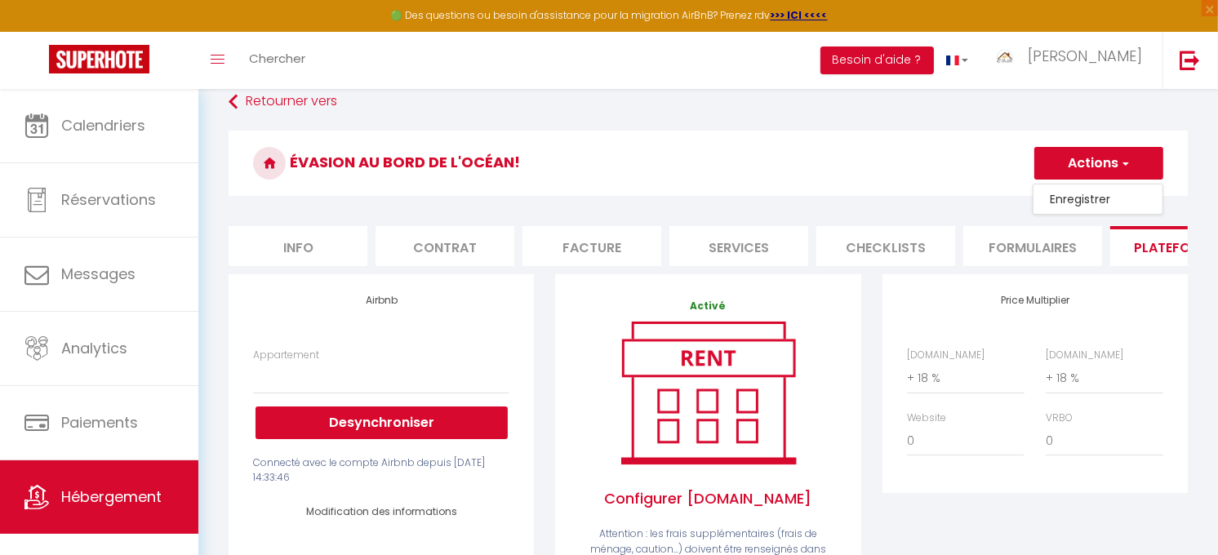
click at [1076, 198] on link "Enregistrer" at bounding box center [1097, 199] width 129 height 21
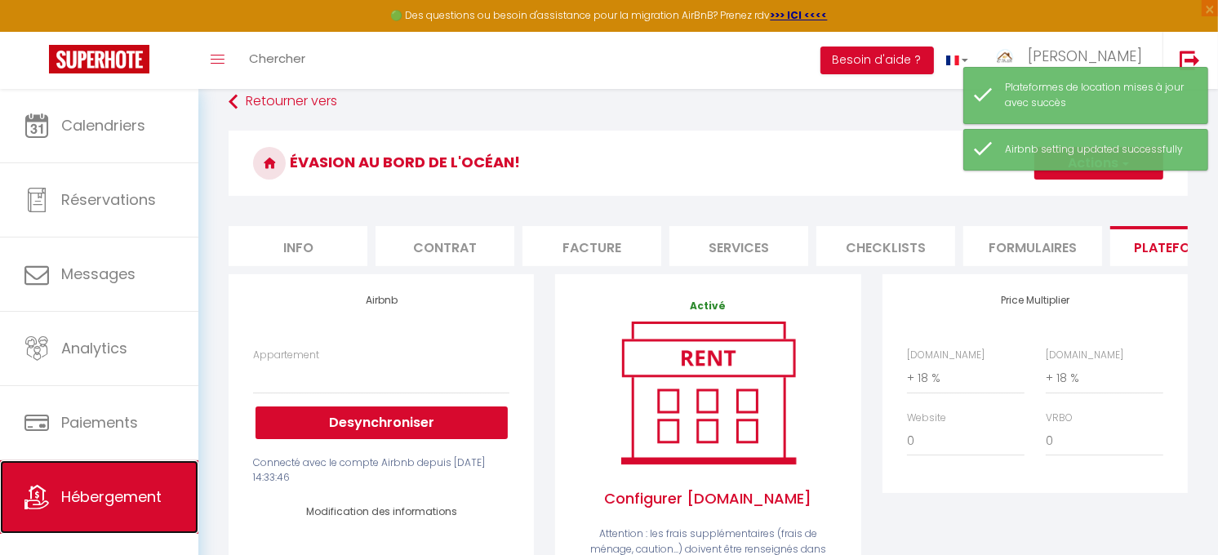
click at [99, 490] on span "Hébergement" at bounding box center [111, 497] width 100 height 20
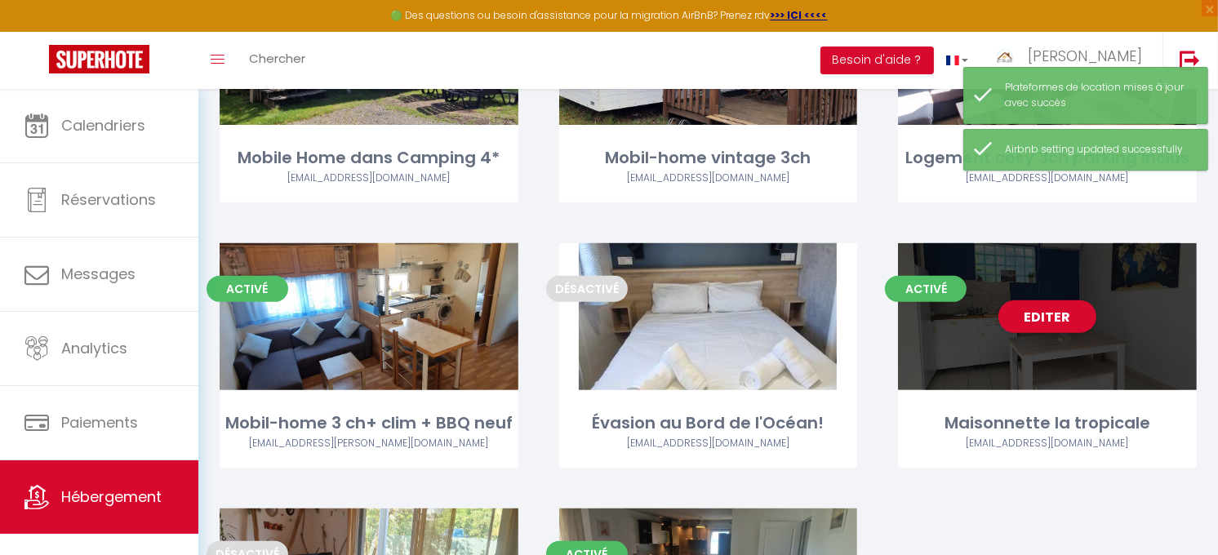
scroll to position [544, 0]
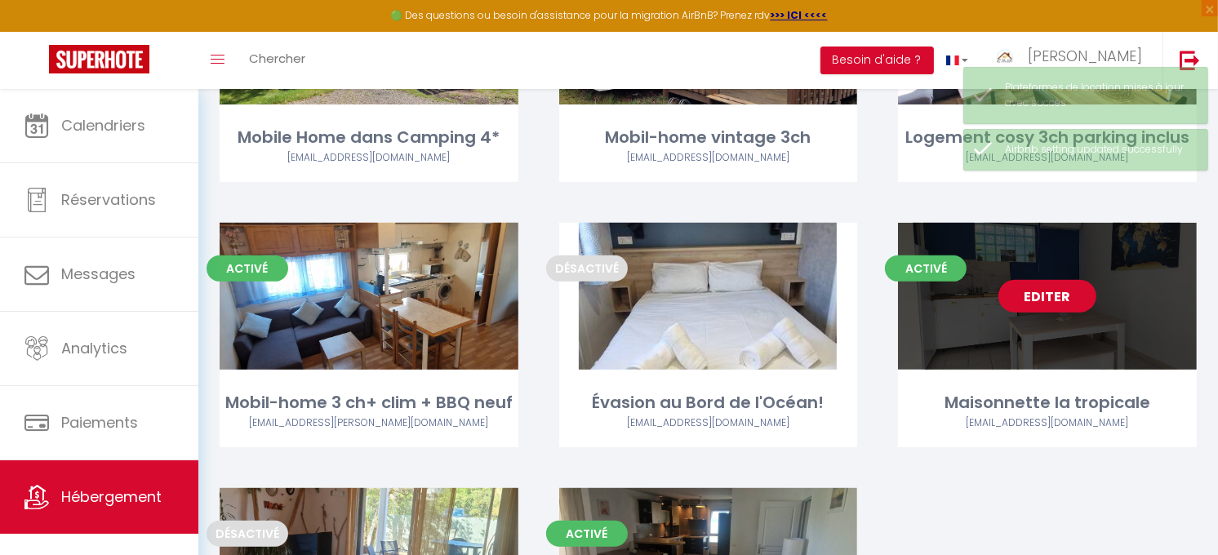
click at [1065, 292] on link "Editer" at bounding box center [1047, 296] width 98 height 33
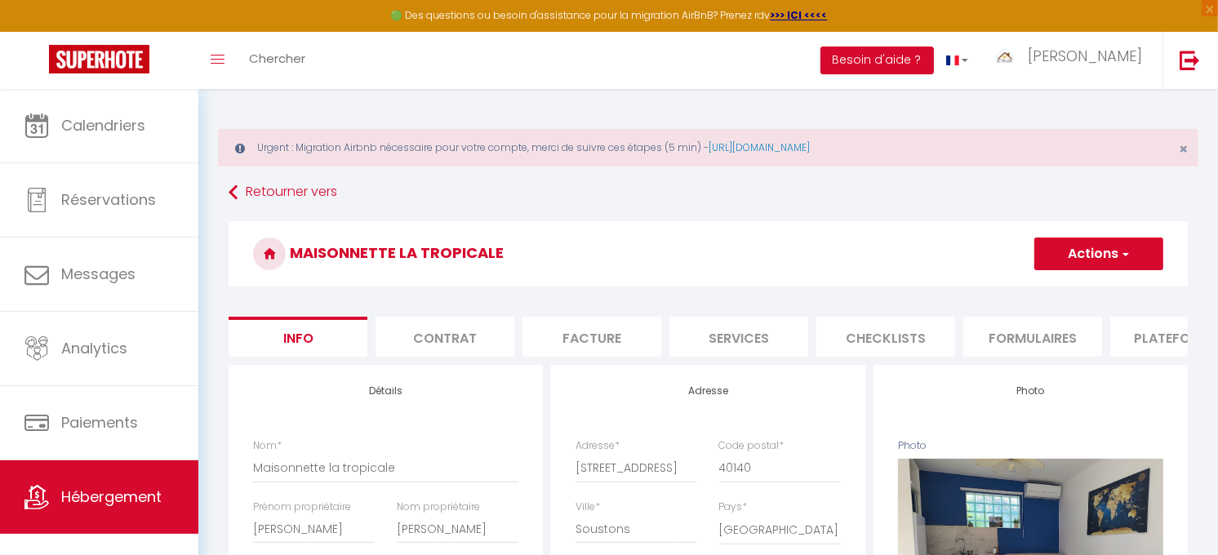
click at [1165, 332] on li "Plateformes" at bounding box center [1179, 337] width 139 height 40
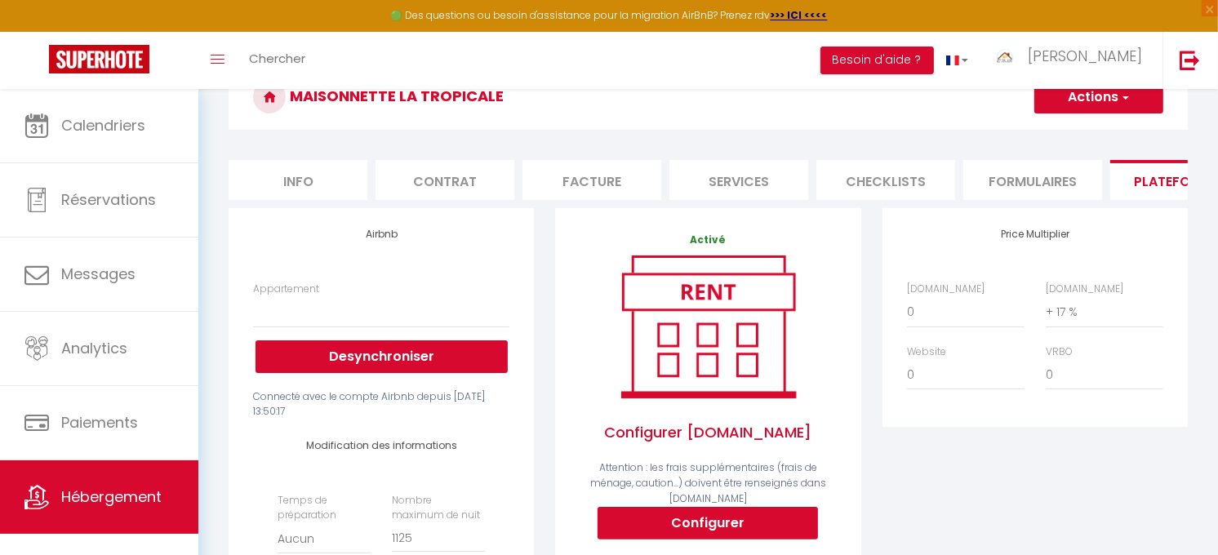
scroll to position [181, 0]
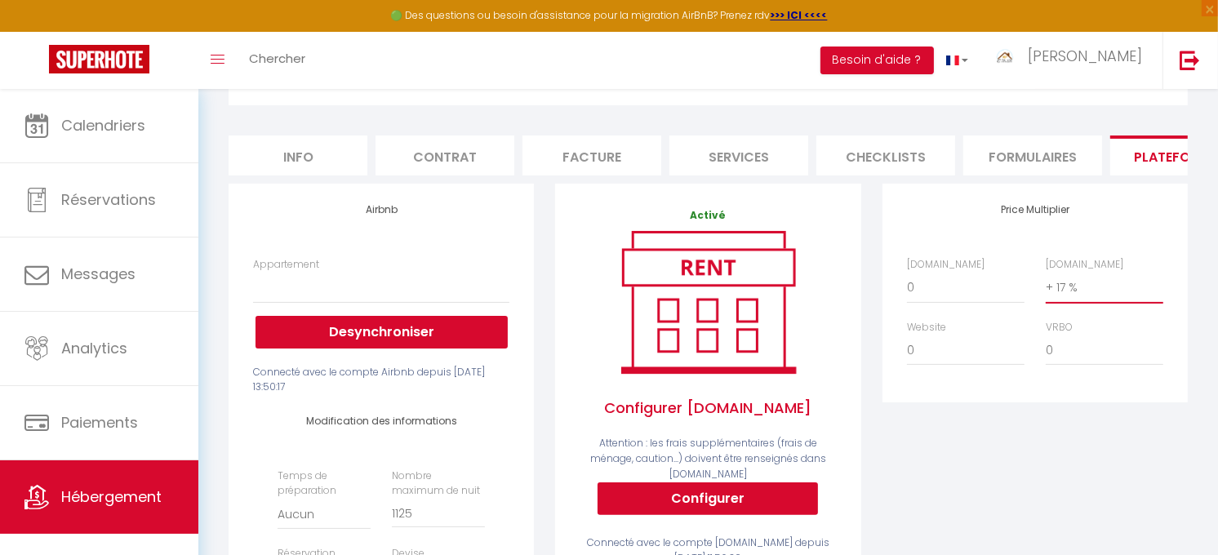
click at [1058, 300] on select "0 + 1 % + 2 % + 3 % + 4 % + 5 % + 6 % + 7 % + 8 % + 9 %" at bounding box center [1105, 287] width 118 height 31
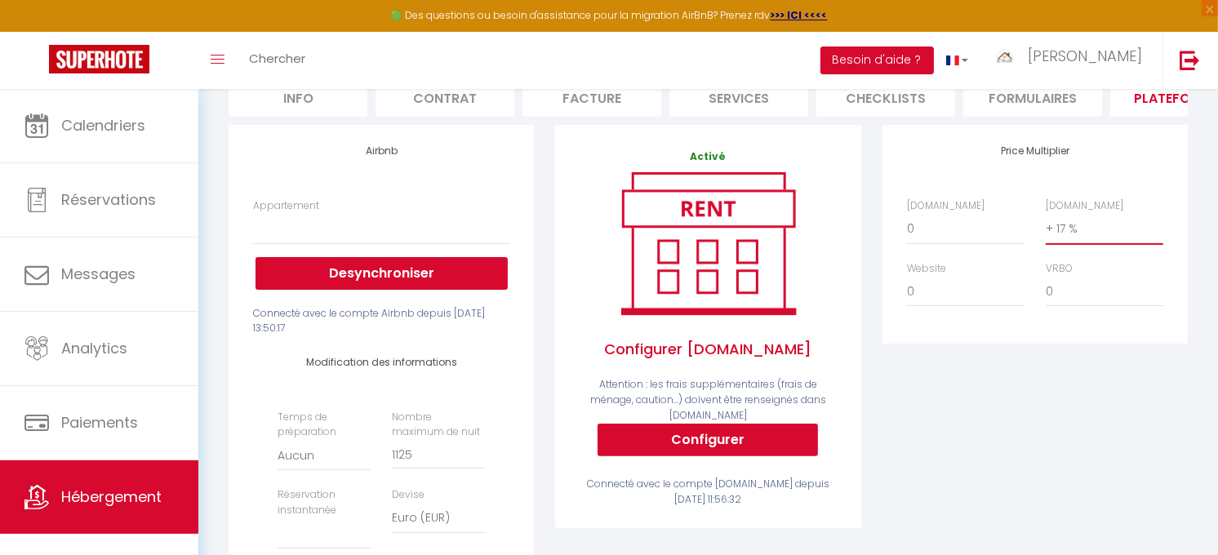
scroll to position [272, 0]
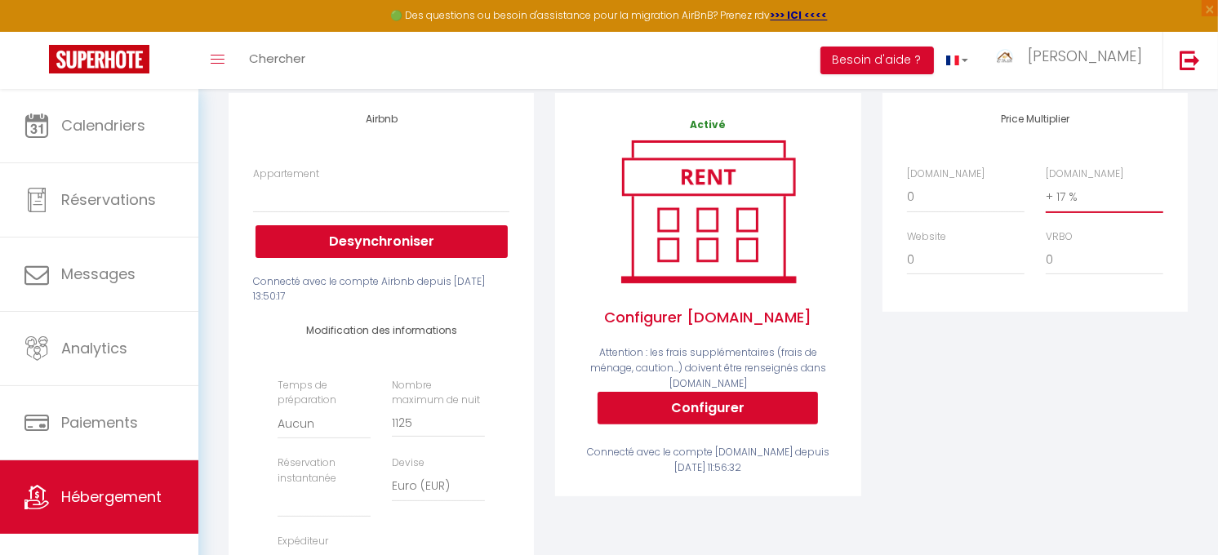
click at [1084, 212] on select "0 + 1 % + 2 % + 3 % + 4 % + 5 % + 6 % + 7 % + 8 % + 9 %" at bounding box center [1105, 196] width 118 height 31
click at [1081, 210] on select "0 + 1 % + 2 % + 3 % + 4 % + 5 % + 6 % + 7 % + 8 % + 9 %" at bounding box center [1105, 196] width 118 height 31
click at [1046, 194] on select "0 + 1 % + 2 % + 3 % + 4 % + 5 % + 6 % + 7 % + 8 % + 9 %" at bounding box center [1105, 196] width 118 height 31
click at [940, 206] on select "0 + 1 % + 2 % + 3 % + 4 % + 5 % + 6 % + 7 % + 8 % + 9 %" at bounding box center [966, 196] width 118 height 31
click at [907, 194] on select "0 + 1 % + 2 % + 3 % + 4 % + 5 % + 6 % + 7 % + 8 % + 9 %" at bounding box center [966, 196] width 118 height 31
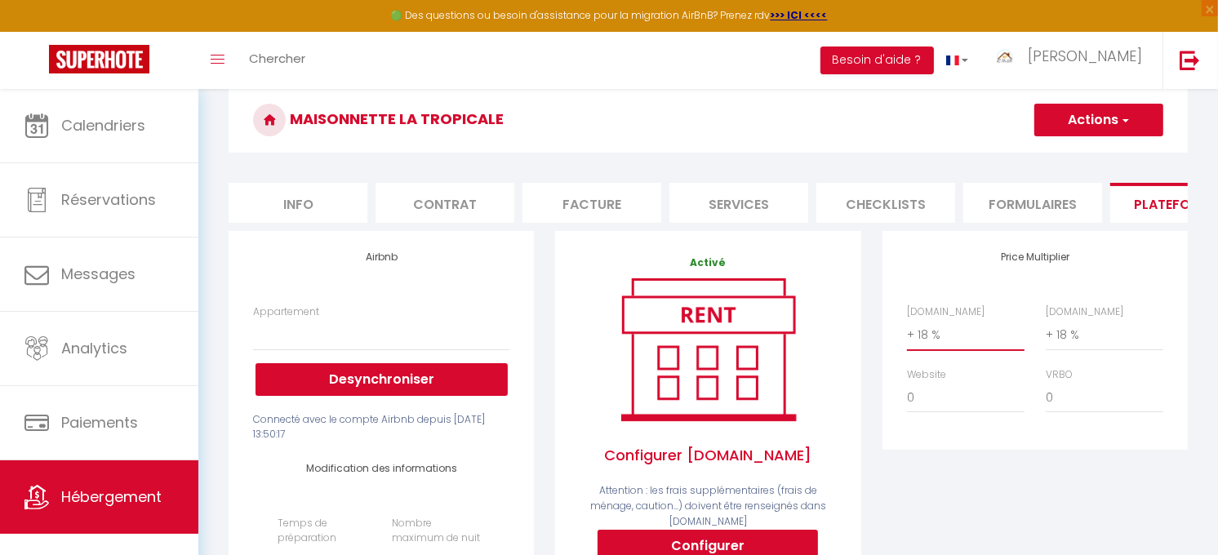
scroll to position [91, 0]
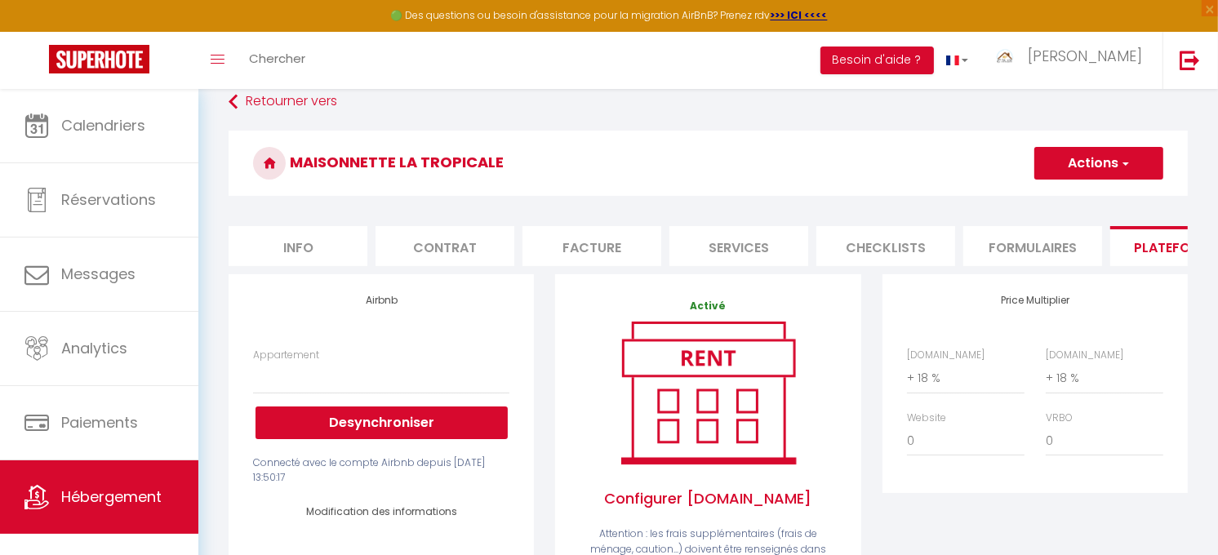
click at [1096, 168] on button "Actions" at bounding box center [1098, 163] width 129 height 33
click at [1087, 201] on link "Enregistrer" at bounding box center [1097, 199] width 129 height 21
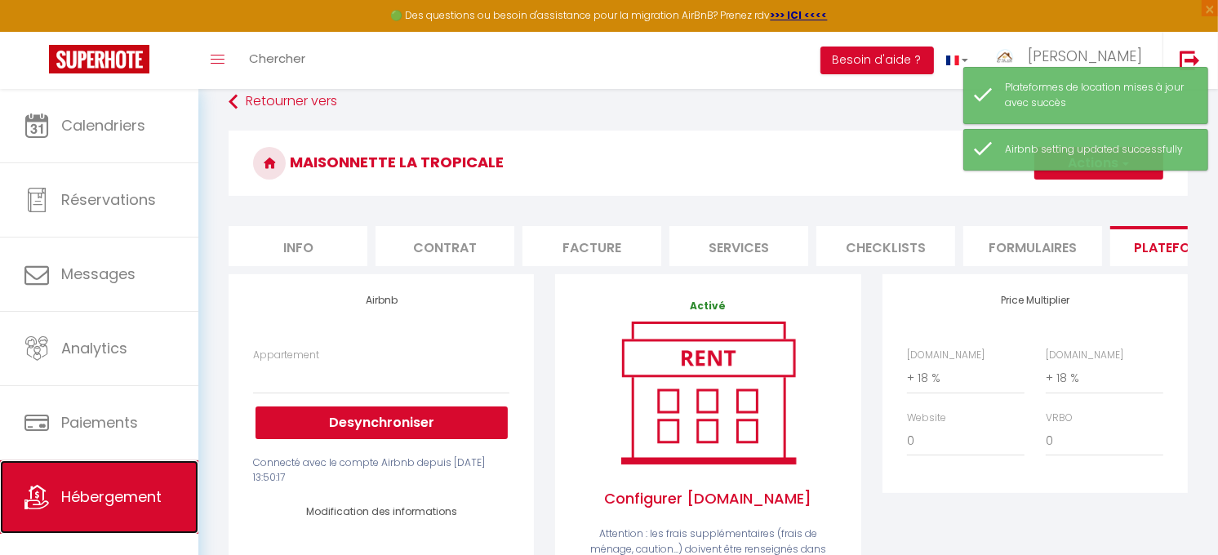
click at [86, 486] on link "Hébergement" at bounding box center [99, 496] width 198 height 73
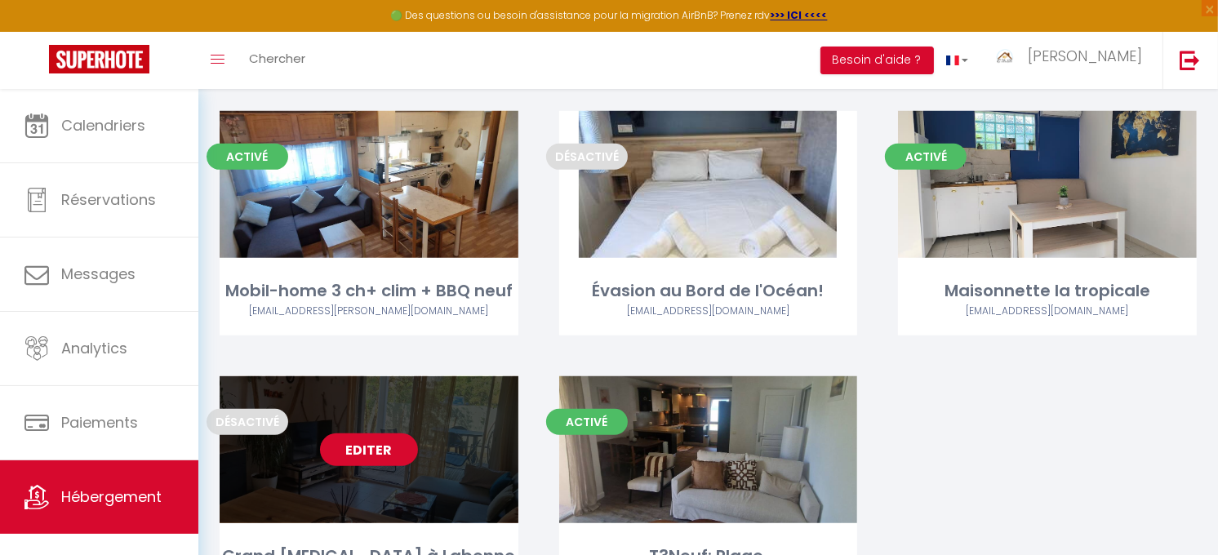
scroll to position [795, 0]
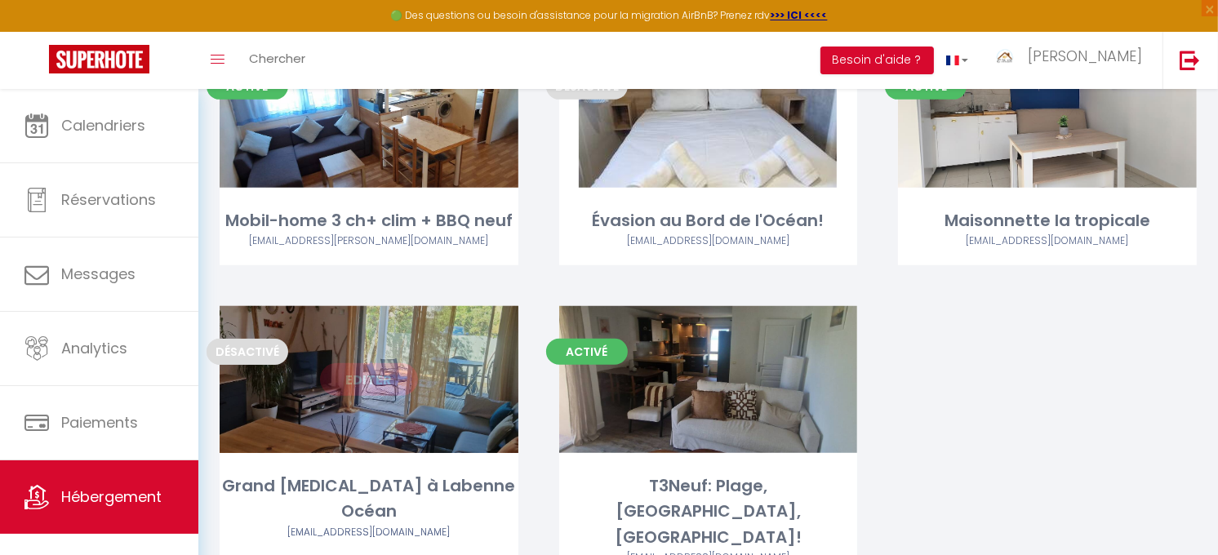
click at [357, 385] on link "Editer" at bounding box center [369, 379] width 98 height 33
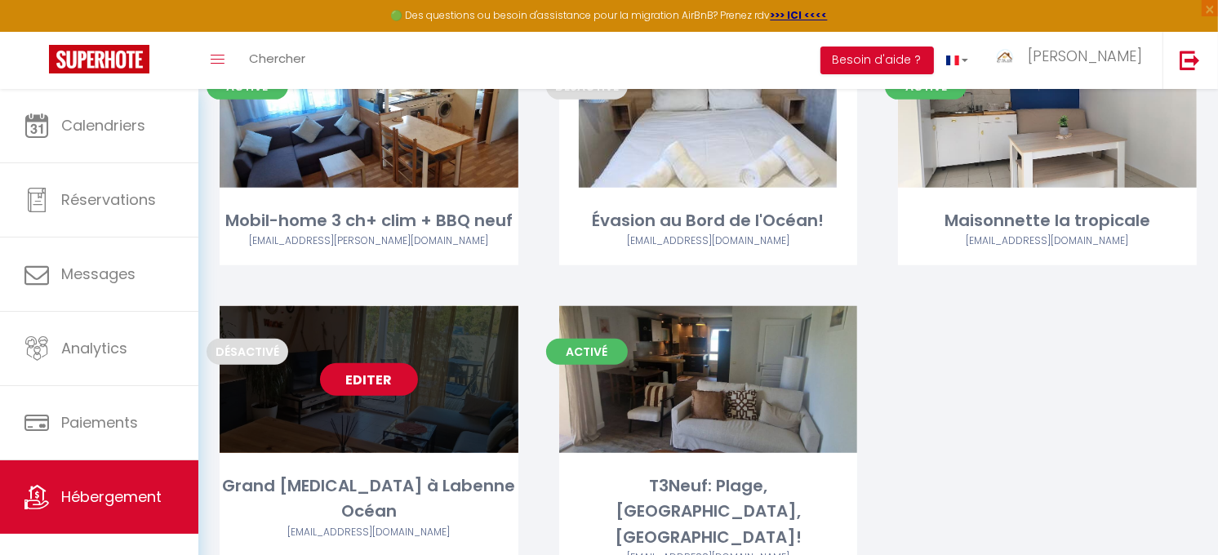
click at [367, 382] on link "Editer" at bounding box center [369, 379] width 98 height 33
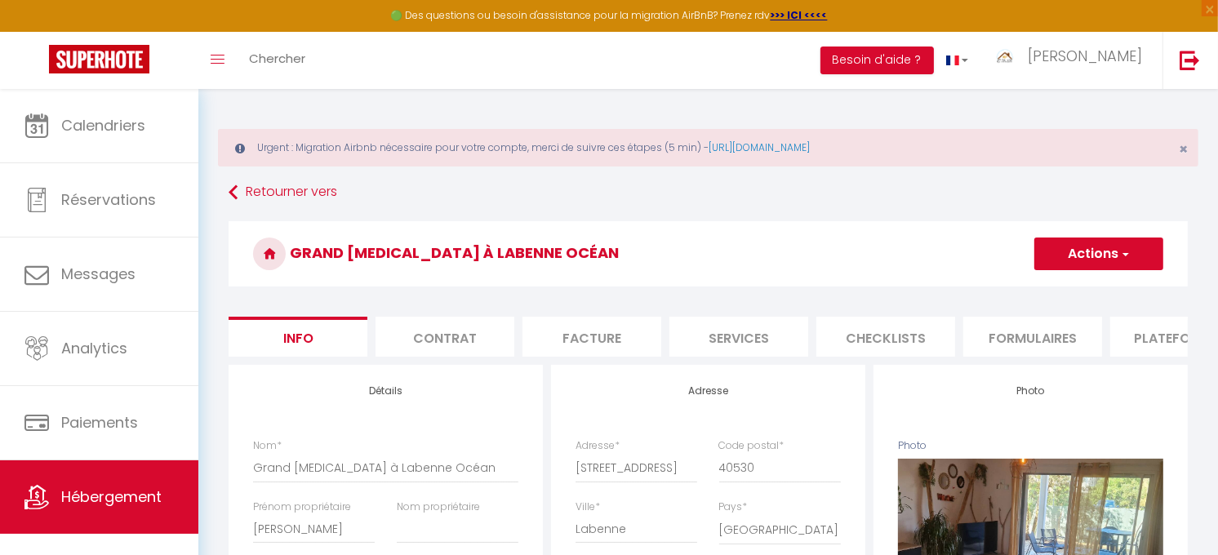
click at [1162, 339] on li "Plateformes" at bounding box center [1179, 337] width 139 height 40
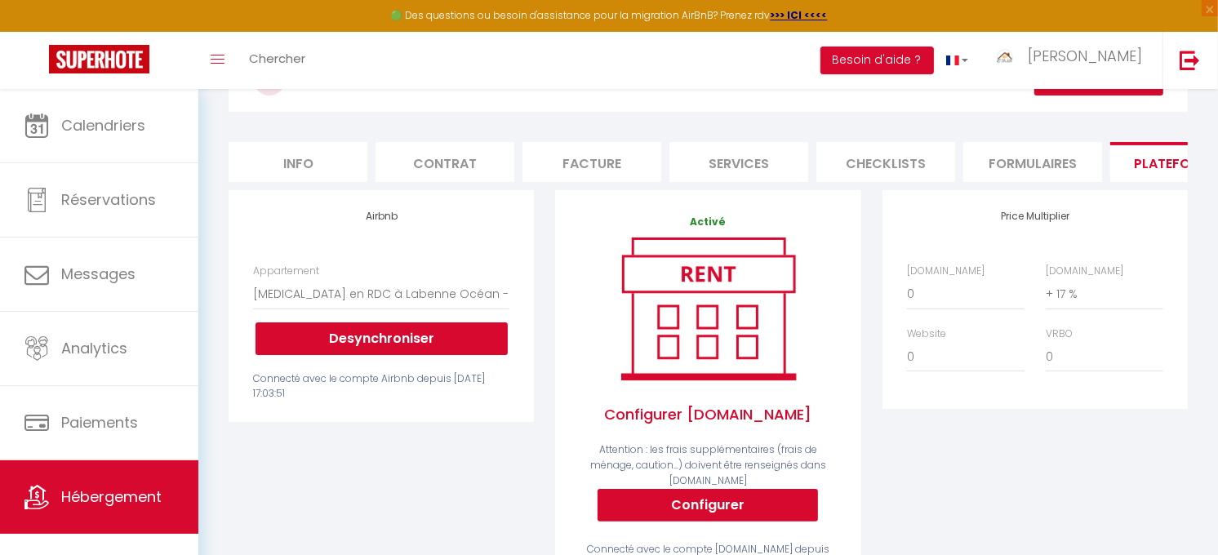
scroll to position [181, 0]
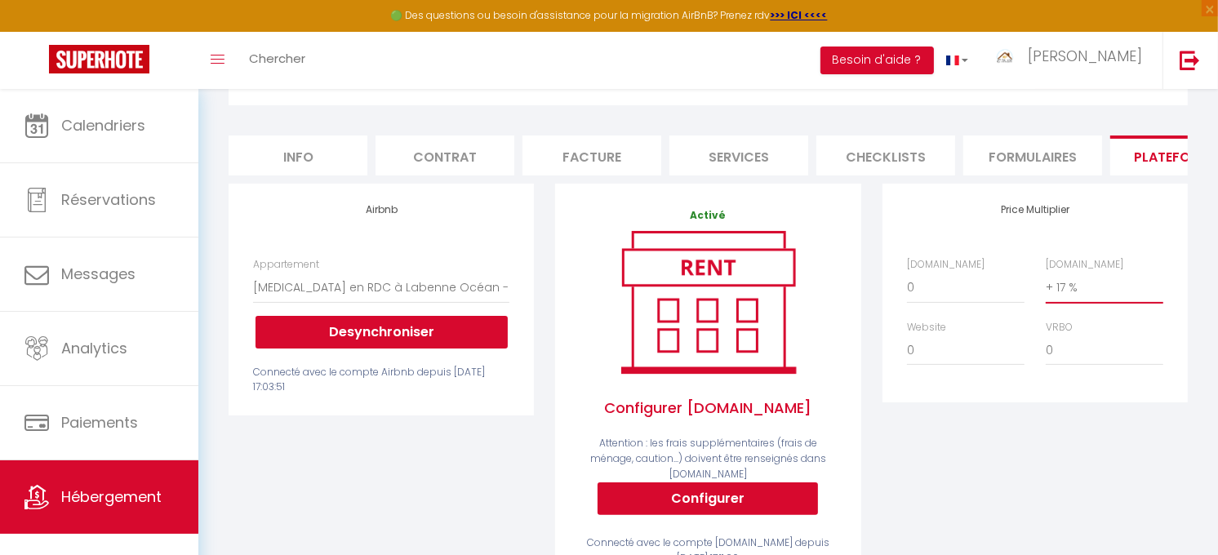
click at [1075, 303] on select "0 + 1 % + 2 % + 3 % + 4 % + 5 % + 6 % + 7 % + 8 % + 9 %" at bounding box center [1105, 287] width 118 height 31
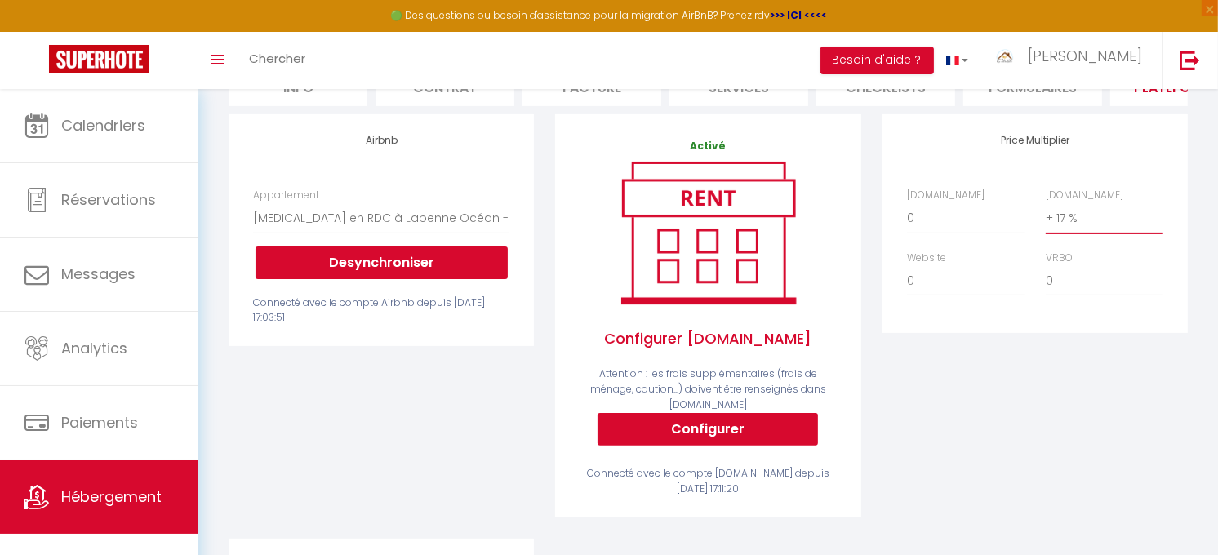
scroll to position [272, 0]
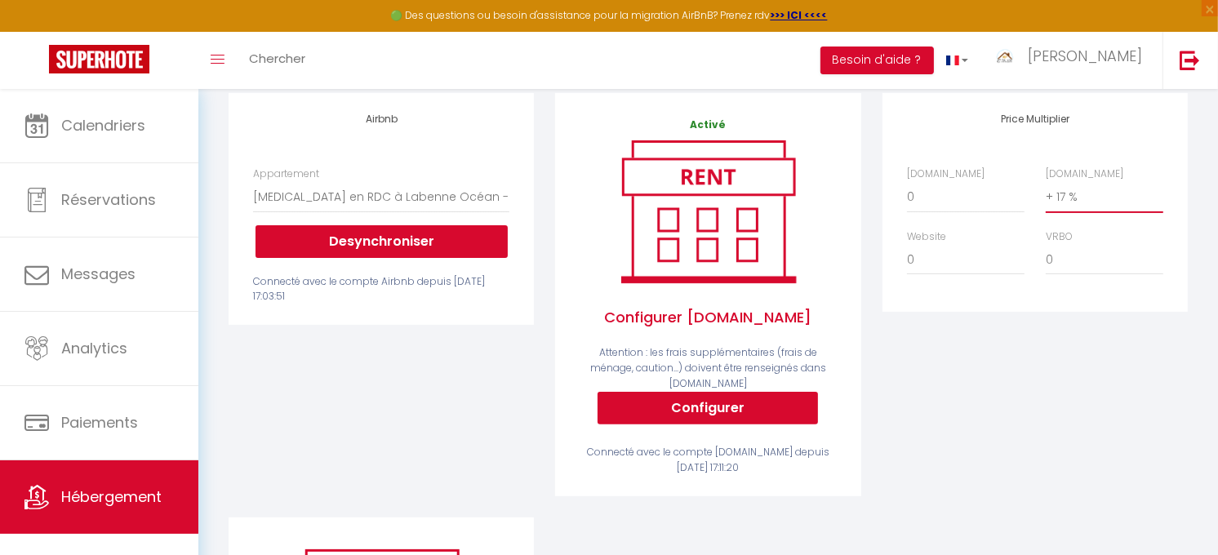
click at [1095, 212] on select "0 + 1 % + 2 % + 3 % + 4 % + 5 % + 6 % + 7 % + 8 % + 9 %" at bounding box center [1105, 196] width 118 height 31
click at [1046, 194] on select "0 + 1 % + 2 % + 3 % + 4 % + 5 % + 6 % + 7 % + 8 % + 9 %" at bounding box center [1105, 196] width 118 height 31
click at [944, 212] on select "0 + 1 % + 2 % + 3 % + 4 % + 5 % + 6 % + 7 % + 8 % + 9 %" at bounding box center [966, 196] width 118 height 31
click at [907, 194] on select "0 + 1 % + 2 % + 3 % + 4 % + 5 % + 6 % + 7 % + 8 % + 9 %" at bounding box center [966, 196] width 118 height 31
click at [1110, 349] on div "Price Multiplier [DOMAIN_NAME] 0 + 1 % + 2 % + 3 % + 4 % + 5 % + 6 % + 7 %" at bounding box center [1035, 305] width 327 height 424
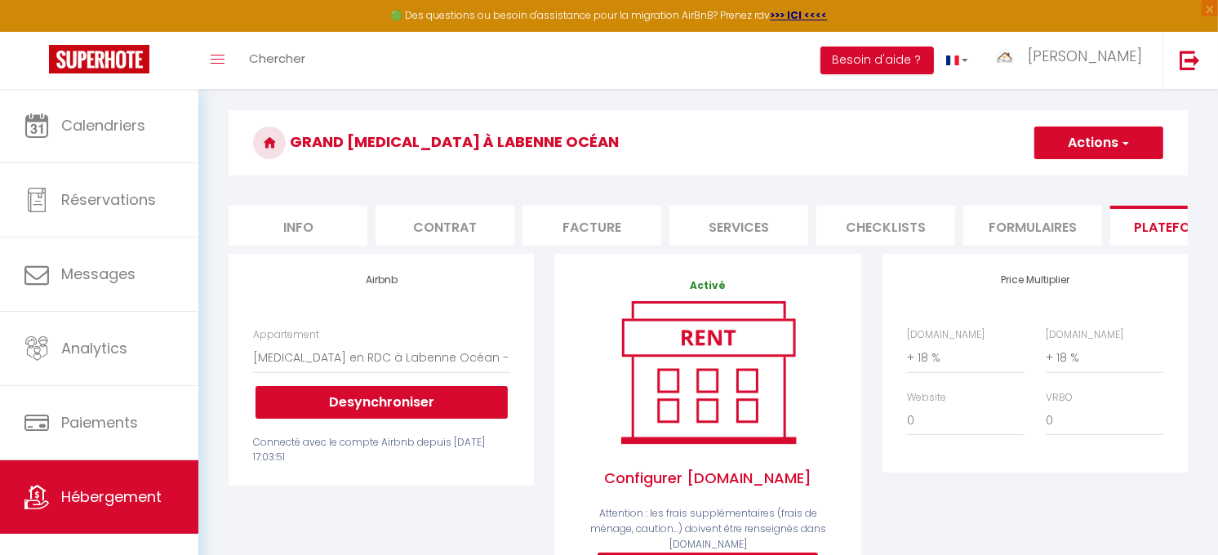
scroll to position [91, 0]
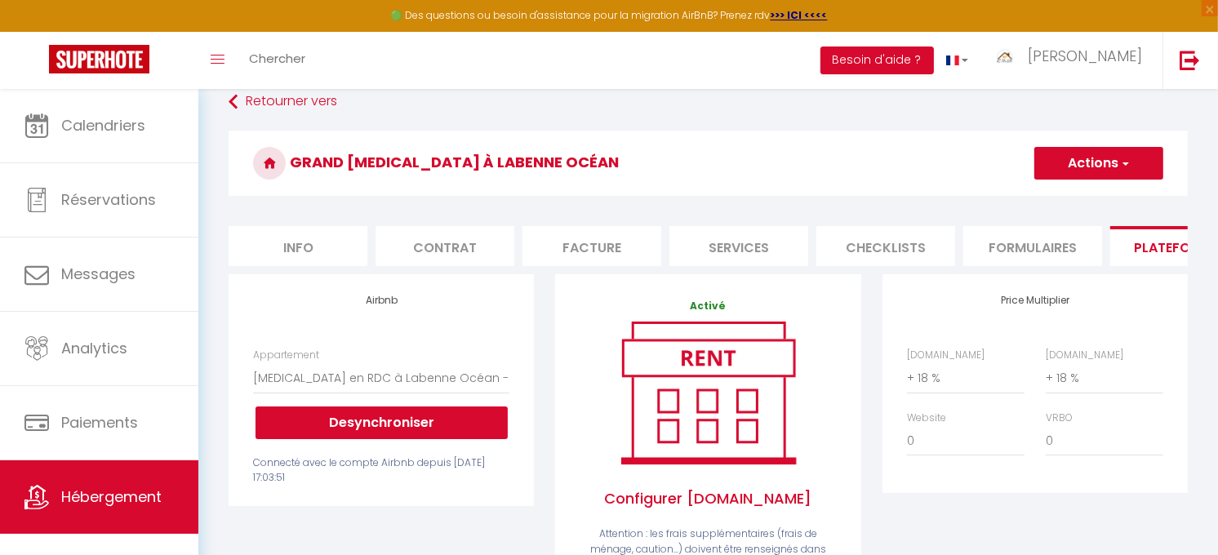
click at [1127, 162] on span "button" at bounding box center [1124, 163] width 11 height 16
click at [1092, 200] on link "Enregistrer" at bounding box center [1097, 199] width 129 height 21
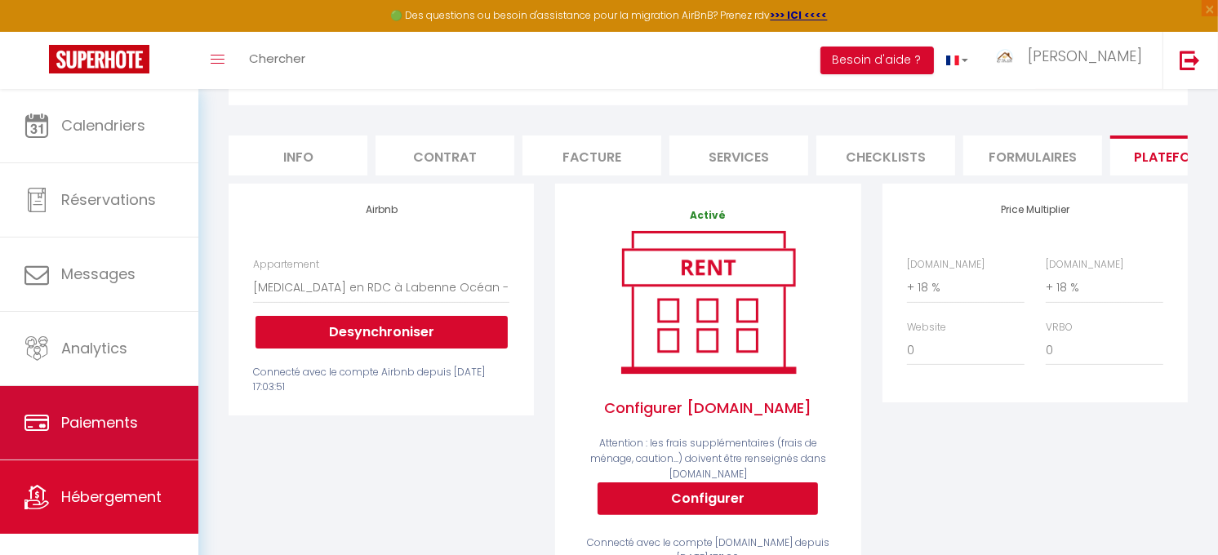
scroll to position [18, 0]
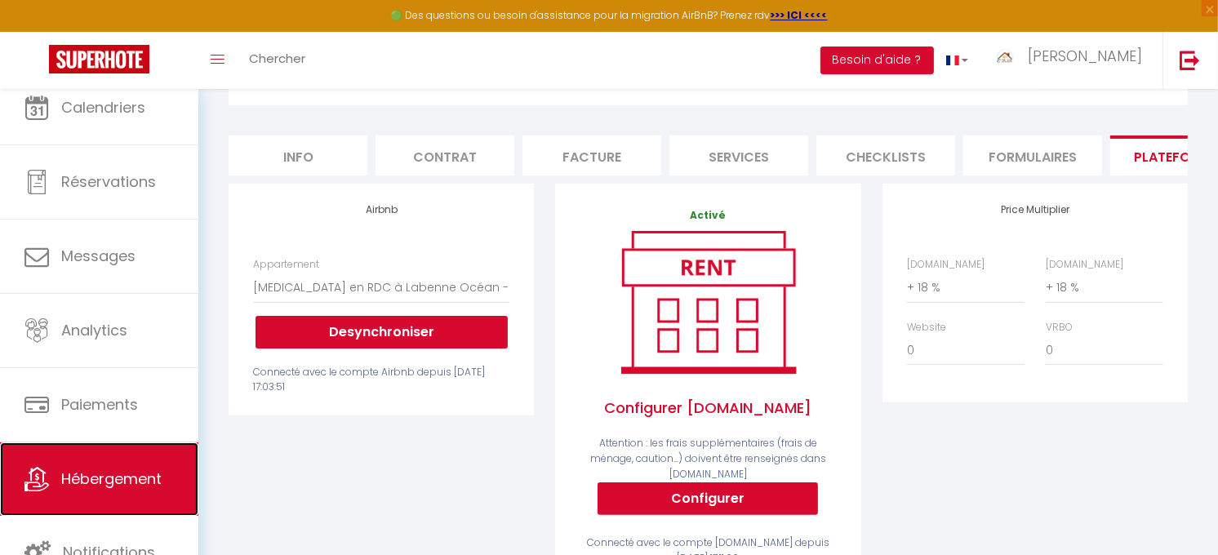
click at [99, 482] on span "Hébergement" at bounding box center [111, 479] width 100 height 20
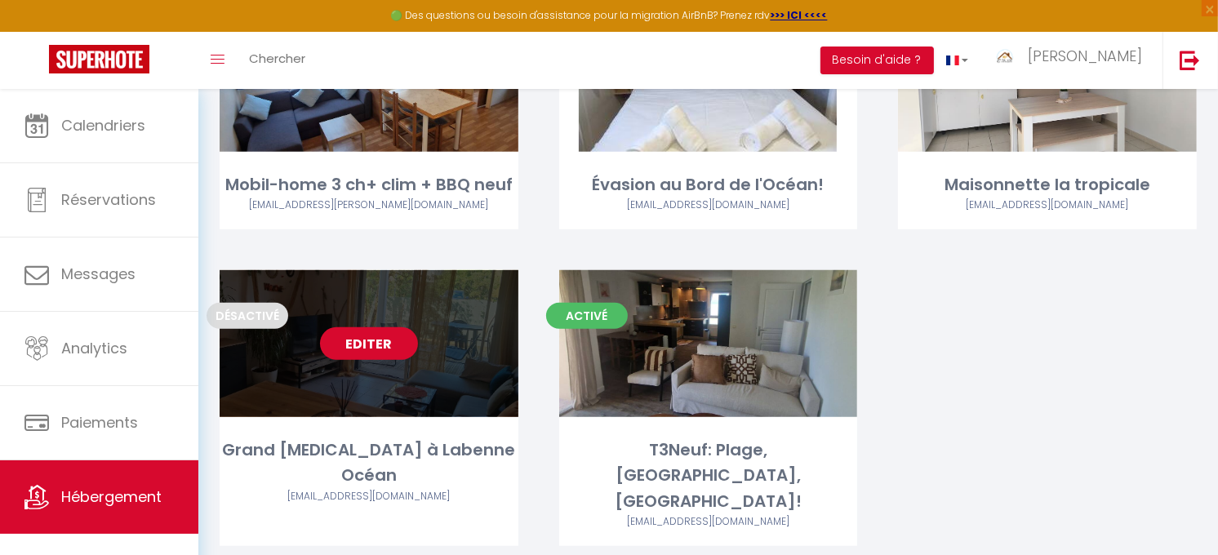
scroll to position [831, 0]
click at [355, 339] on link "Editer" at bounding box center [369, 343] width 98 height 33
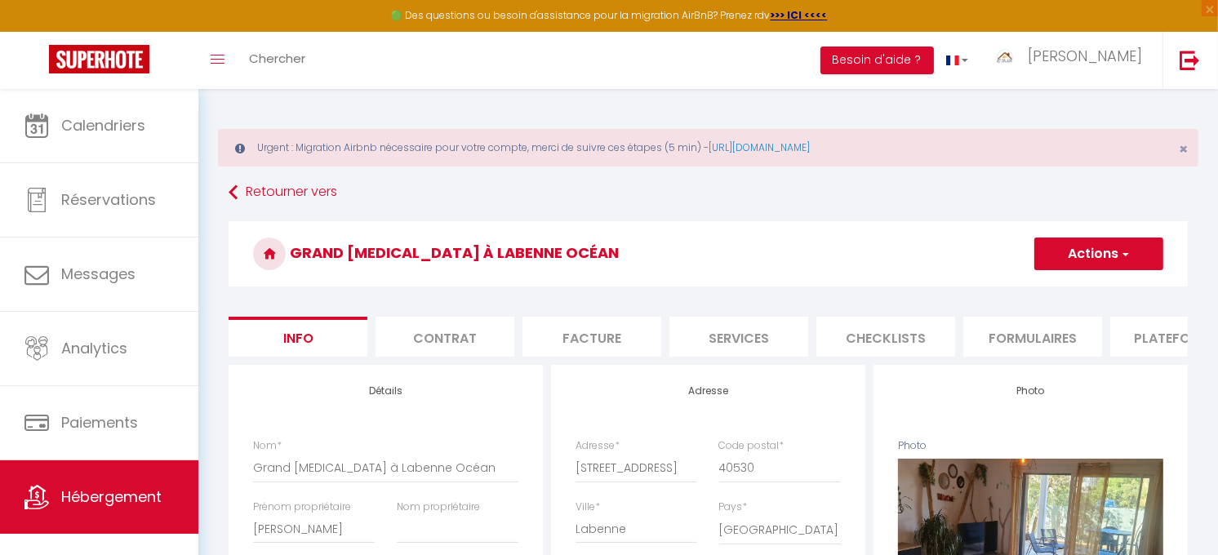
click at [1143, 344] on li "Plateformes" at bounding box center [1179, 337] width 139 height 40
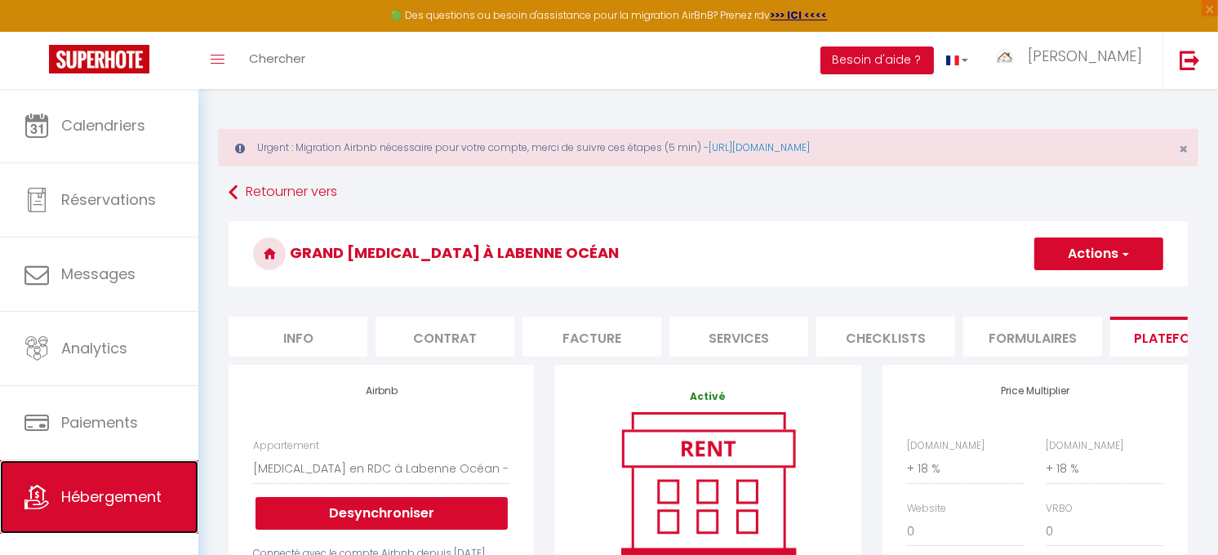
click at [116, 512] on link "Hébergement" at bounding box center [99, 496] width 198 height 73
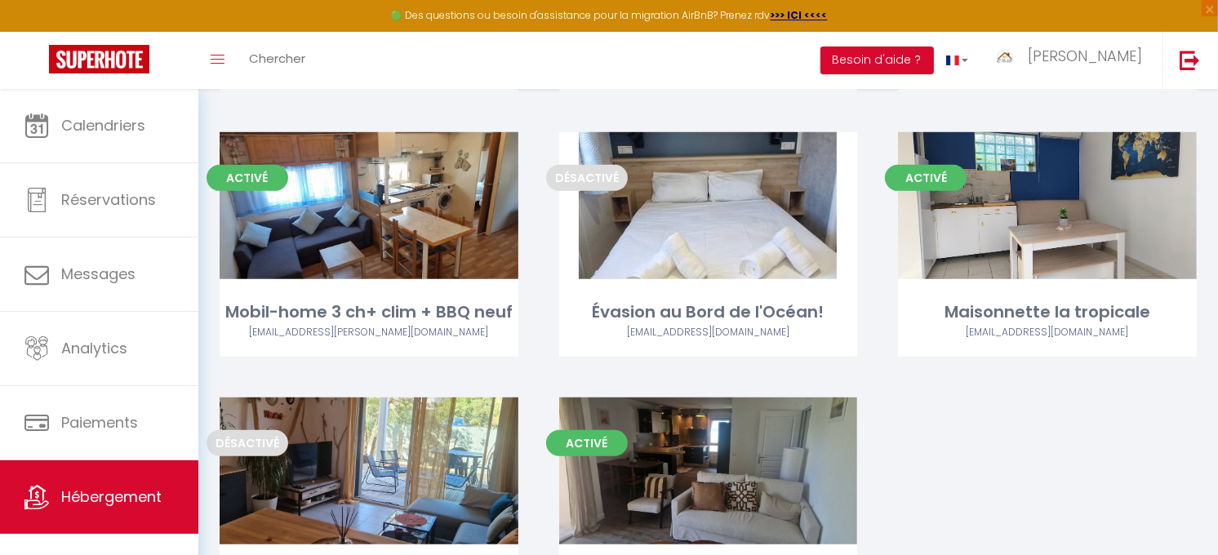
scroll to position [762, 0]
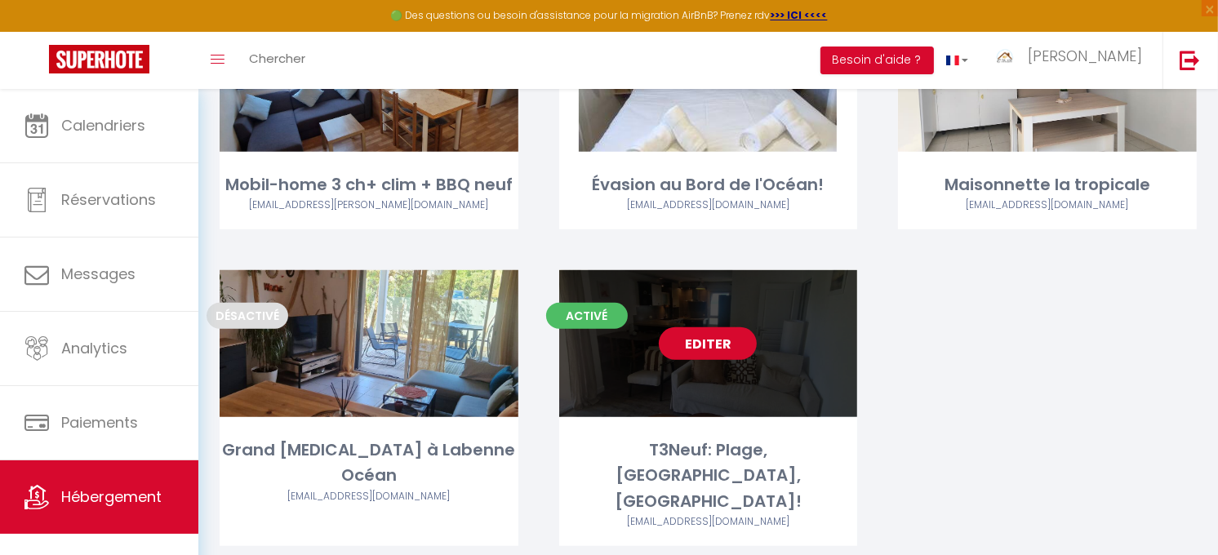
click at [704, 347] on link "Editer" at bounding box center [708, 343] width 98 height 33
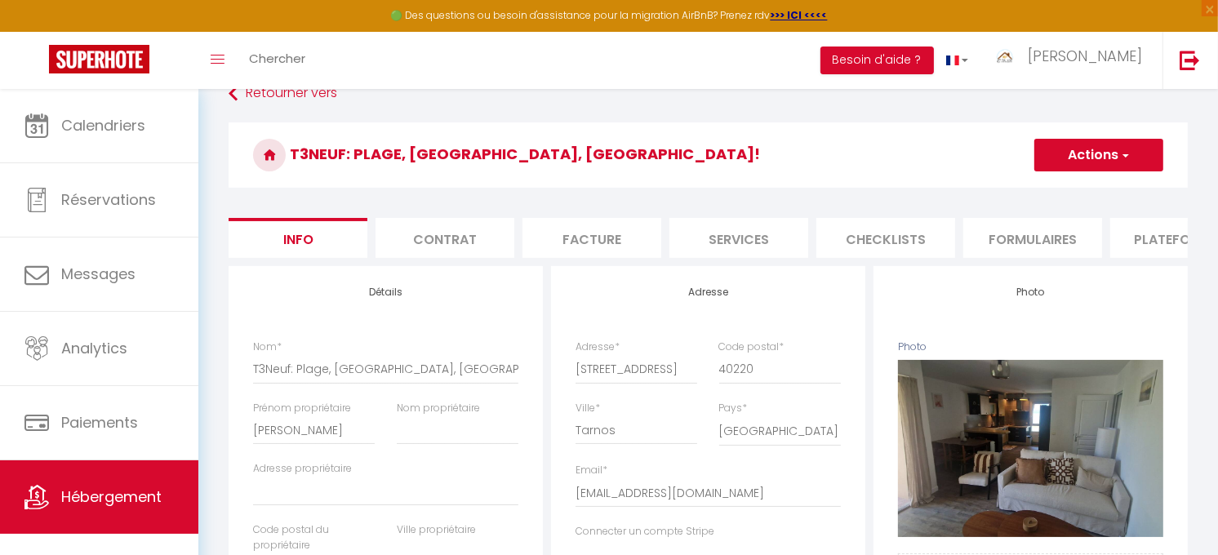
scroll to position [69, 0]
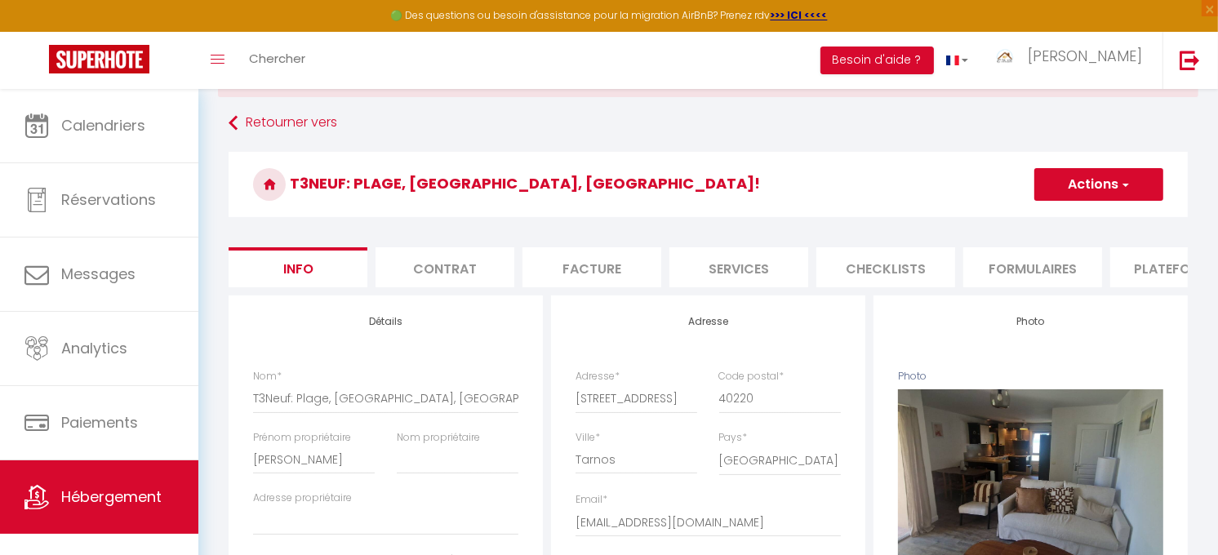
click at [1154, 267] on li "Plateformes" at bounding box center [1179, 267] width 139 height 40
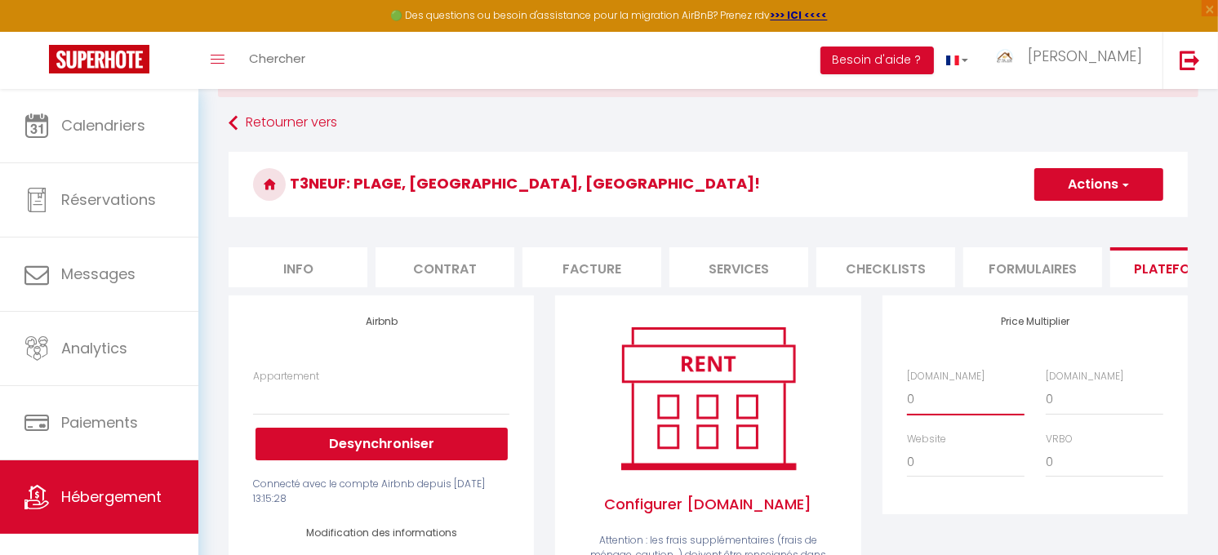
click at [927, 414] on select "0 + 1 % + 2 % + 3 % + 4 % + 5 % + 6 % + 7 % + 8 % + 9 %" at bounding box center [966, 399] width 118 height 31
click at [907, 397] on select "0 + 1 % + 2 % + 3 % + 4 % + 5 % + 6 % + 7 % + 8 % + 9 %" at bounding box center [966, 399] width 118 height 31
click at [1131, 181] on button "Actions" at bounding box center [1098, 184] width 129 height 33
click at [1091, 221] on link "Enregistrer" at bounding box center [1097, 220] width 129 height 21
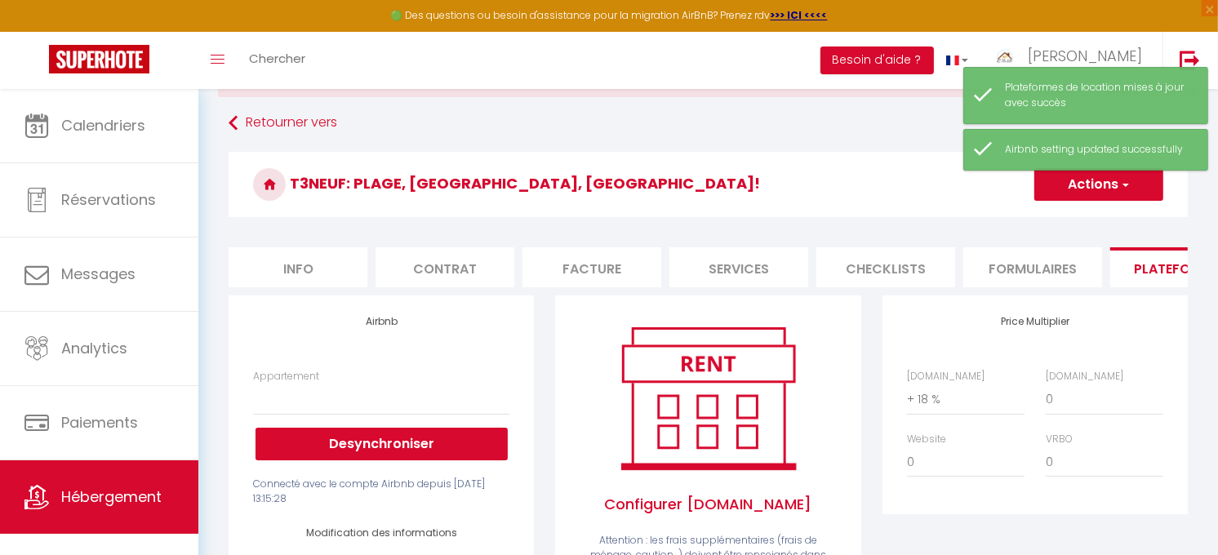
click at [647, 193] on h3 "T3Neuf: Plage, [GEOGRAPHIC_DATA], [GEOGRAPHIC_DATA]!" at bounding box center [708, 184] width 959 height 65
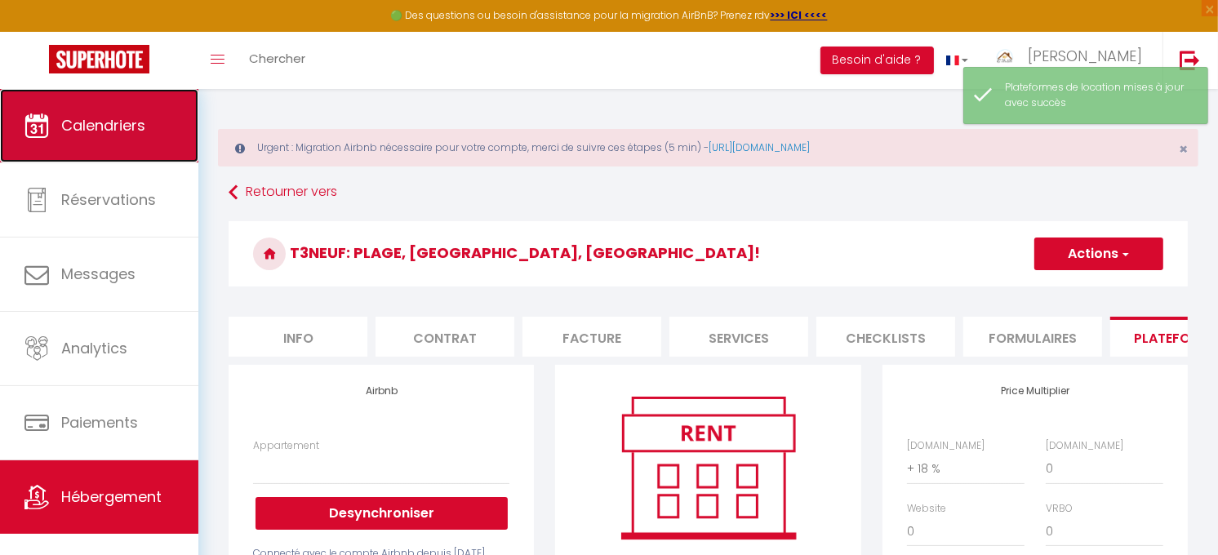
click at [98, 115] on span "Calendriers" at bounding box center [103, 125] width 84 height 20
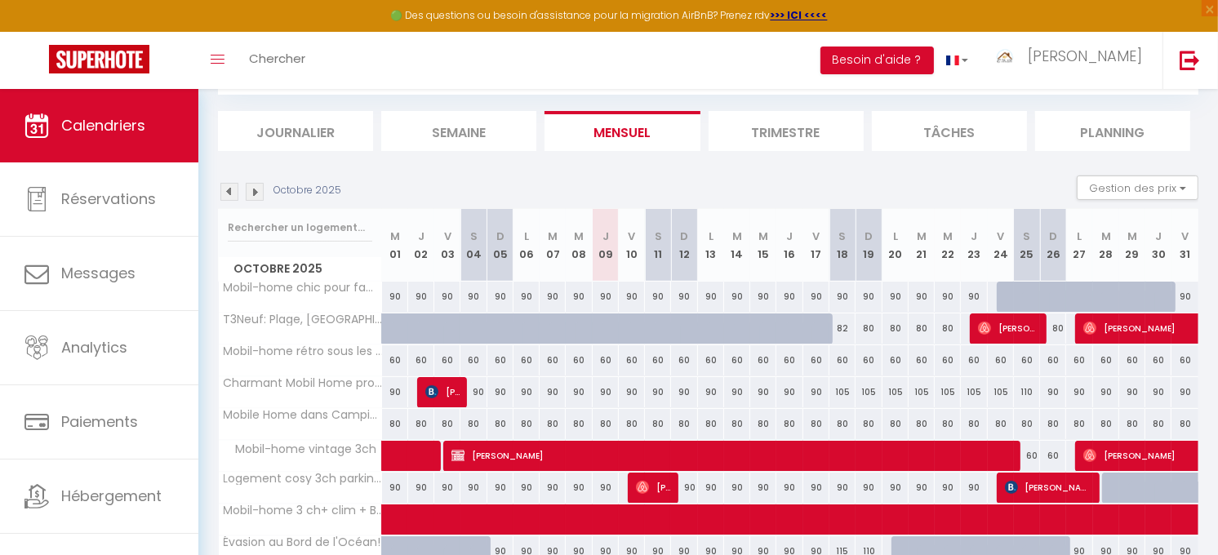
scroll to position [159, 0]
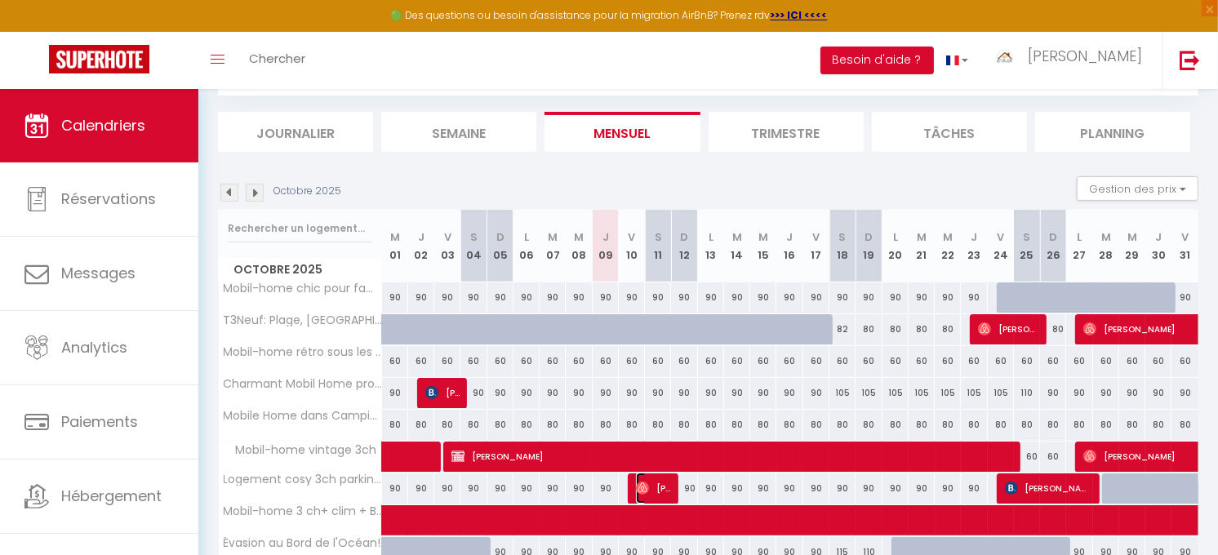
click at [653, 493] on span "[PERSON_NAME]" at bounding box center [653, 488] width 35 height 31
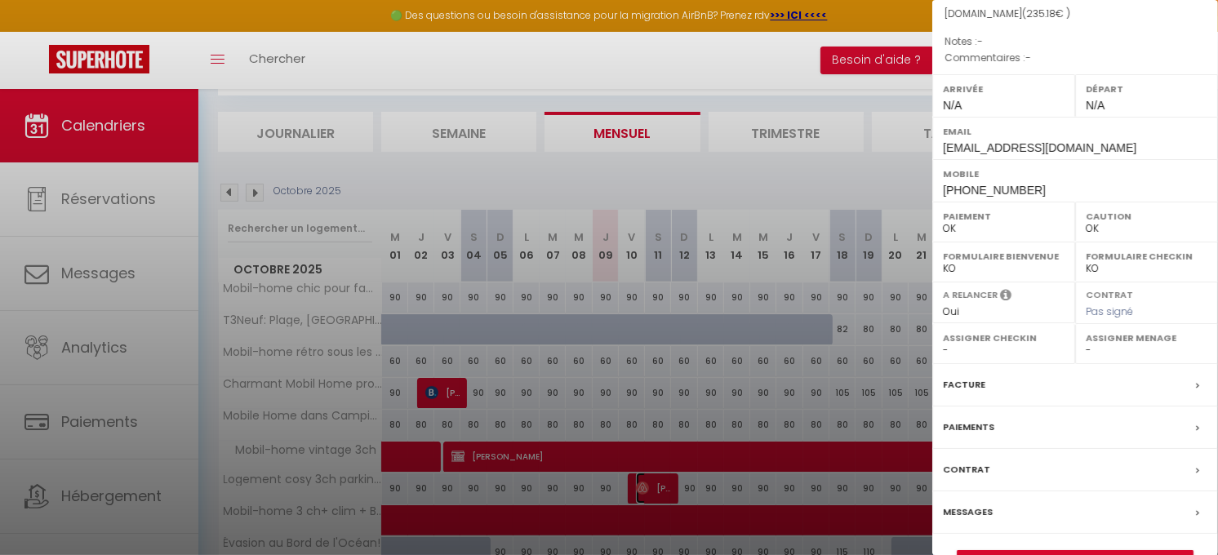
scroll to position [181, 0]
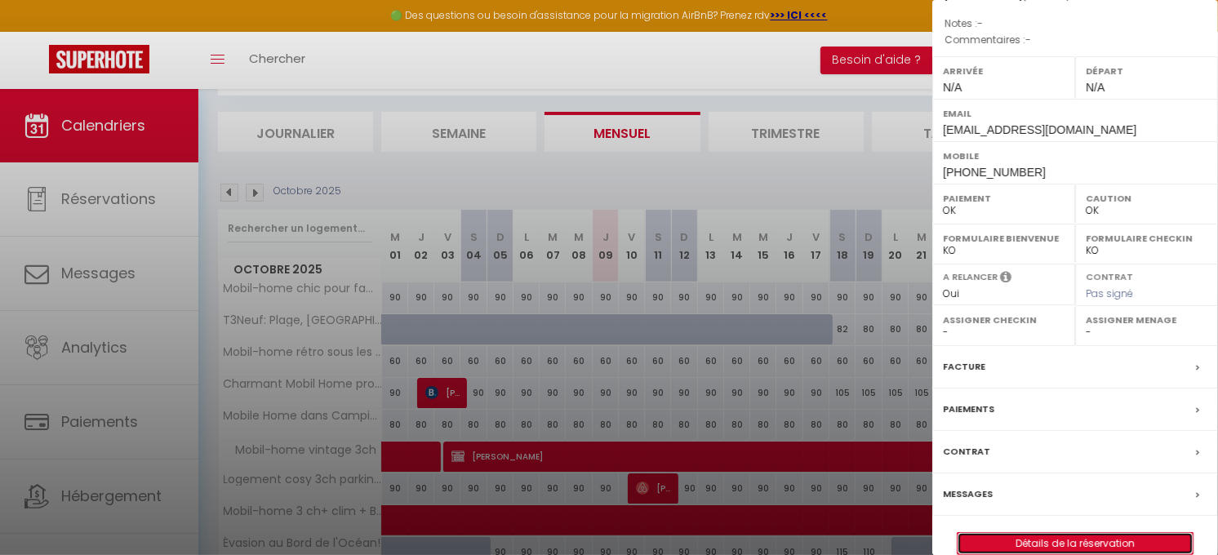
click at [1105, 540] on link "Détails de la réservation" at bounding box center [1075, 543] width 235 height 21
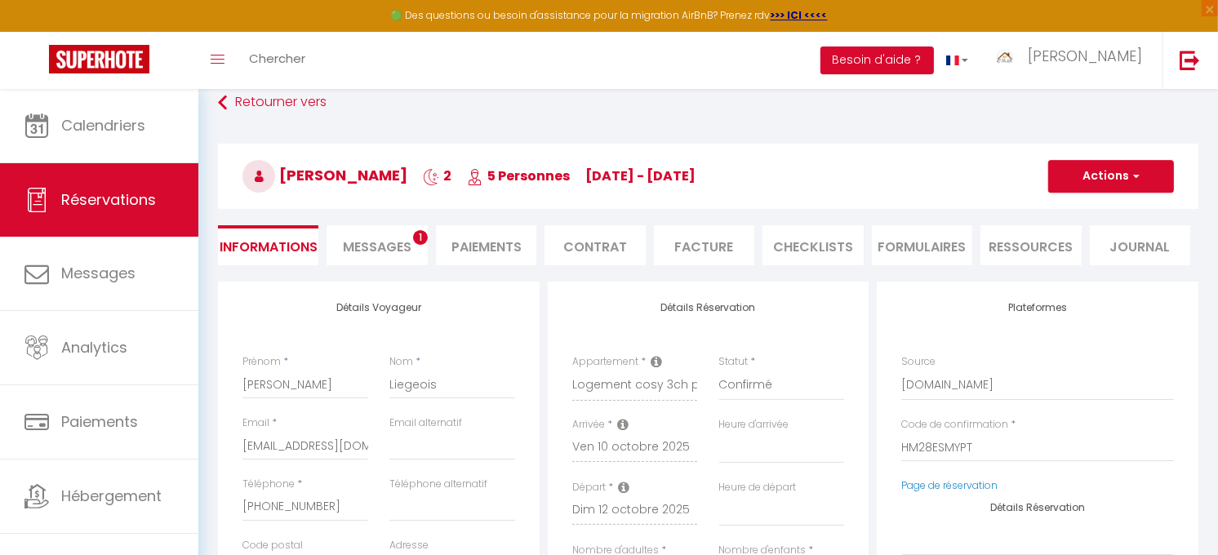
scroll to position [91, 0]
click at [390, 248] on span "Messages" at bounding box center [377, 246] width 69 height 19
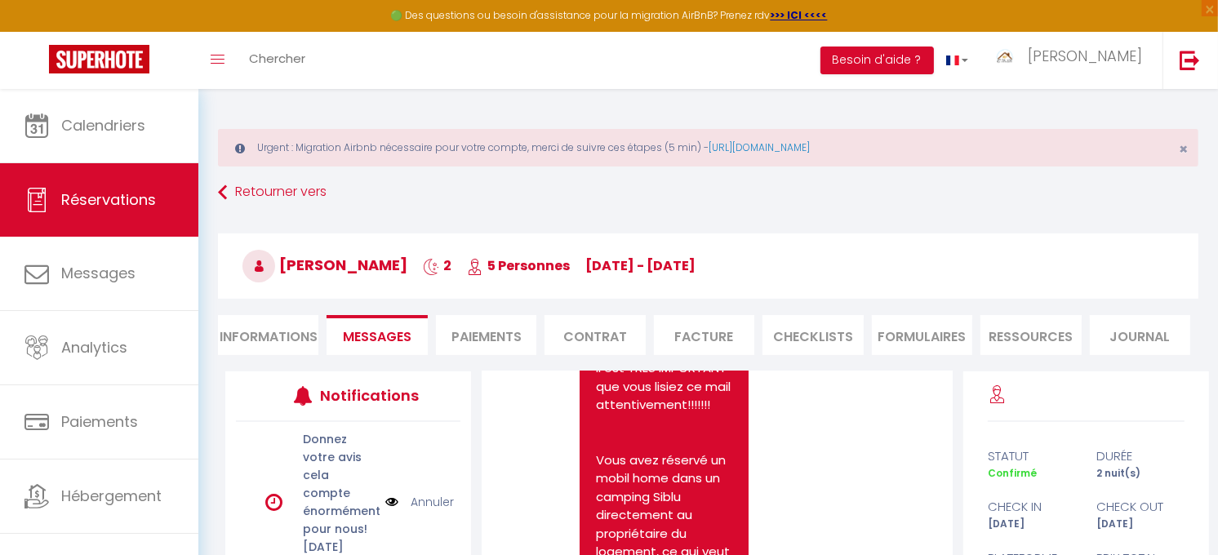
click at [288, 340] on li "Informations" at bounding box center [268, 335] width 100 height 40
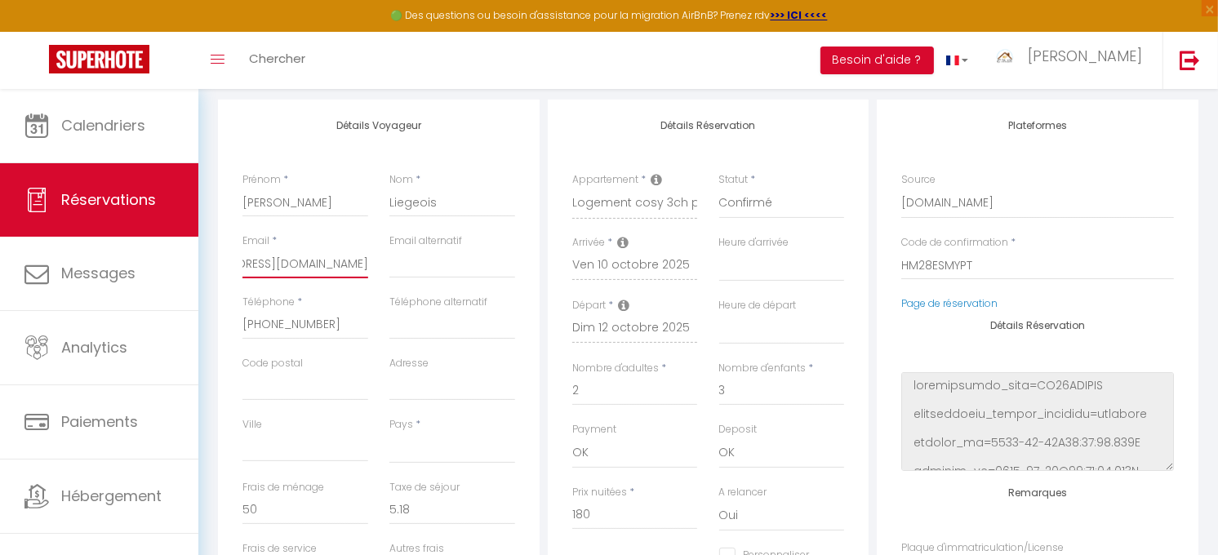
scroll to position [0, 189]
drag, startPoint x: 243, startPoint y: 263, endPoint x: 394, endPoint y: 272, distance: 151.3
click at [394, 272] on div "Email * [EMAIL_ADDRESS][DOMAIN_NAME] Email alternatif" at bounding box center [379, 263] width 294 height 61
